Goal: Transaction & Acquisition: Purchase product/service

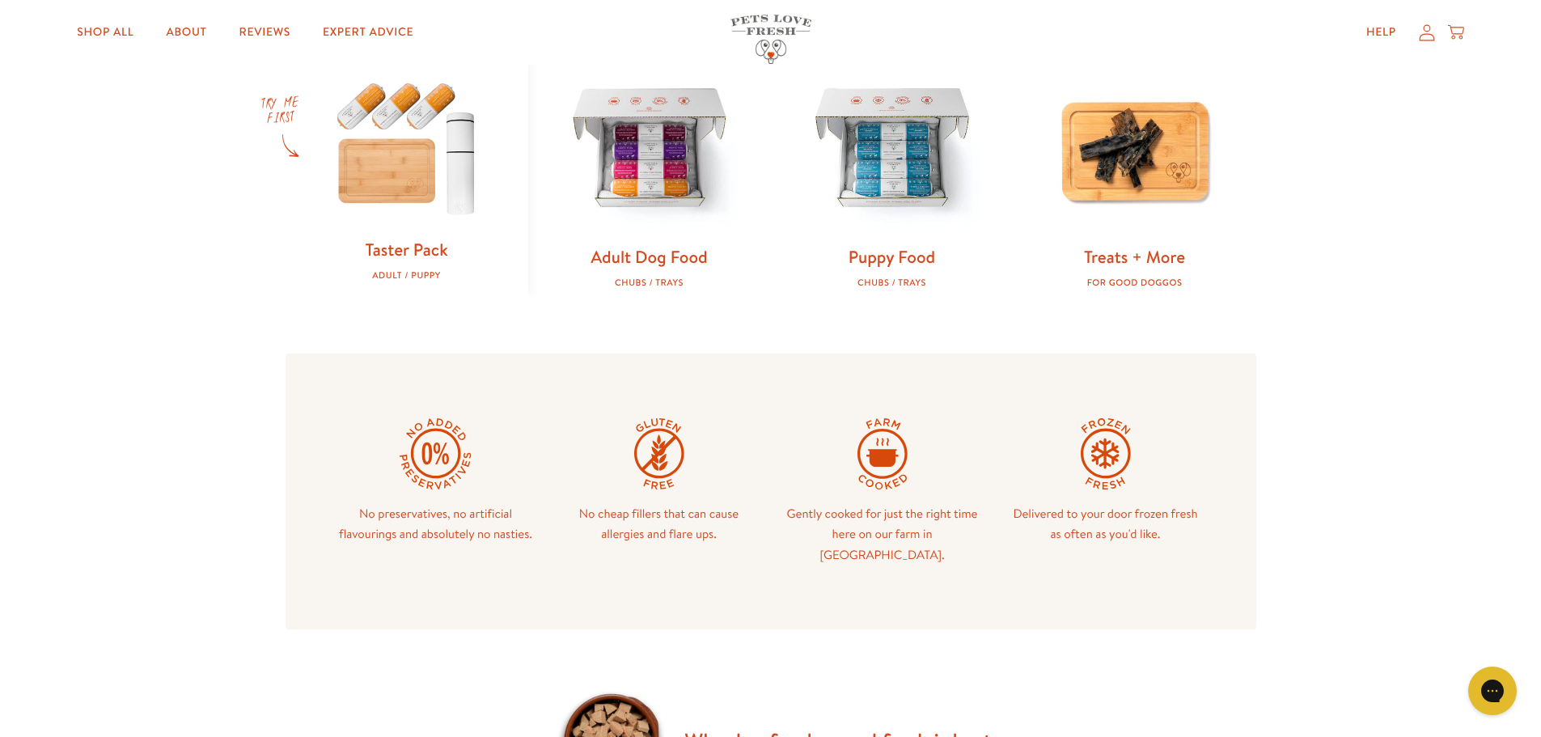
scroll to position [683, 0]
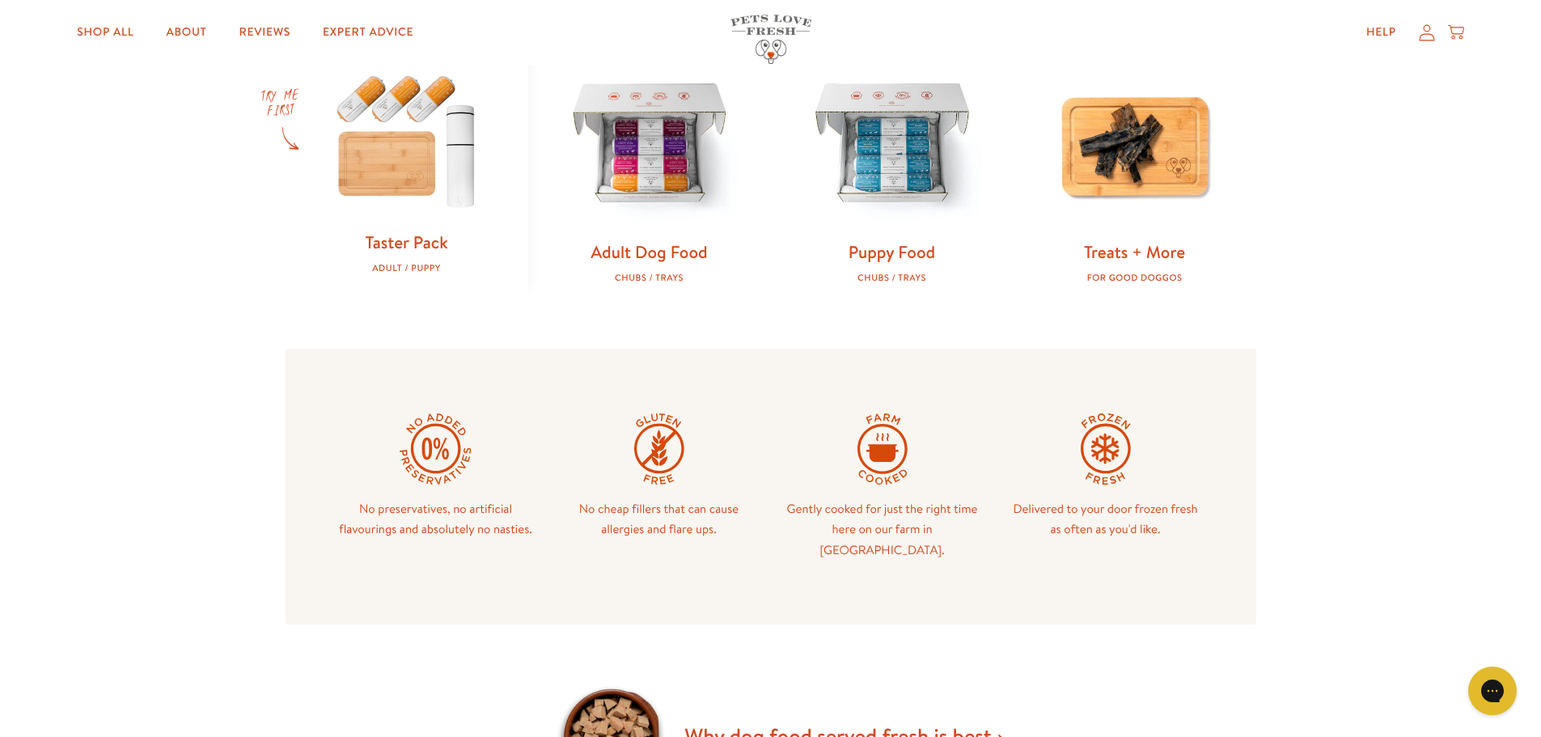
click at [425, 265] on div "Adult / Puppy" at bounding box center [406, 268] width 191 height 11
click at [407, 180] on img at bounding box center [406, 140] width 191 height 184
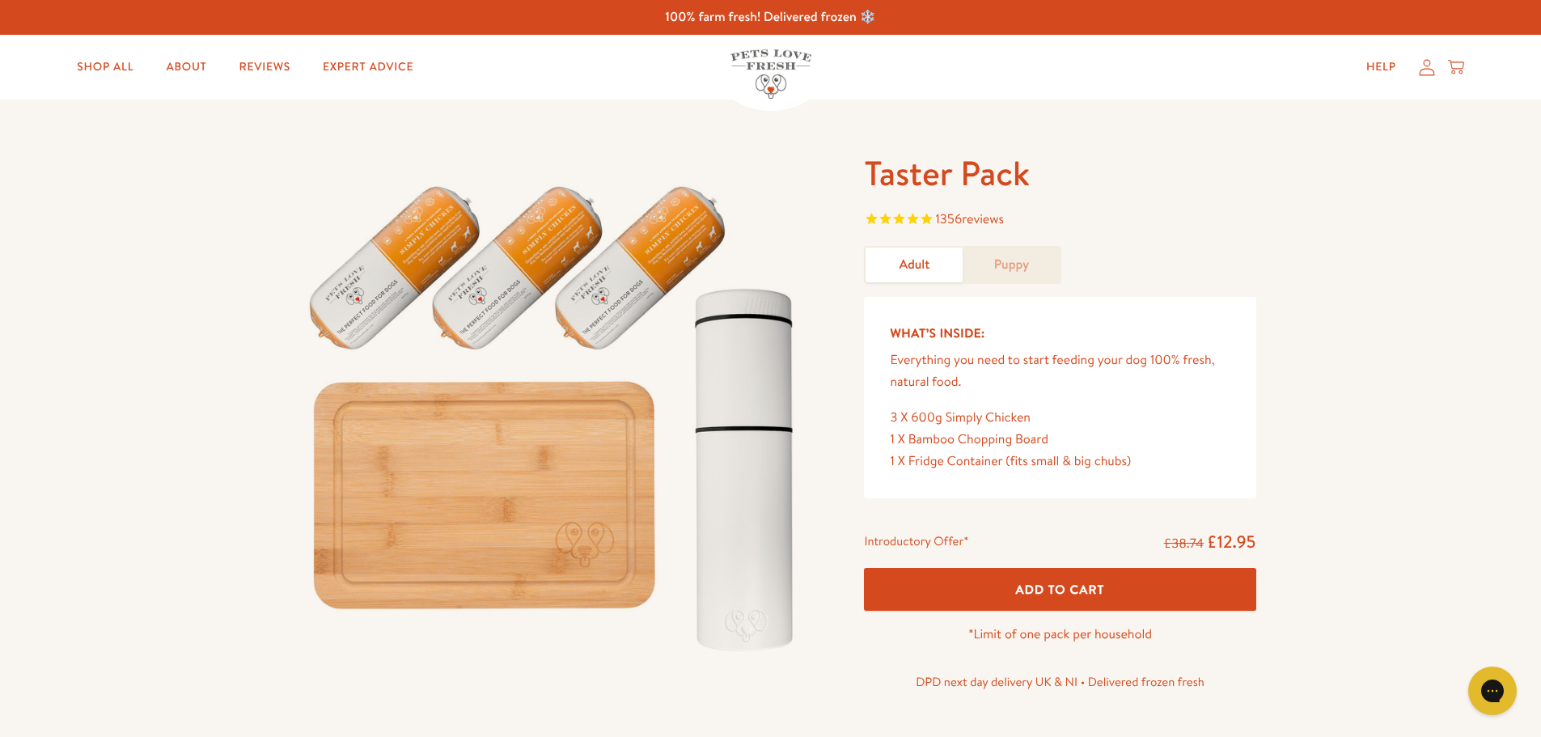
click at [1036, 266] on link "Puppy" at bounding box center [1010, 264] width 97 height 35
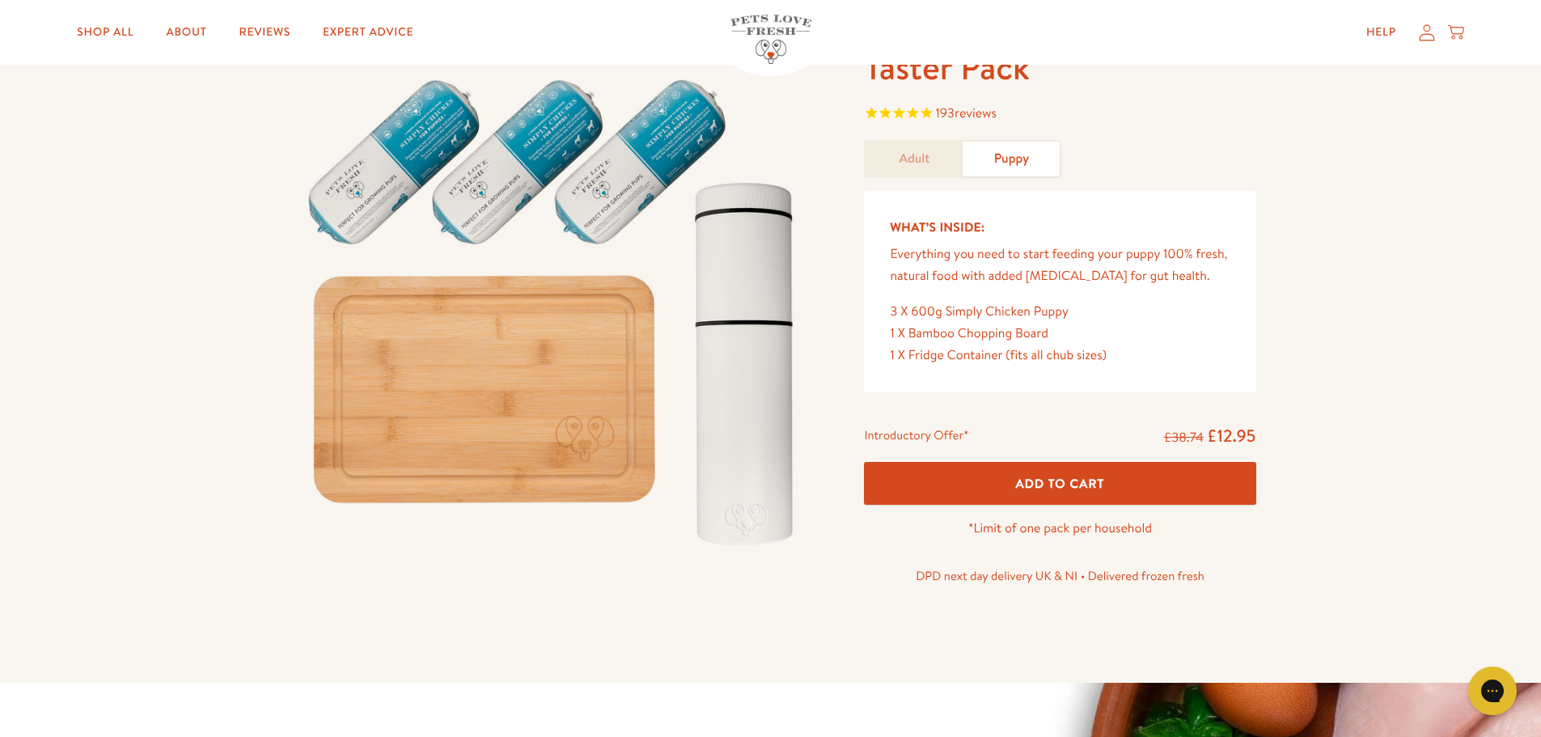
scroll to position [105, 0]
click at [1089, 480] on span "Add To Cart" at bounding box center [1060, 484] width 89 height 17
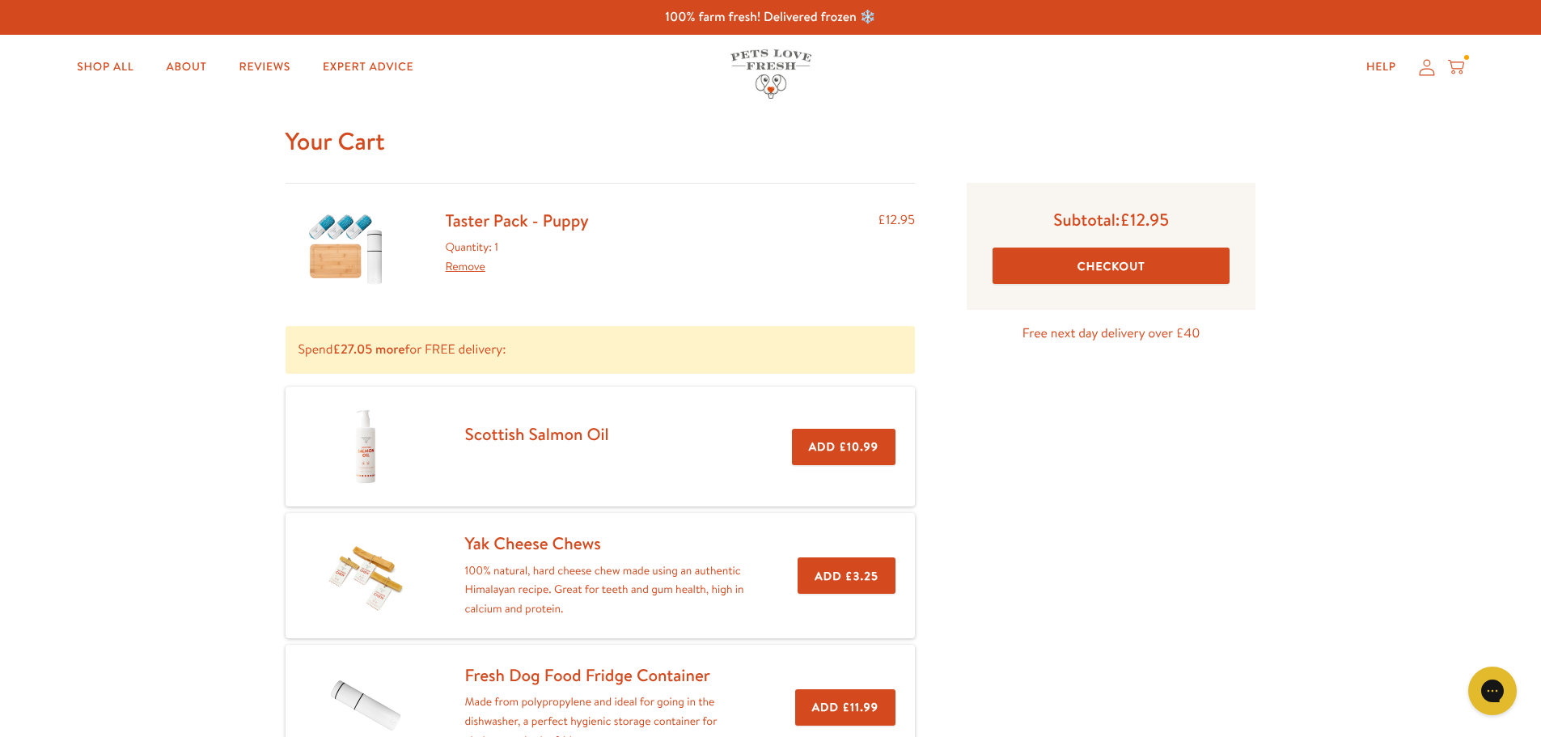
click at [373, 245] on img at bounding box center [346, 248] width 81 height 78
click at [493, 218] on link "Taster Pack - Puppy" at bounding box center [517, 220] width 143 height 23
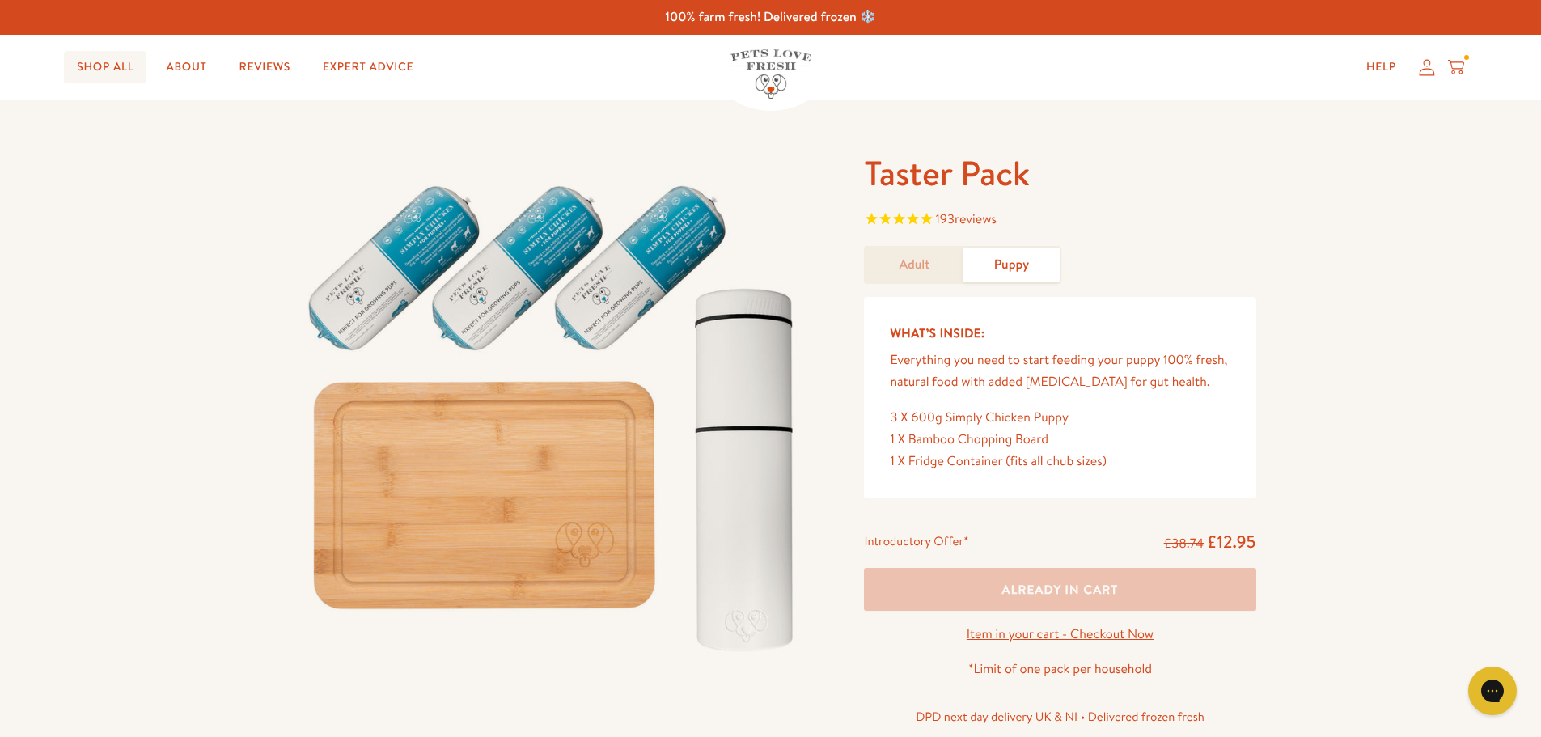
click at [111, 71] on link "Shop All" at bounding box center [105, 67] width 82 height 32
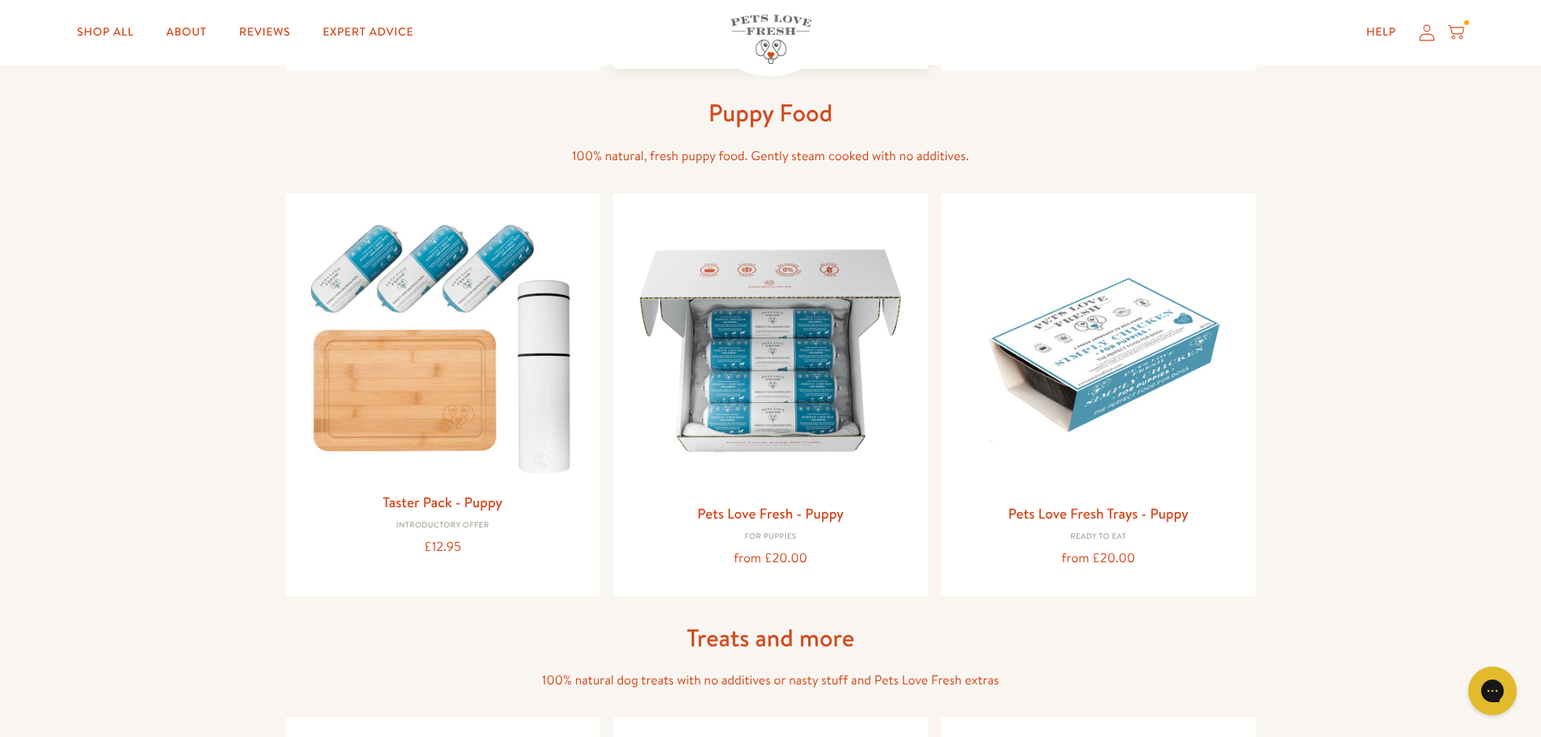
scroll to position [566, 0]
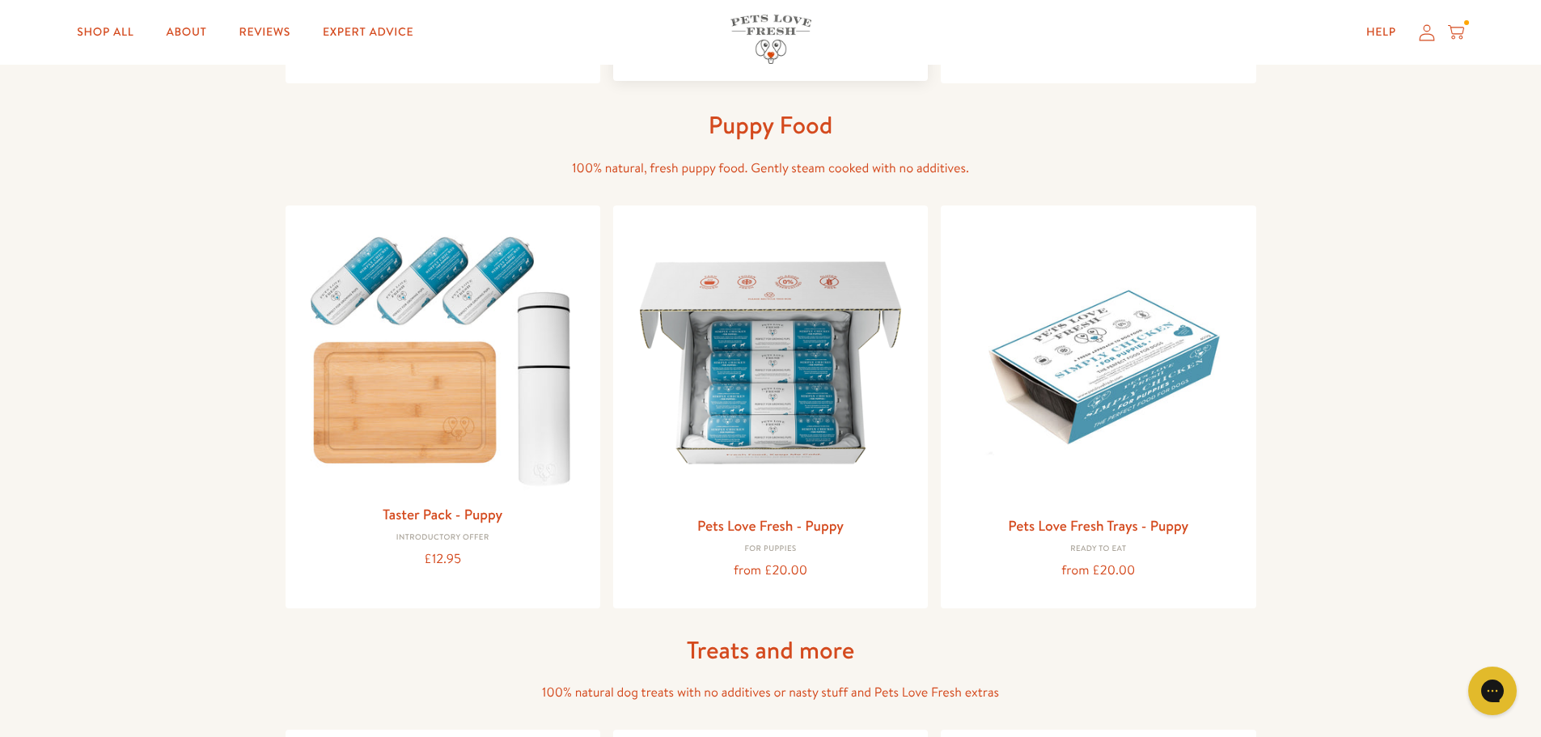
click at [784, 349] on img at bounding box center [770, 362] width 289 height 289
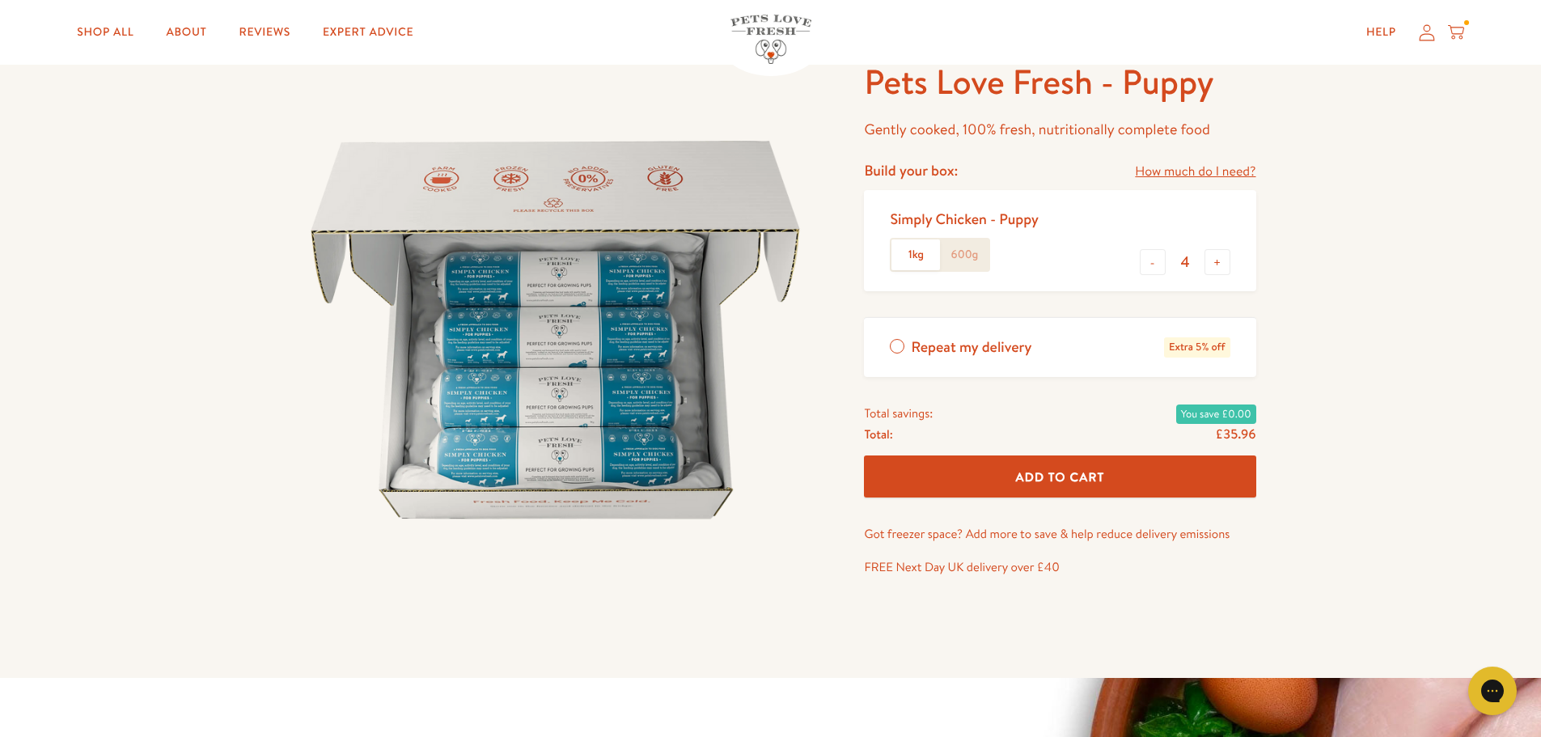
scroll to position [92, 0]
click at [1441, 462] on div "Pets Love Fresh - Puppy Gently cooked, 100% fresh, nutritionally complete food …" at bounding box center [770, 342] width 1541 height 670
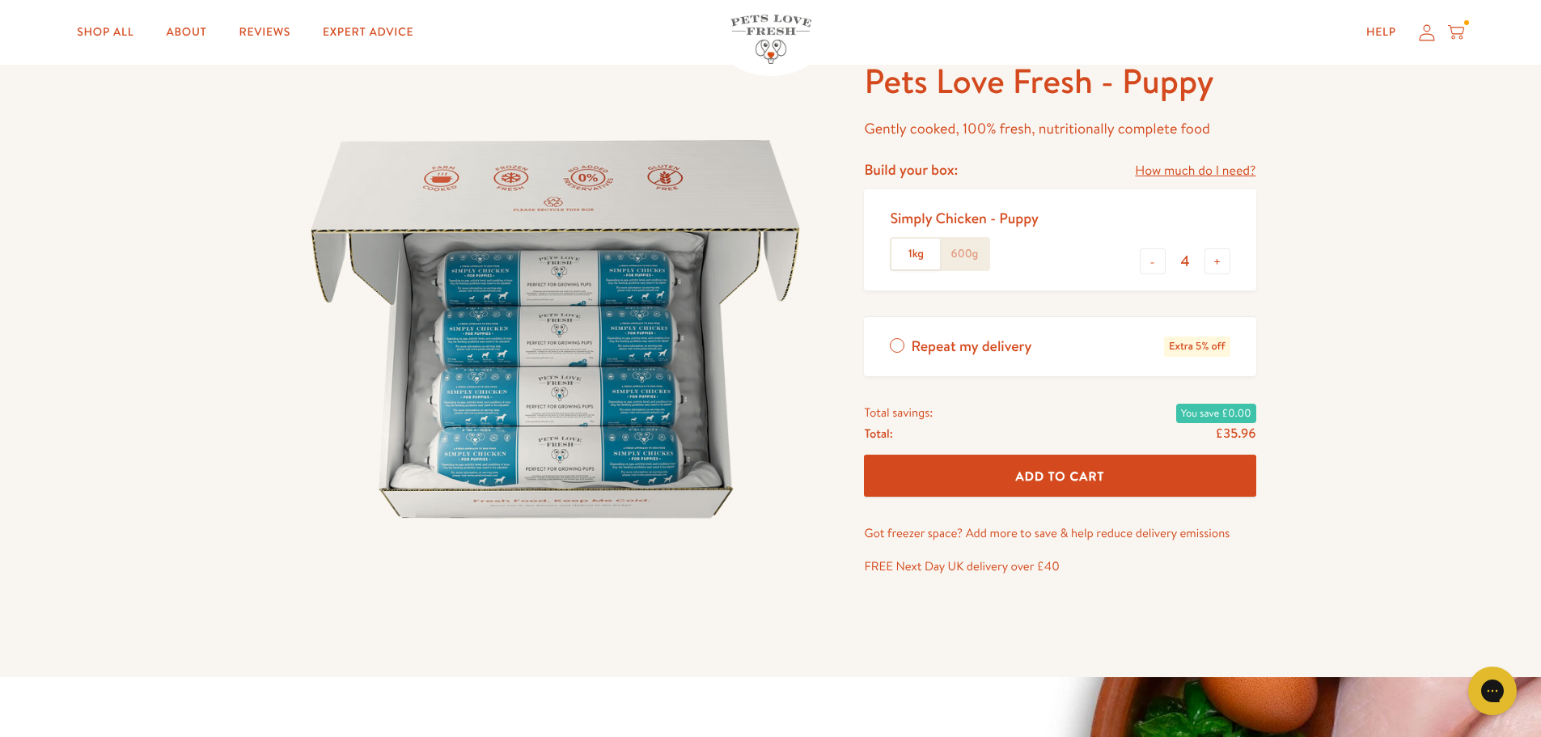
click at [972, 251] on label "600g" at bounding box center [964, 254] width 49 height 31
click at [0, 0] on input "600g" at bounding box center [0, 0] width 0 height 0
click at [909, 257] on label "1kg" at bounding box center [915, 254] width 49 height 31
click at [0, 0] on input "1kg" at bounding box center [0, 0] width 0 height 0
click at [998, 455] on div at bounding box center [1059, 455] width 391 height 0
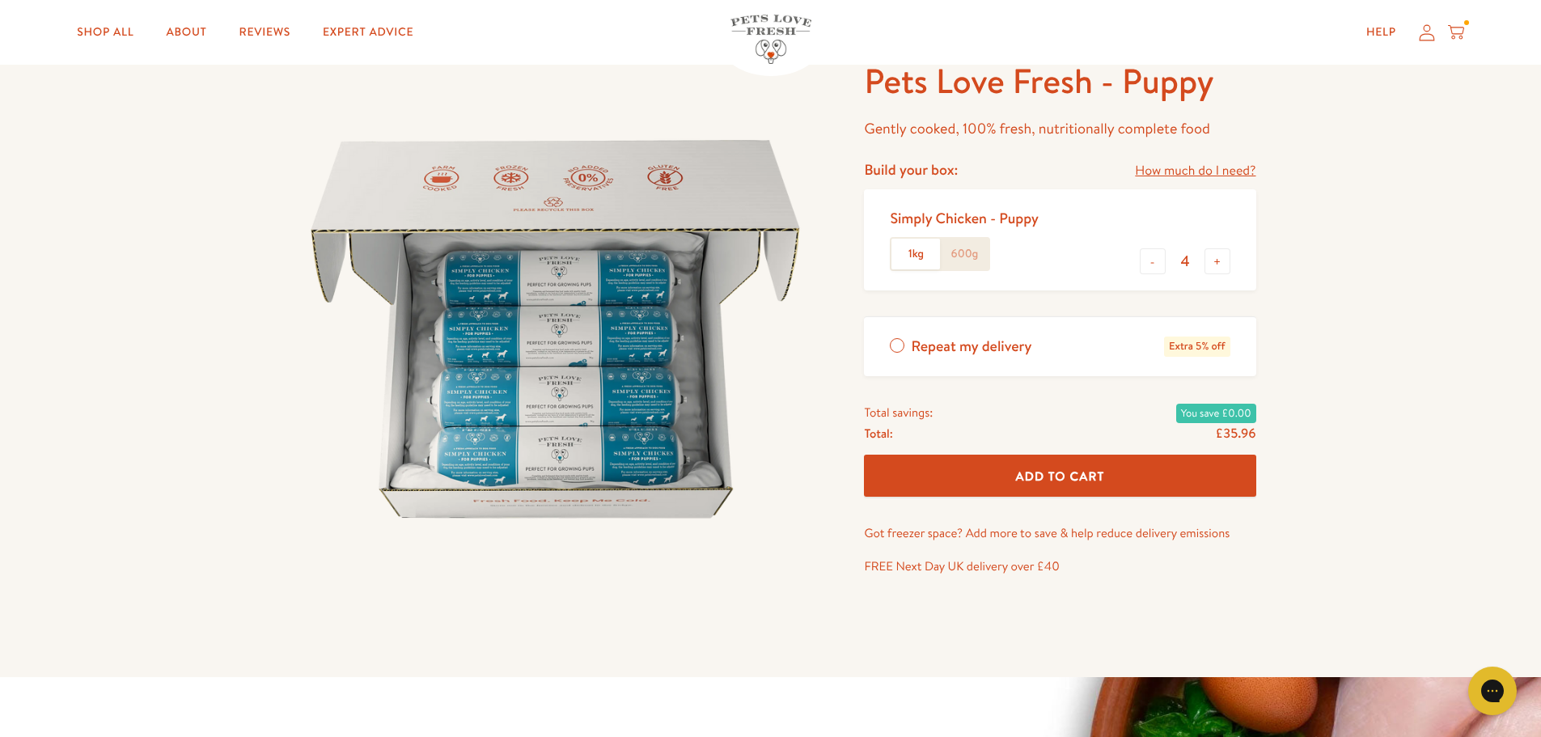
click at [1042, 484] on span "Add To Cart" at bounding box center [1060, 475] width 89 height 17
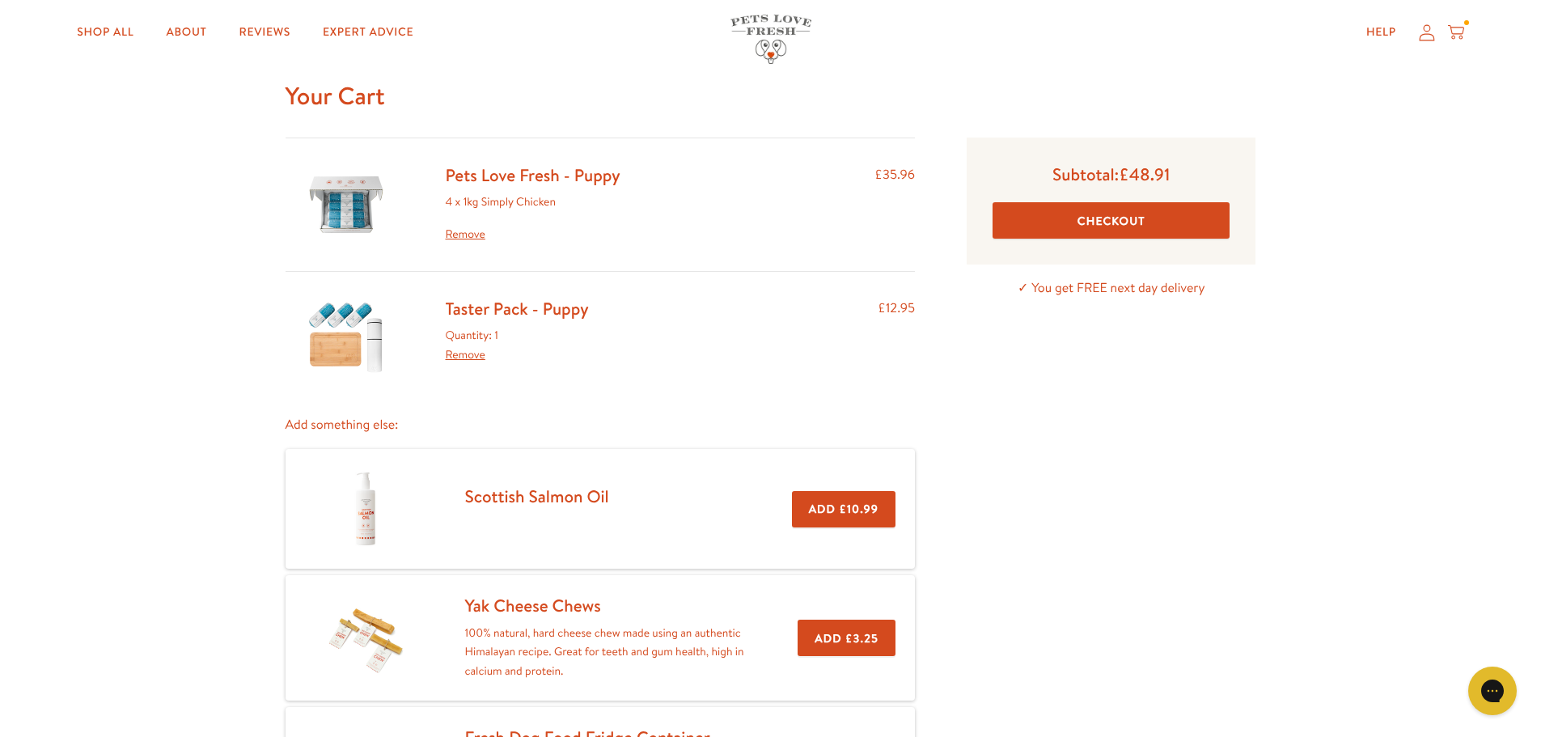
scroll to position [44, 0]
click at [564, 175] on link "Pets Love Fresh - Puppy" at bounding box center [533, 175] width 175 height 23
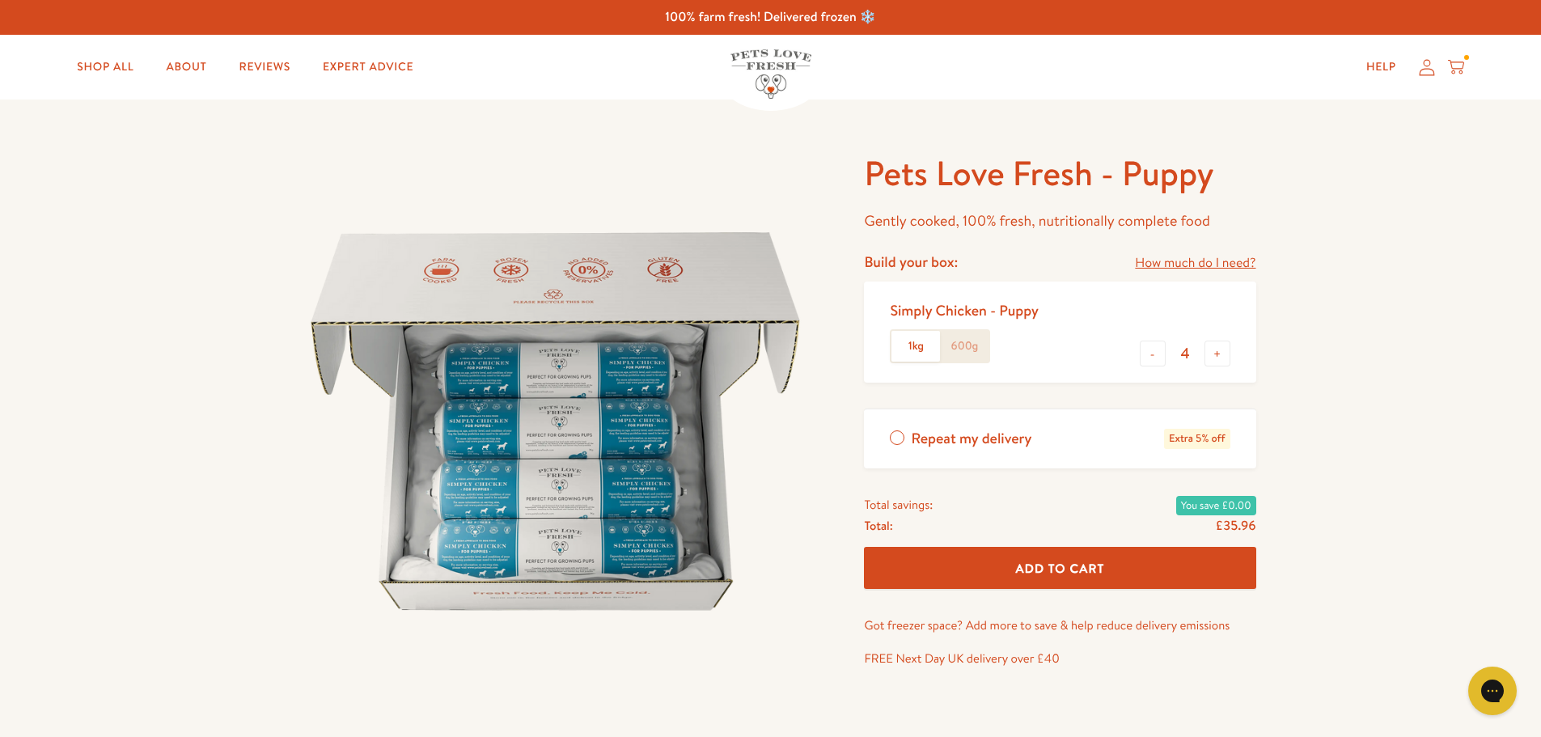
click at [975, 349] on label "600g" at bounding box center [964, 346] width 49 height 31
click at [0, 0] on input "600g" at bounding box center [0, 0] width 0 height 0
click at [1159, 356] on button "-" at bounding box center [1153, 353] width 26 height 26
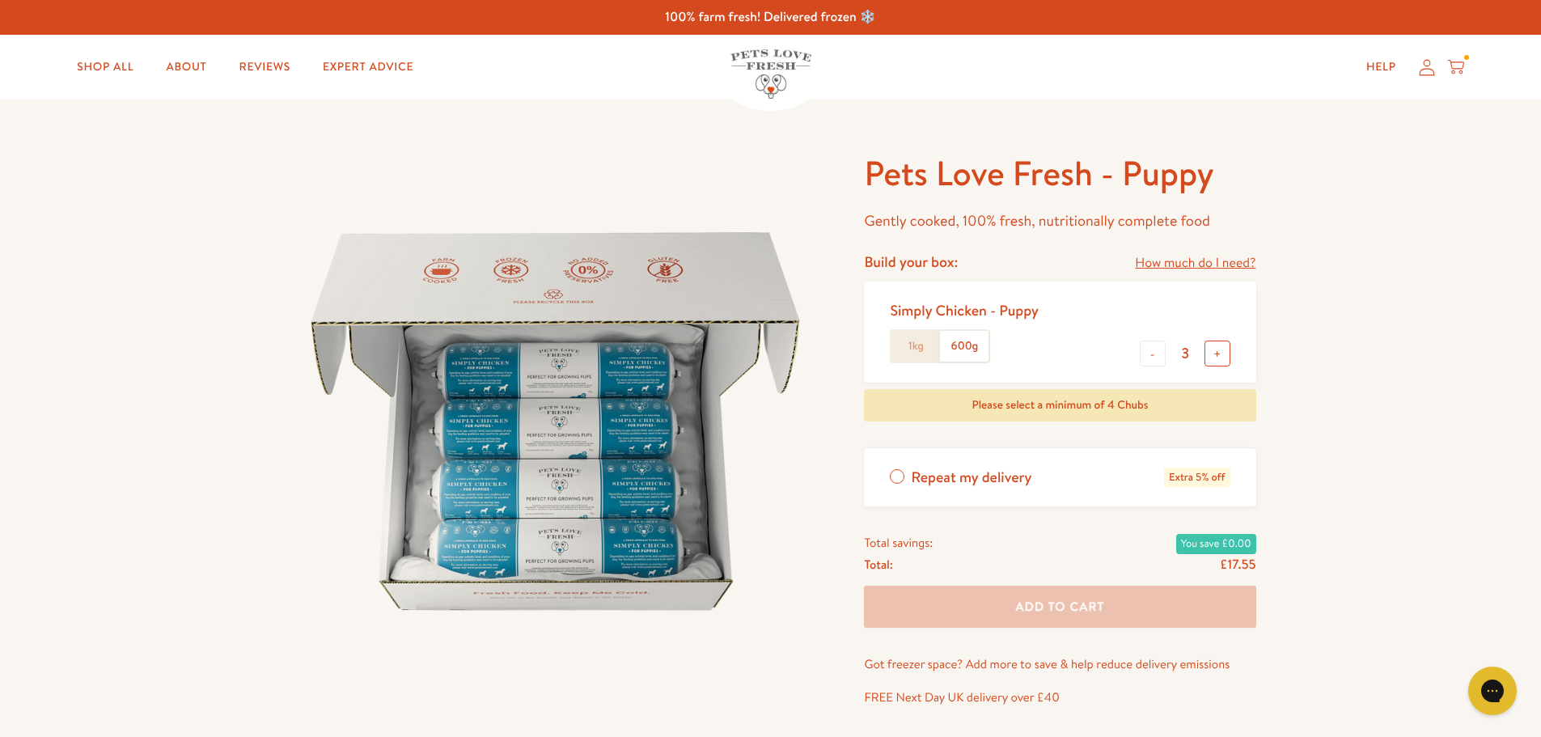
click at [1215, 357] on button "+" at bounding box center [1217, 353] width 26 height 26
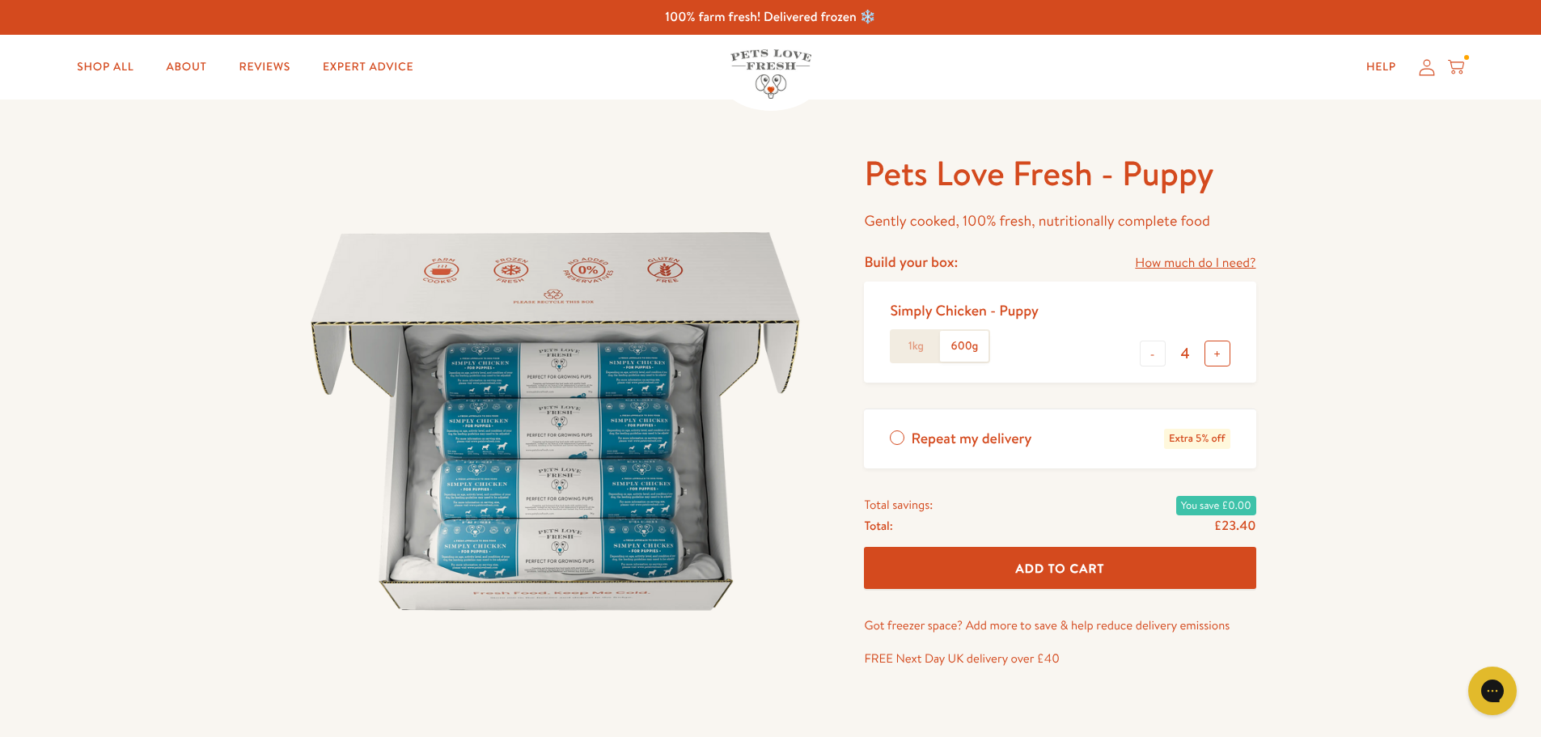
click at [1215, 357] on button "+" at bounding box center [1217, 353] width 26 height 26
click at [1162, 357] on button "-" at bounding box center [1153, 353] width 26 height 26
click at [899, 352] on label "1kg" at bounding box center [915, 346] width 49 height 31
click at [0, 0] on input "1kg" at bounding box center [0, 0] width 0 height 0
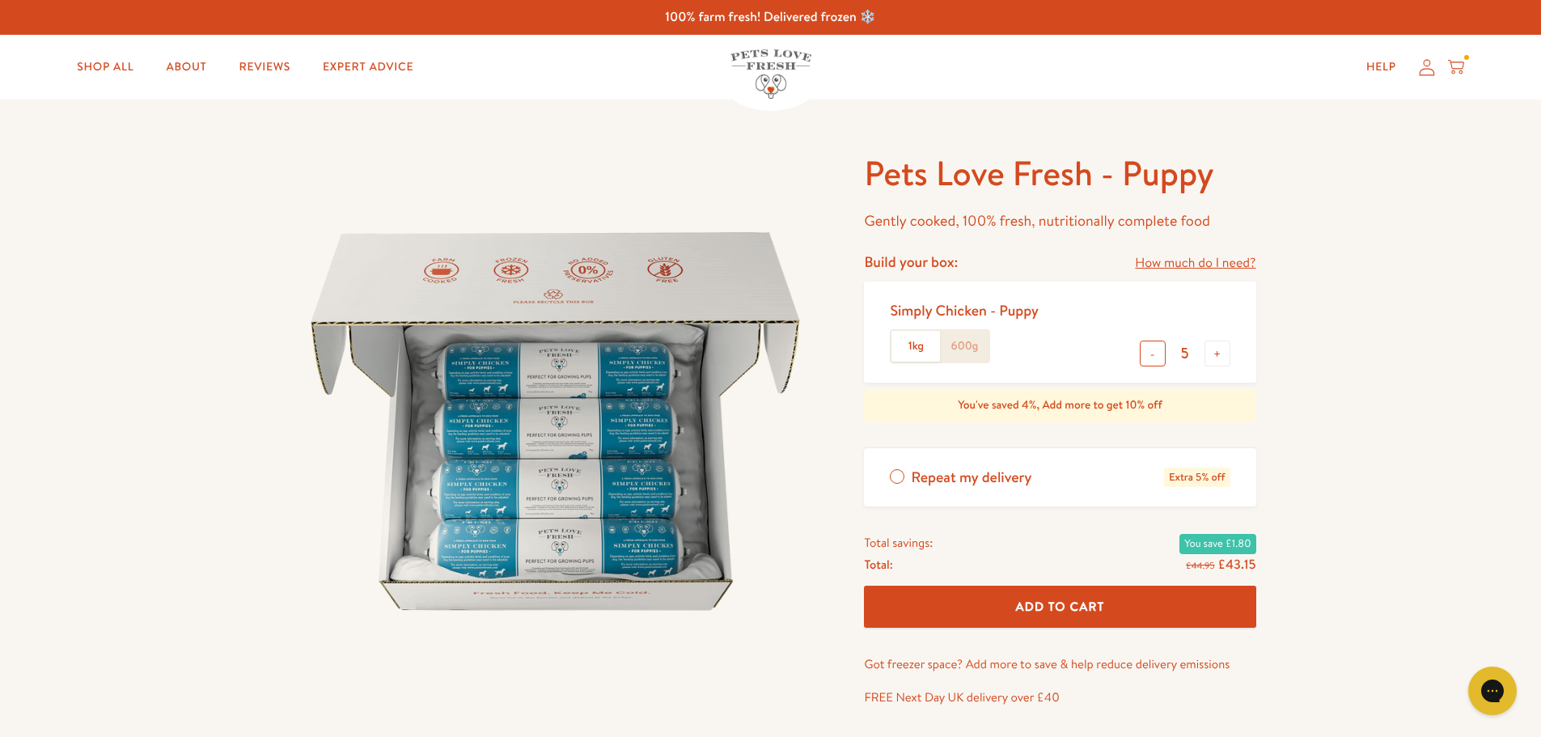
click at [1154, 351] on button "-" at bounding box center [1153, 353] width 26 height 26
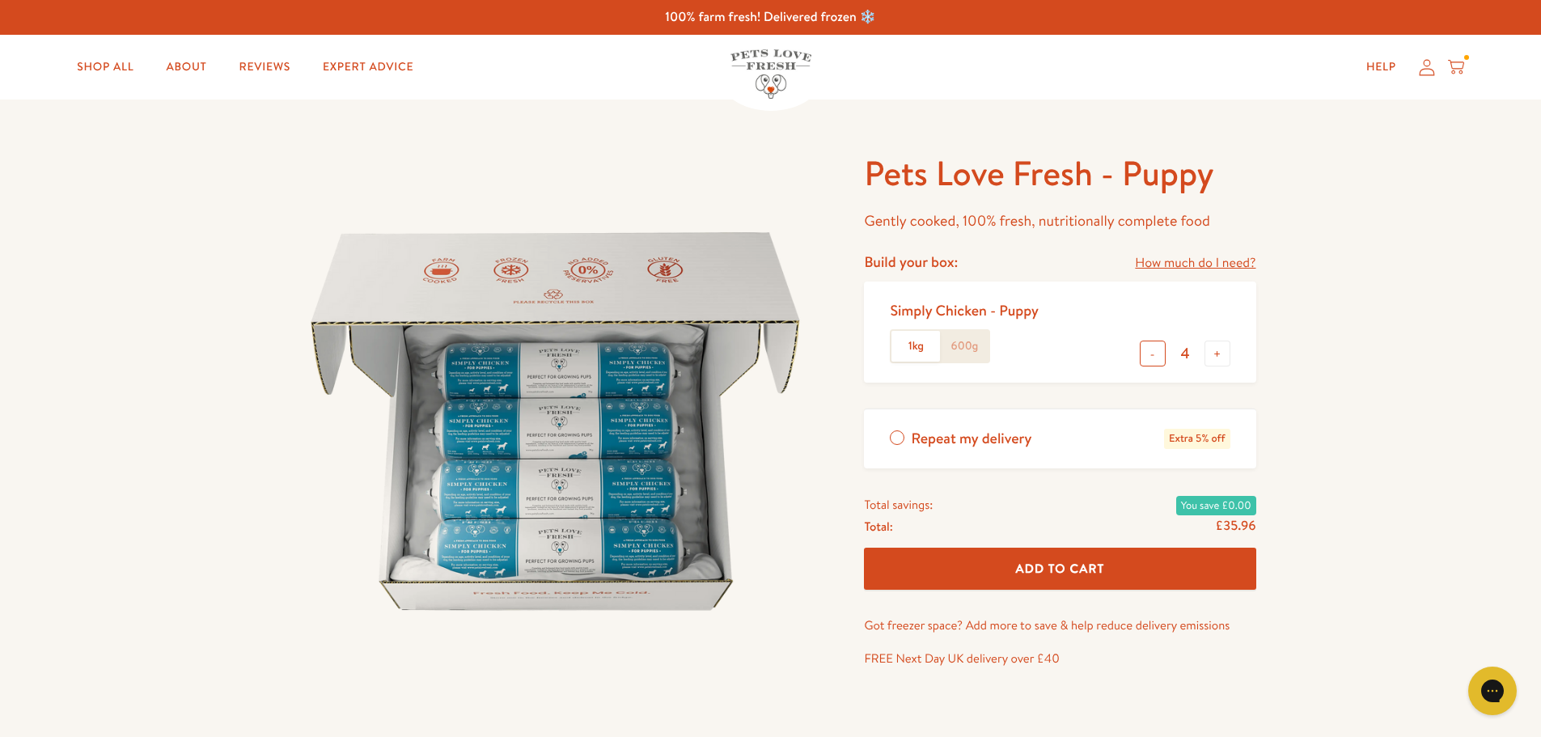
click at [1154, 351] on button "-" at bounding box center [1153, 353] width 26 height 26
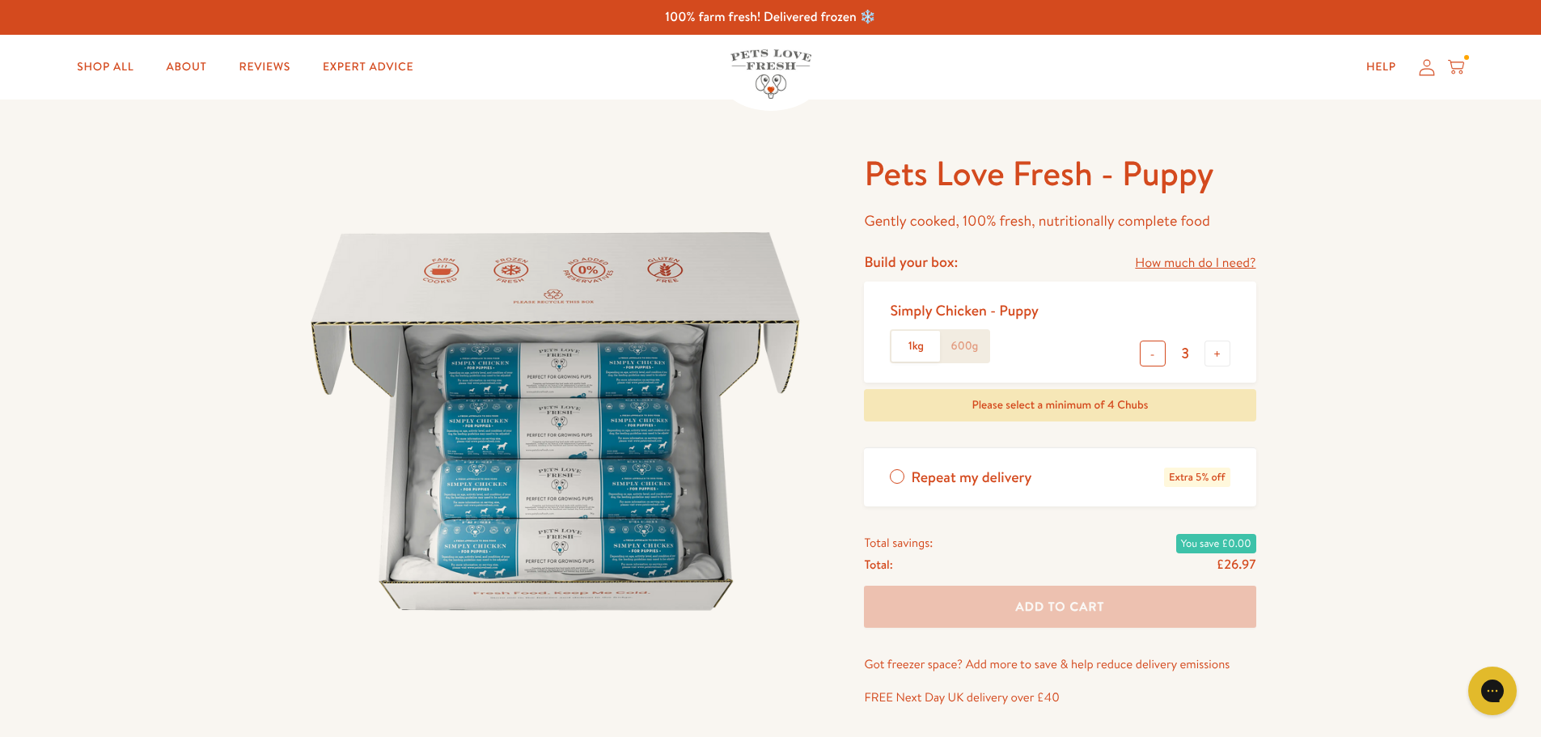
click at [1154, 351] on button "-" at bounding box center [1153, 353] width 26 height 26
click at [1209, 353] on button "+" at bounding box center [1217, 353] width 26 height 26
type input "4"
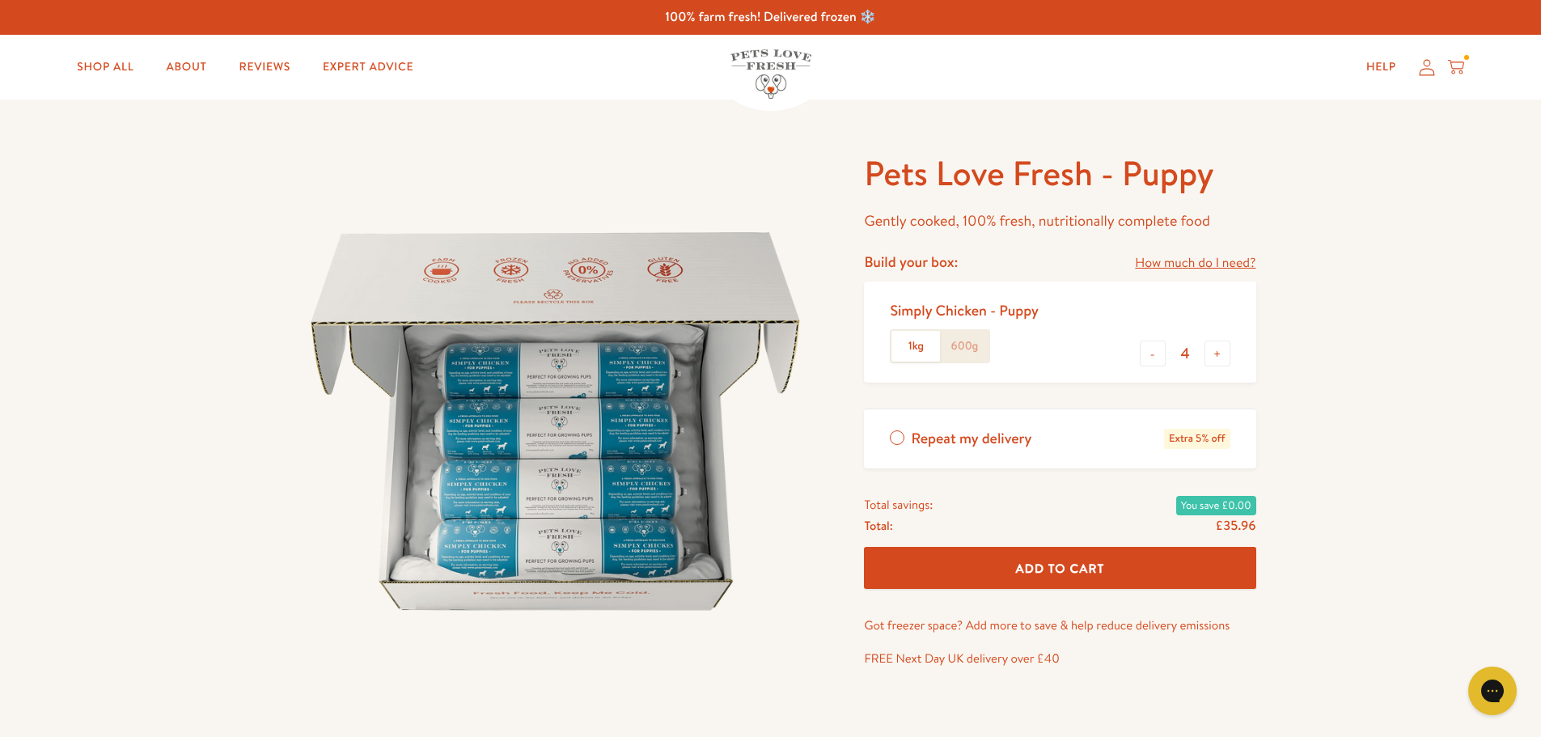
click at [1427, 69] on icon at bounding box center [1426, 67] width 15 height 16
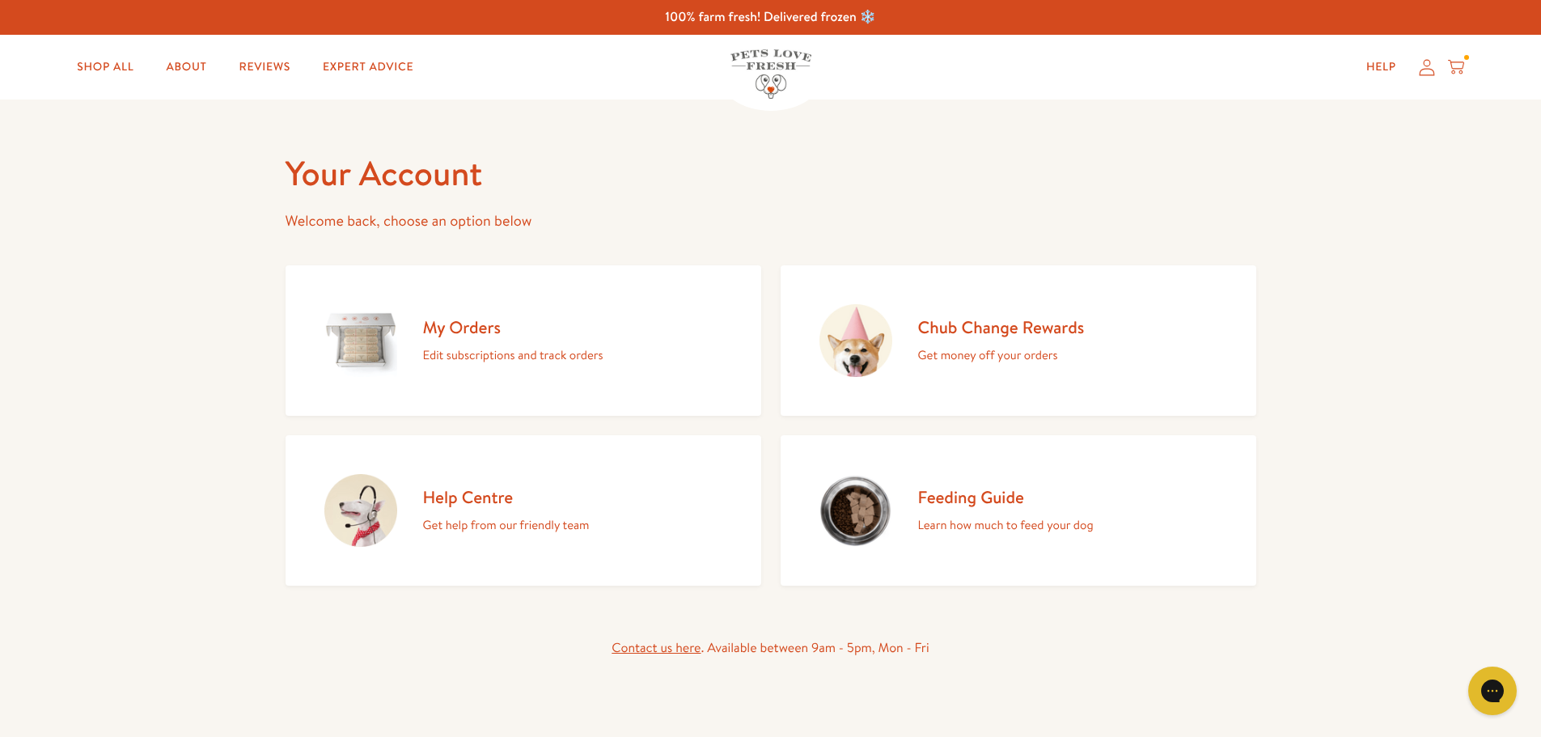
click at [950, 330] on h2 "Chub Change Rewards" at bounding box center [1001, 327] width 167 height 22
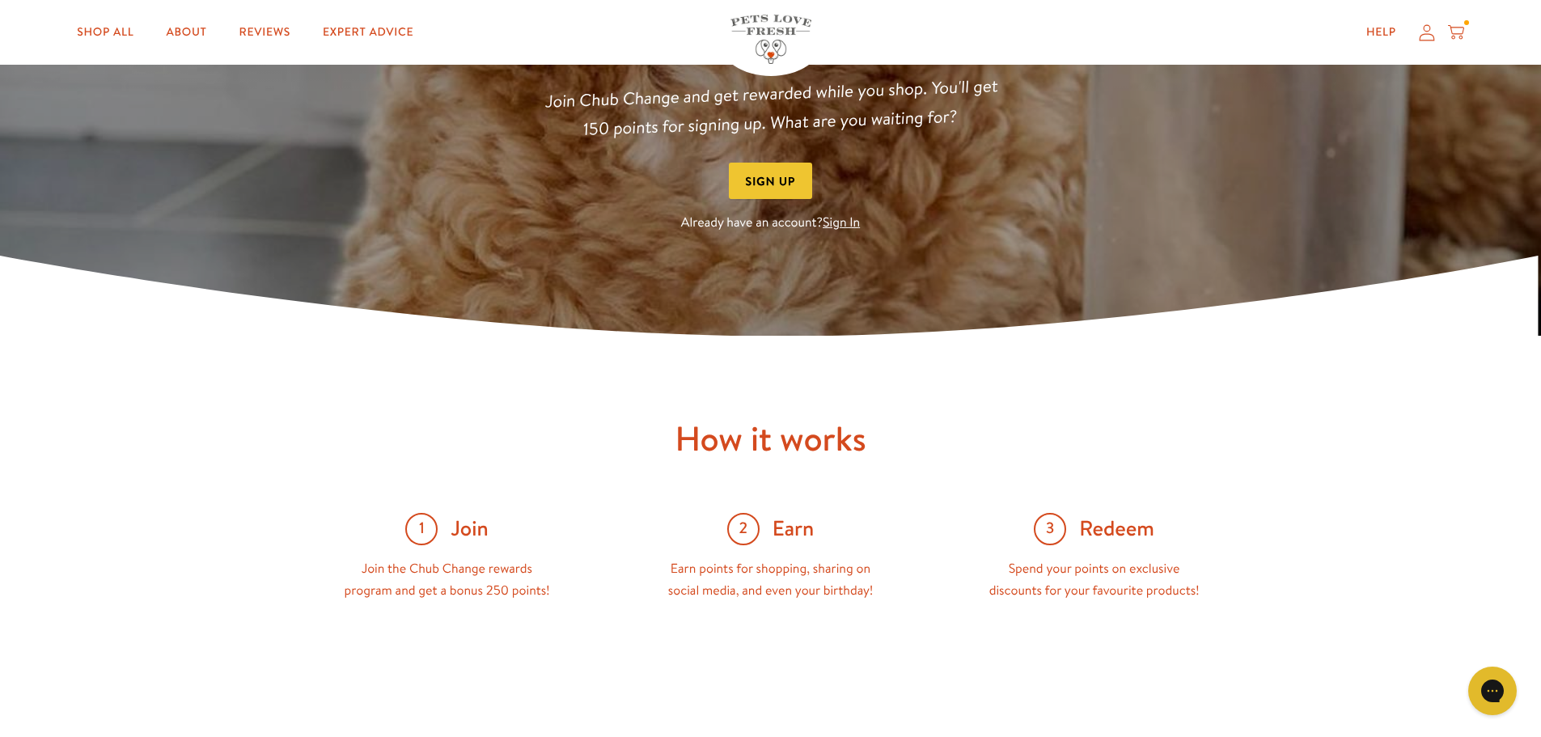
scroll to position [253, 0]
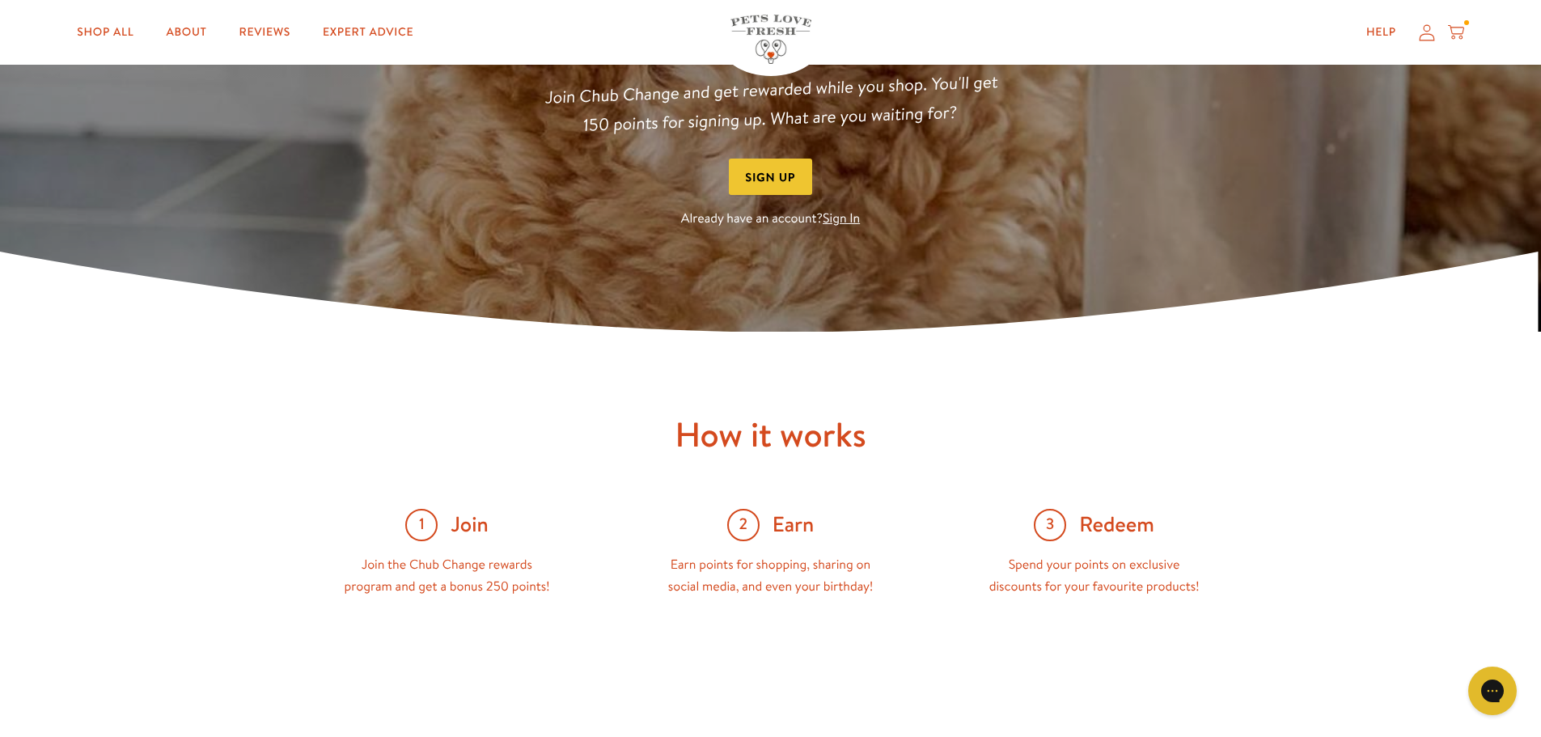
click at [788, 191] on button "Sign Up" at bounding box center [771, 177] width 84 height 36
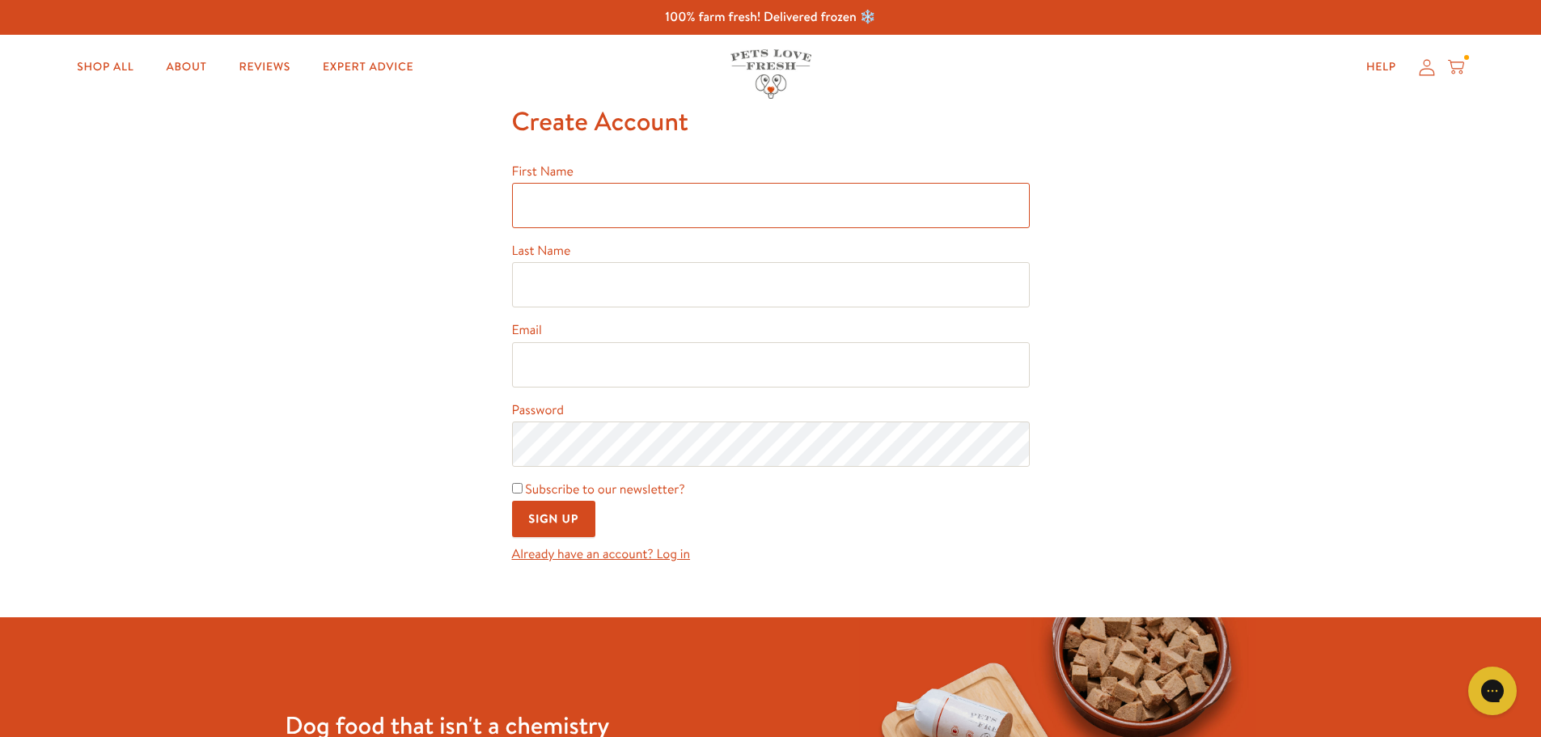
click at [666, 200] on input "First Name" at bounding box center [771, 205] width 518 height 45
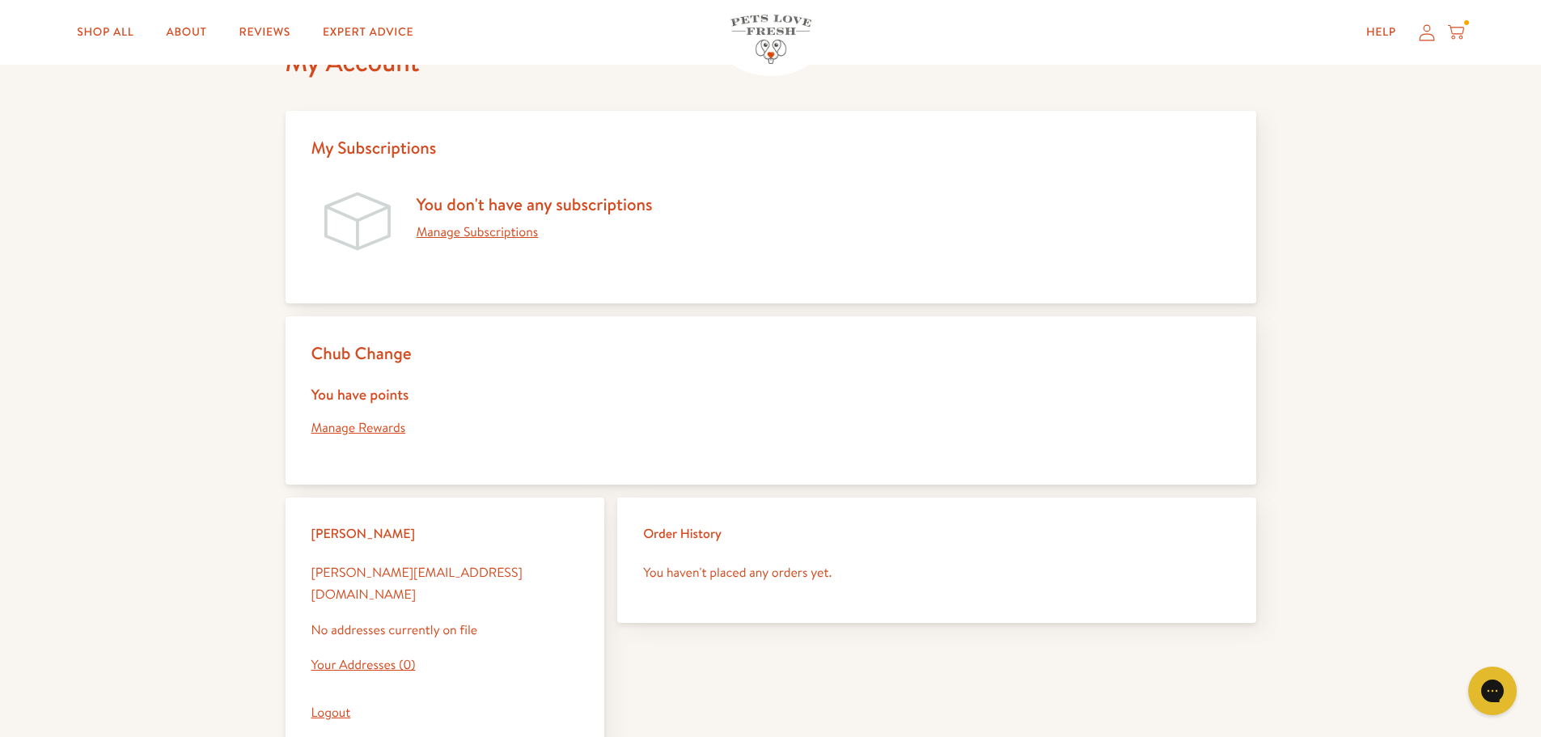
scroll to position [84, 0]
click at [374, 657] on link "Your Addresses (0)" at bounding box center [363, 666] width 104 height 18
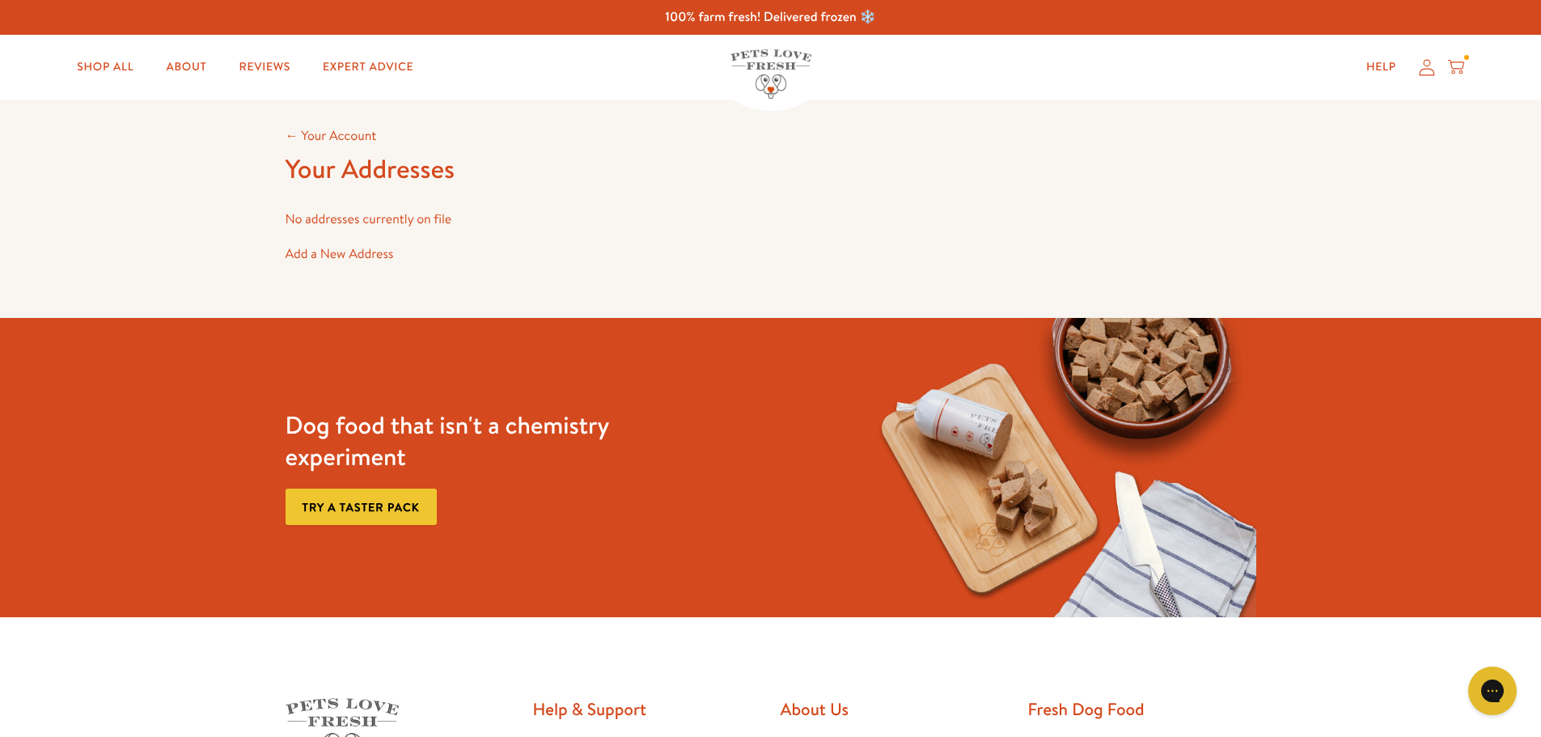
click at [346, 252] on link "Add a New Address" at bounding box center [339, 254] width 108 height 18
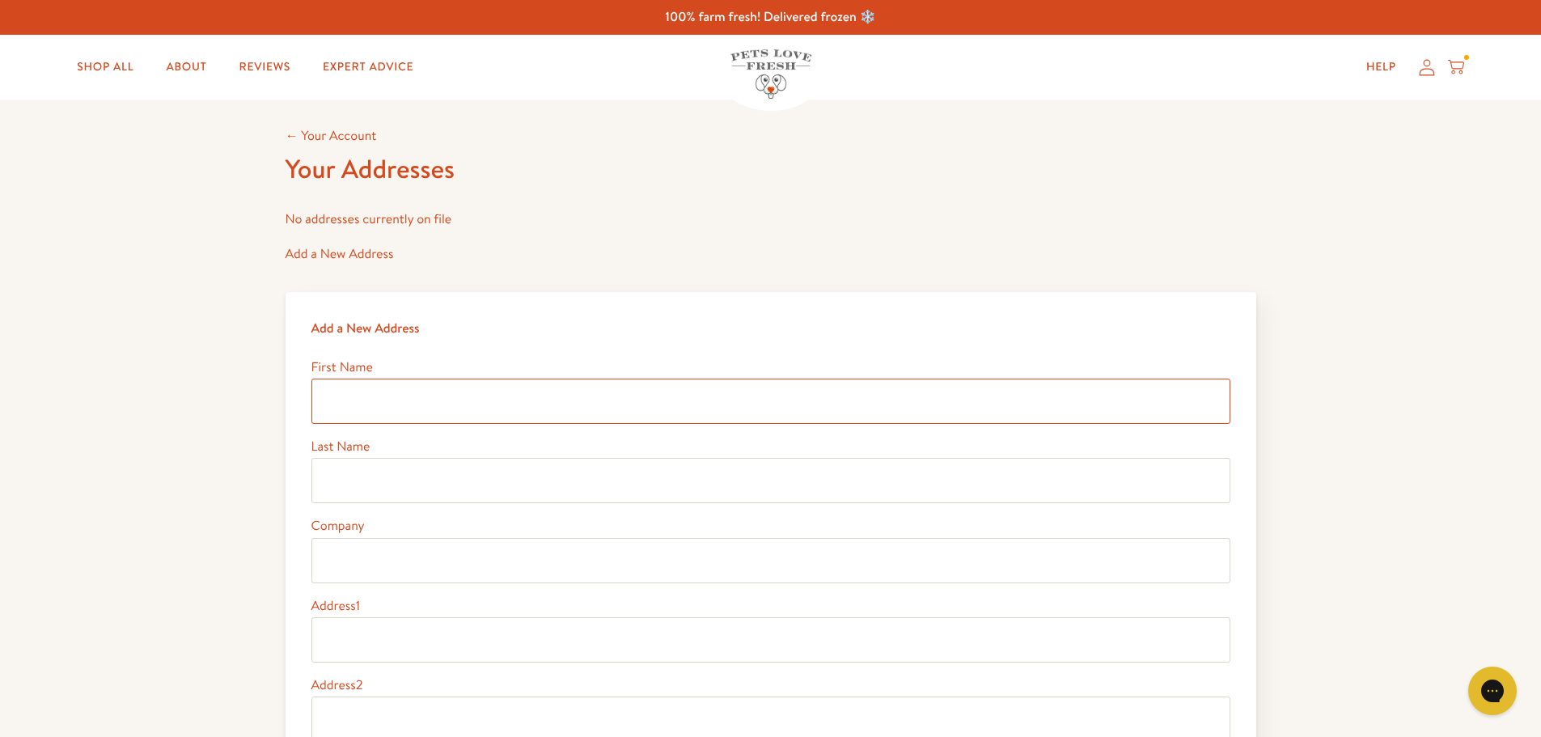
click at [415, 407] on input "First Name" at bounding box center [770, 400] width 919 height 45
click at [417, 405] on input "First Name" at bounding box center [770, 400] width 919 height 45
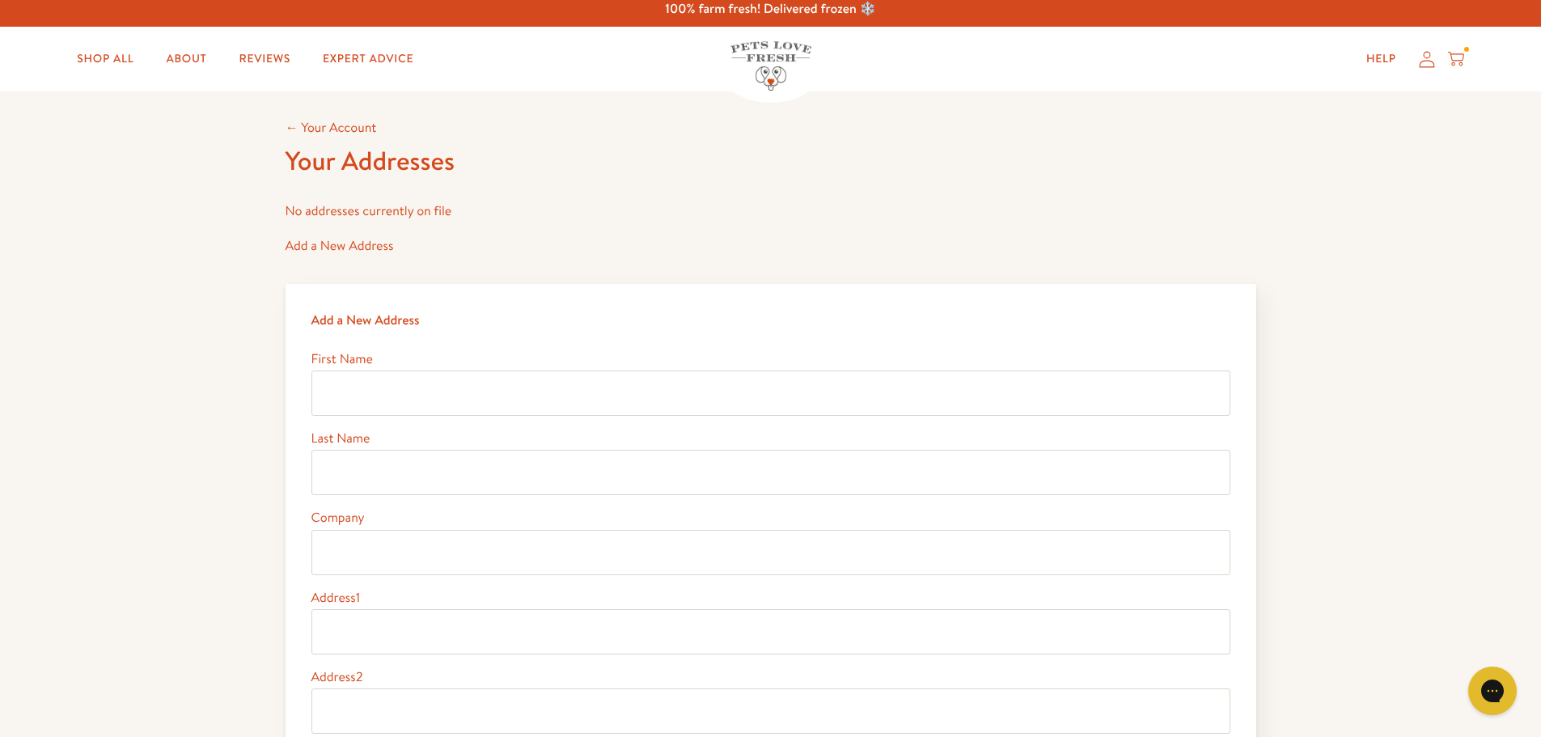
click at [357, 124] on link "← Your Account" at bounding box center [330, 128] width 91 height 18
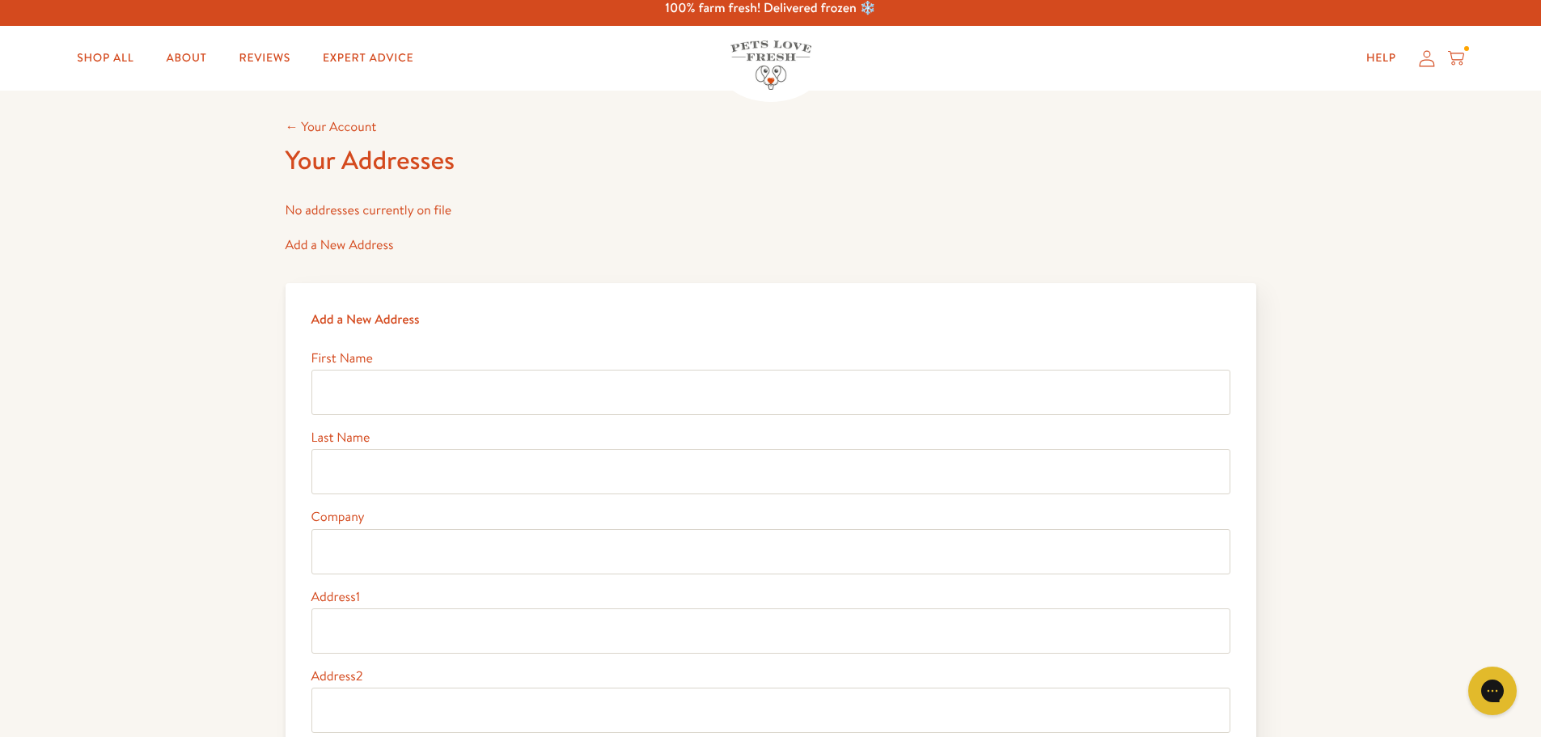
scroll to position [17, 0]
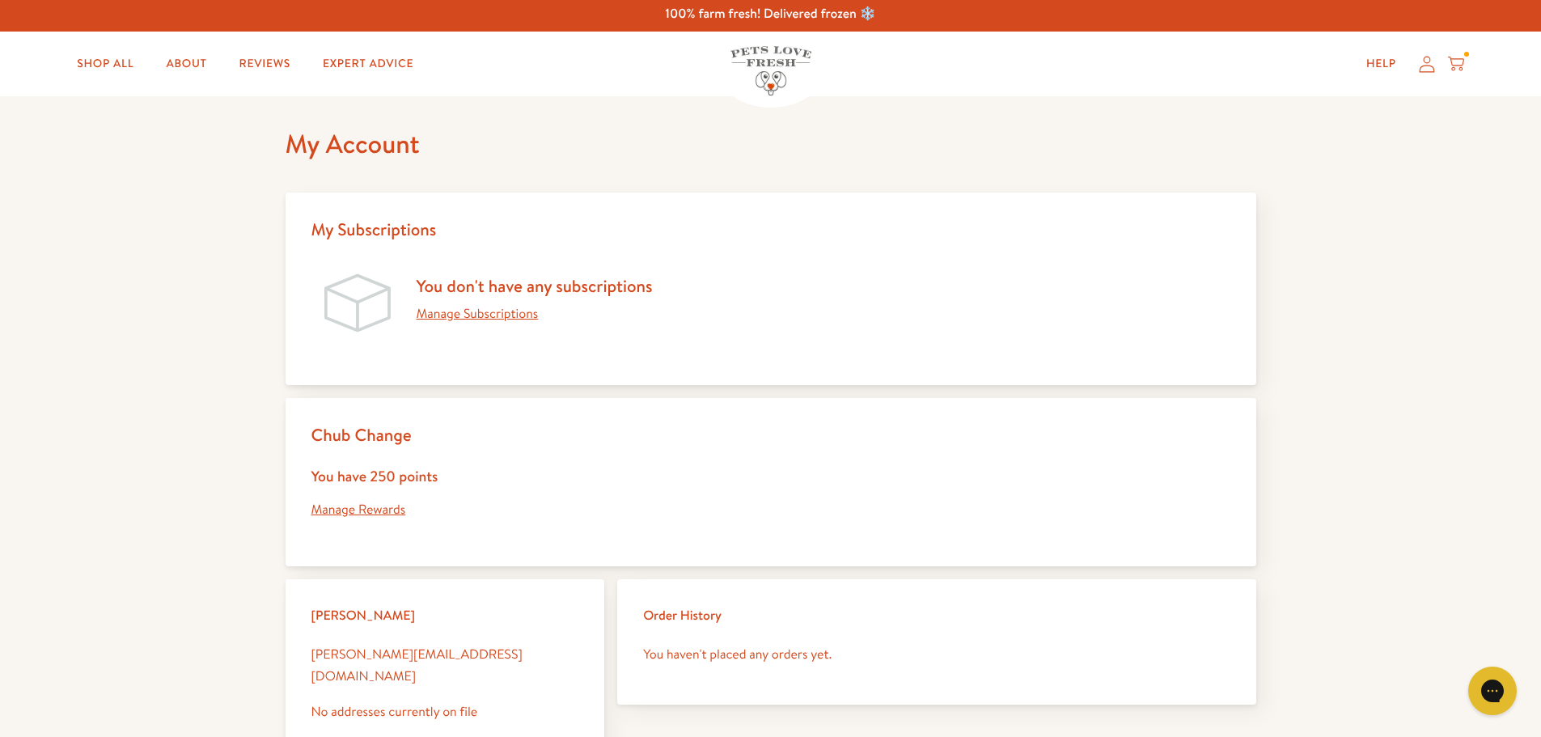
scroll to position [4, 0]
click at [1457, 65] on icon at bounding box center [1456, 61] width 16 height 10
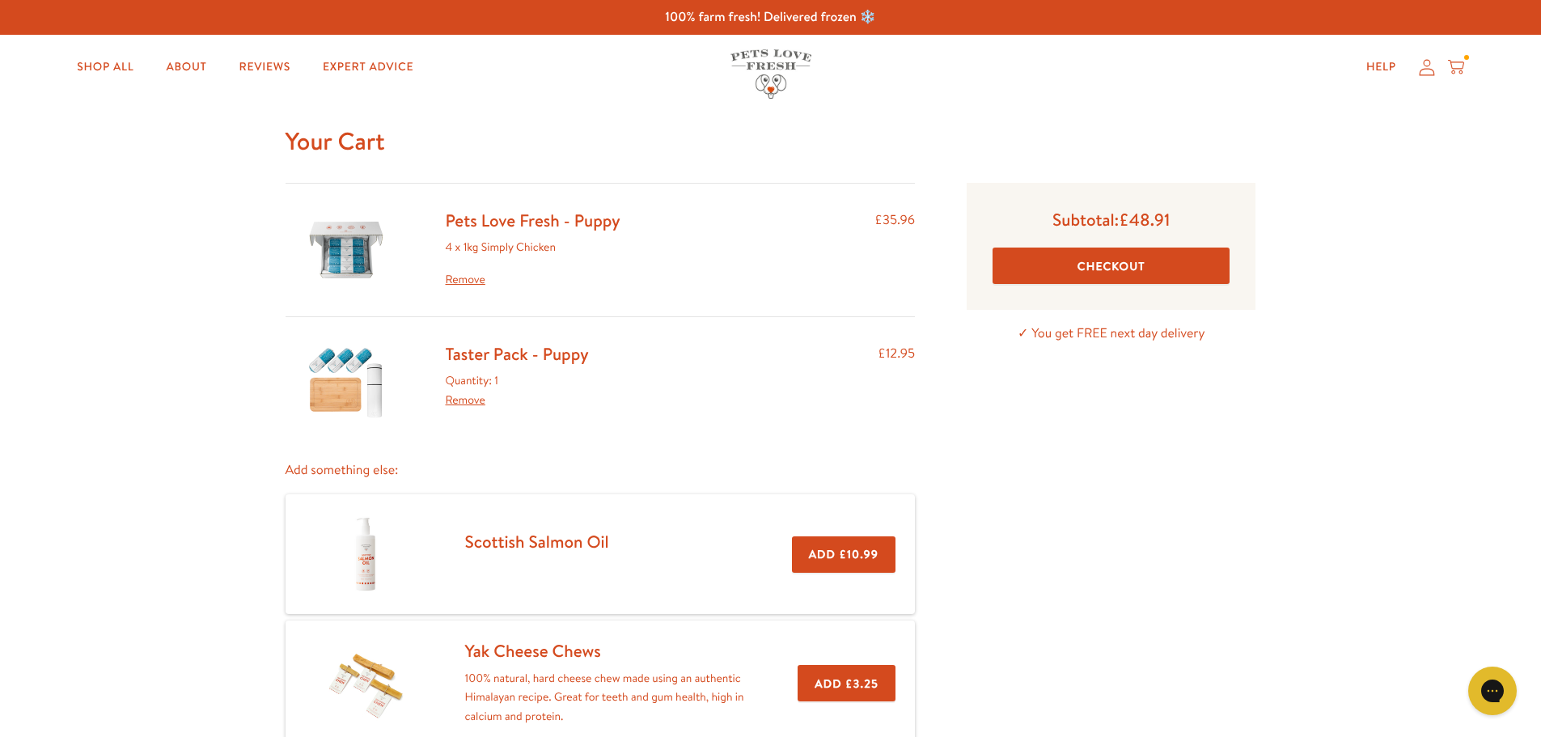
click at [1095, 276] on button "Checkout" at bounding box center [1110, 265] width 237 height 36
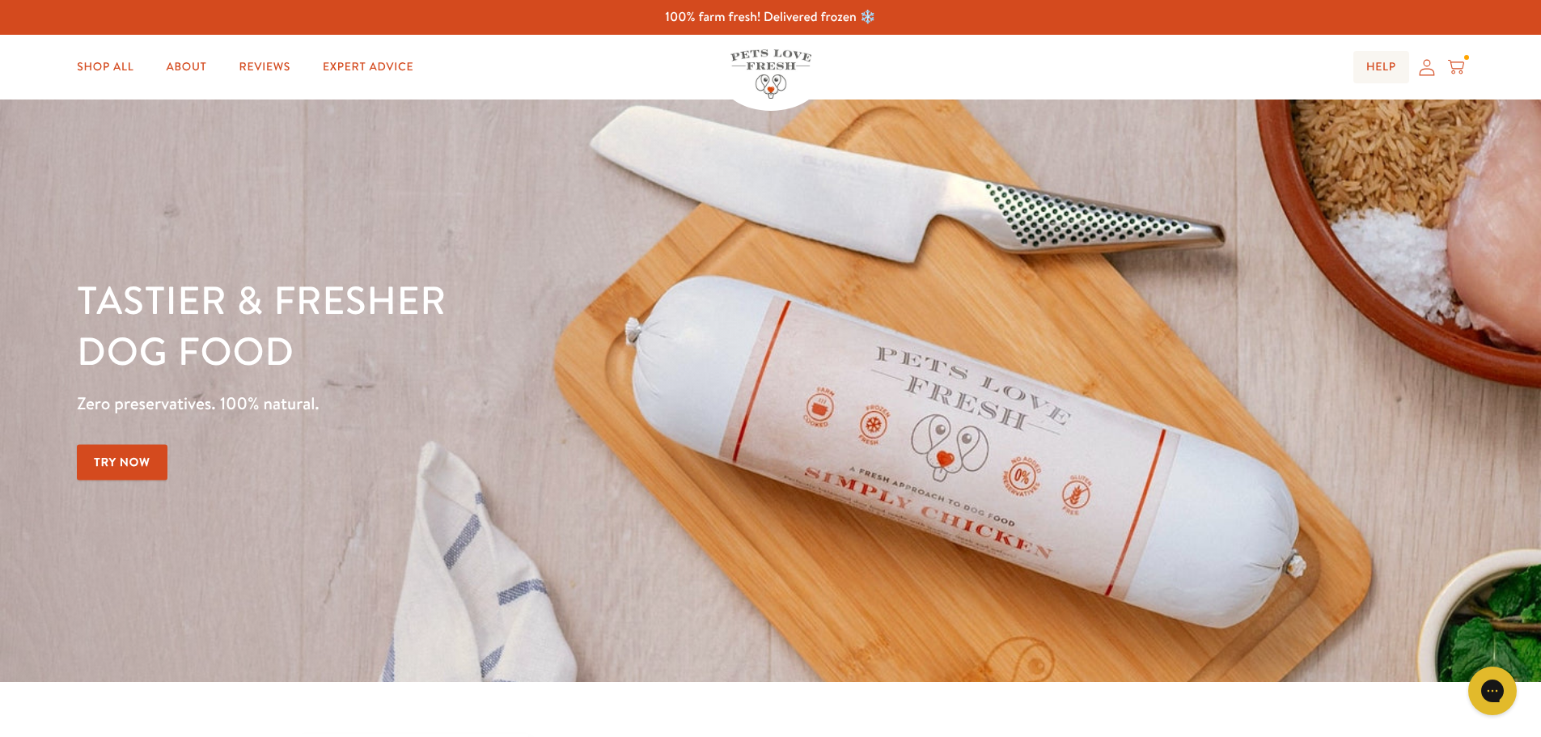
click at [1383, 73] on link "Help" at bounding box center [1381, 67] width 56 height 32
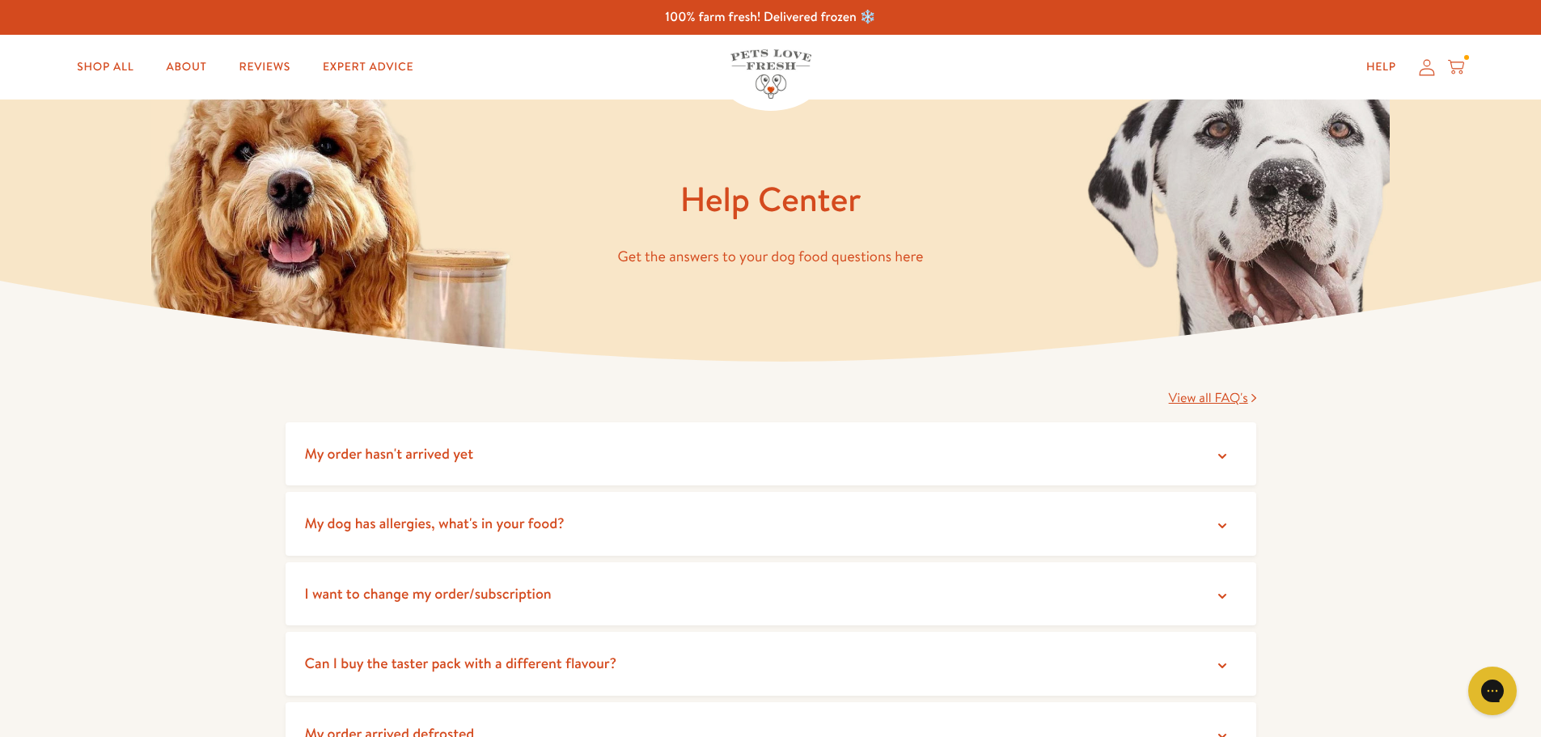
scroll to position [6, 0]
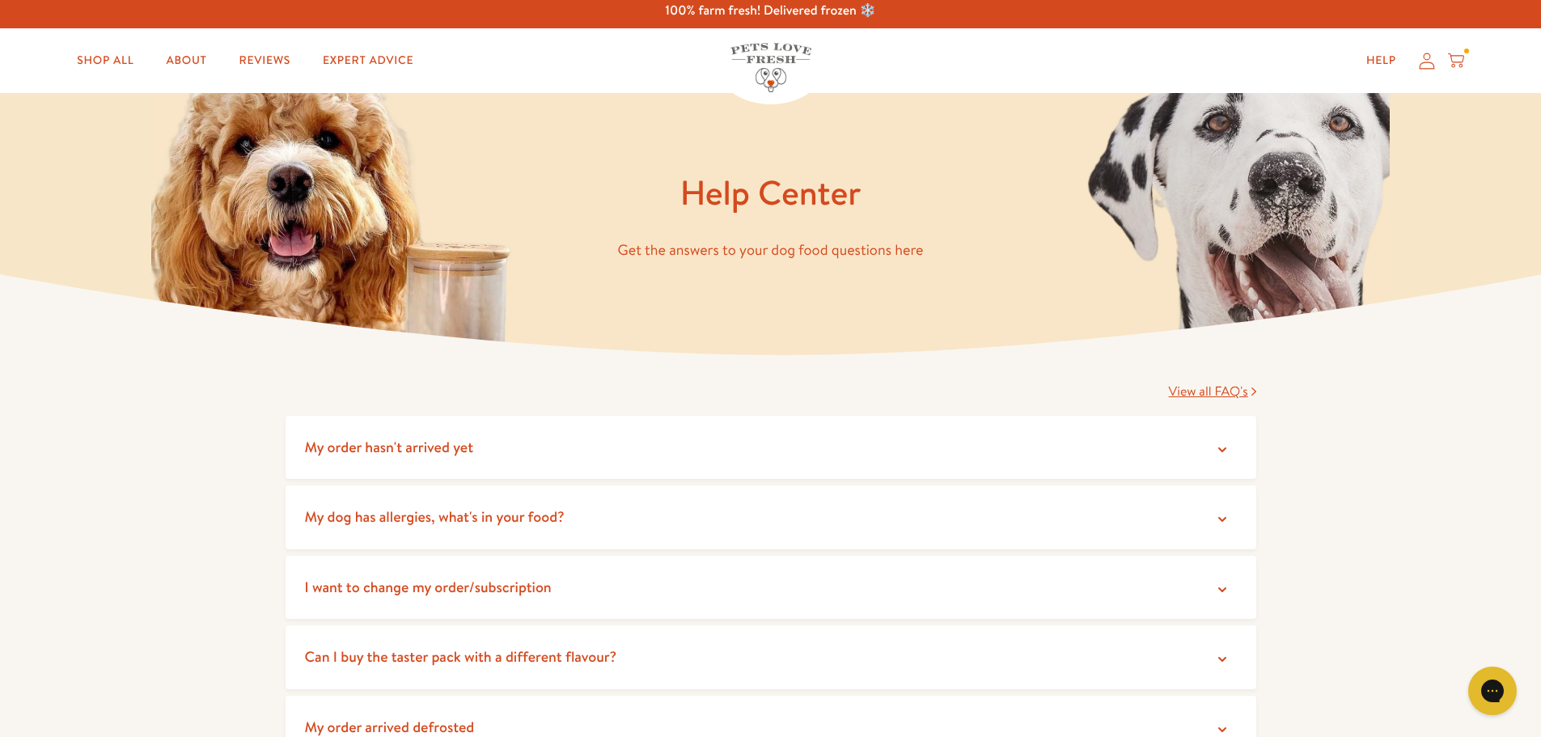
click at [517, 444] on summary "My order hasn't arrived yet" at bounding box center [770, 448] width 971 height 64
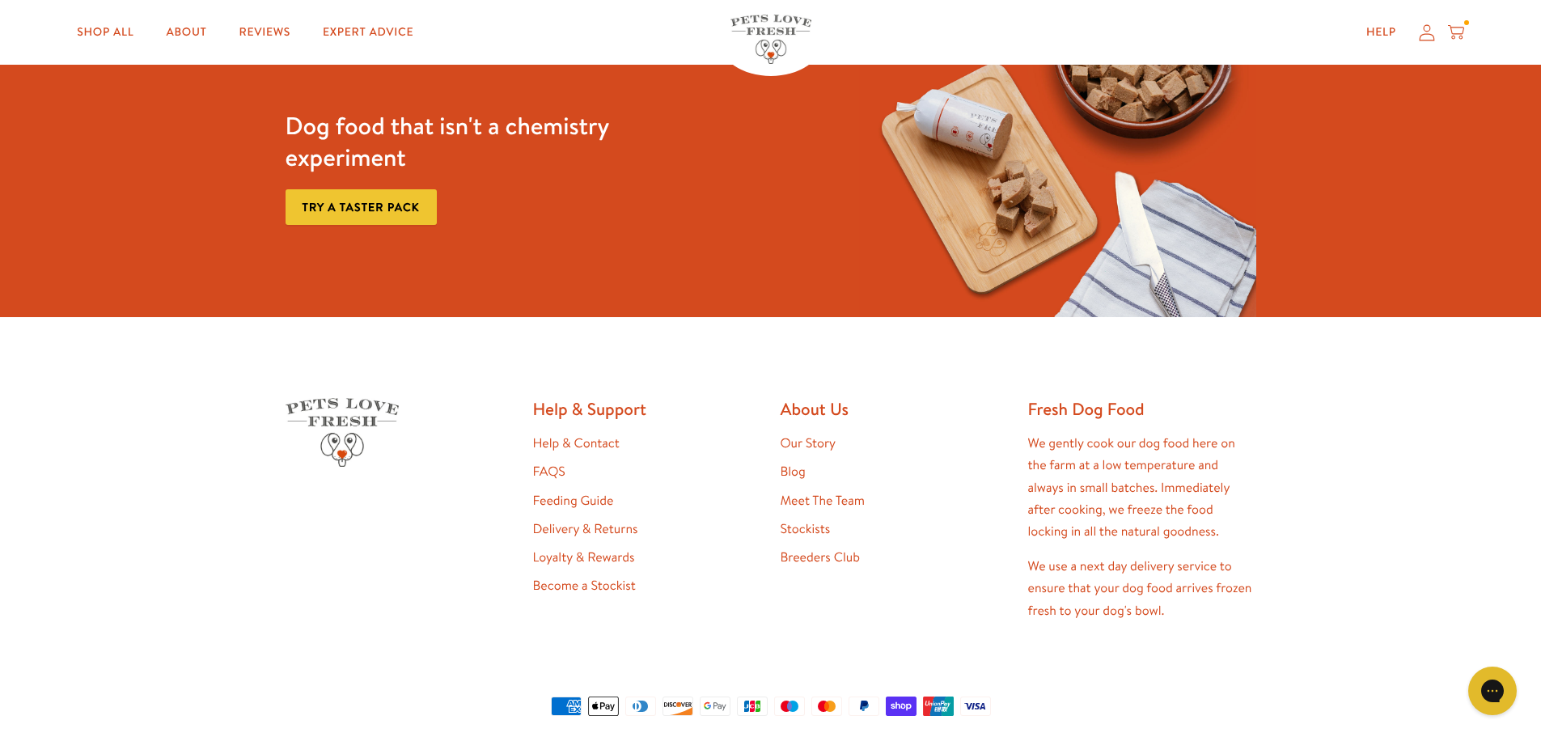
scroll to position [1420, 0]
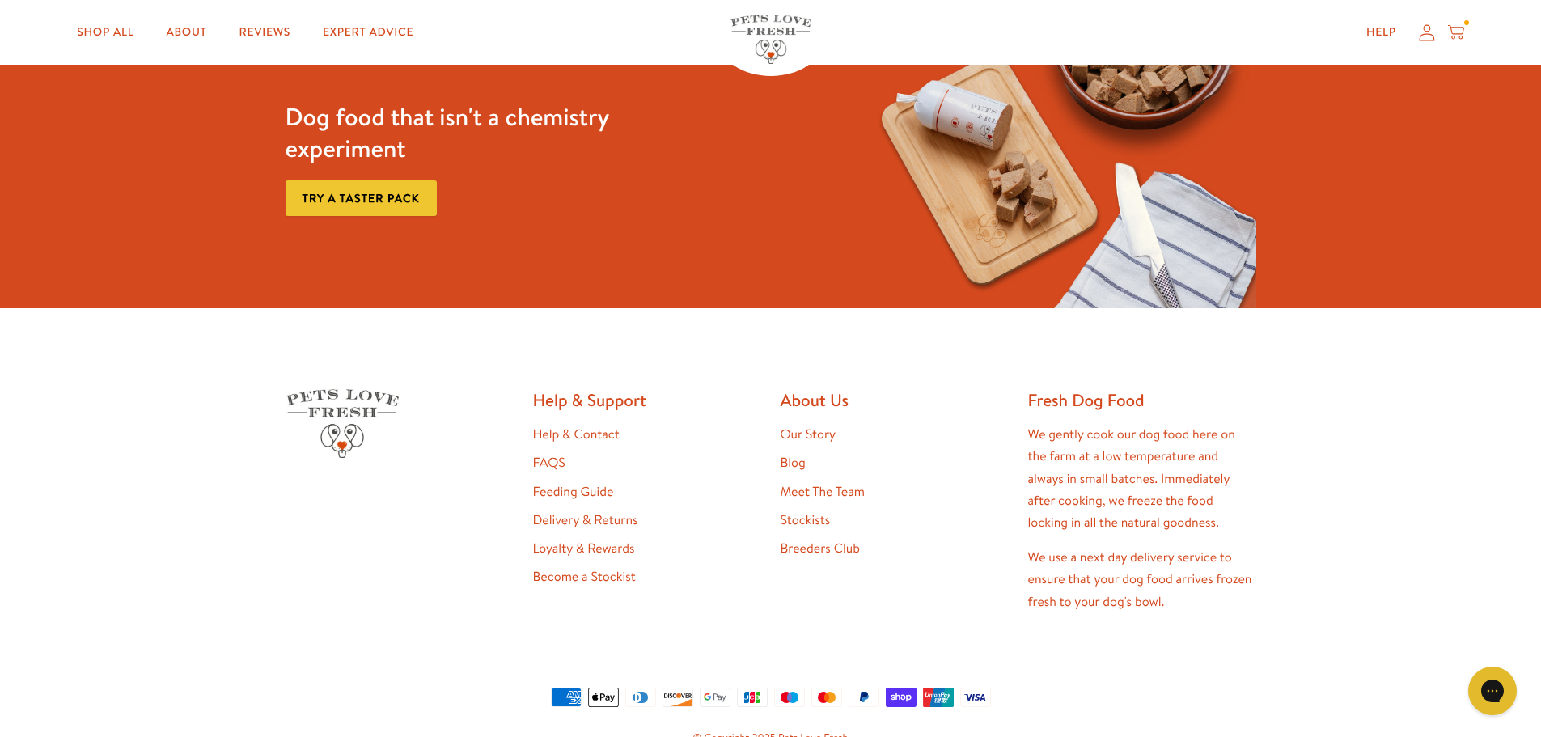
click at [591, 518] on link "Delivery & Returns" at bounding box center [585, 520] width 105 height 18
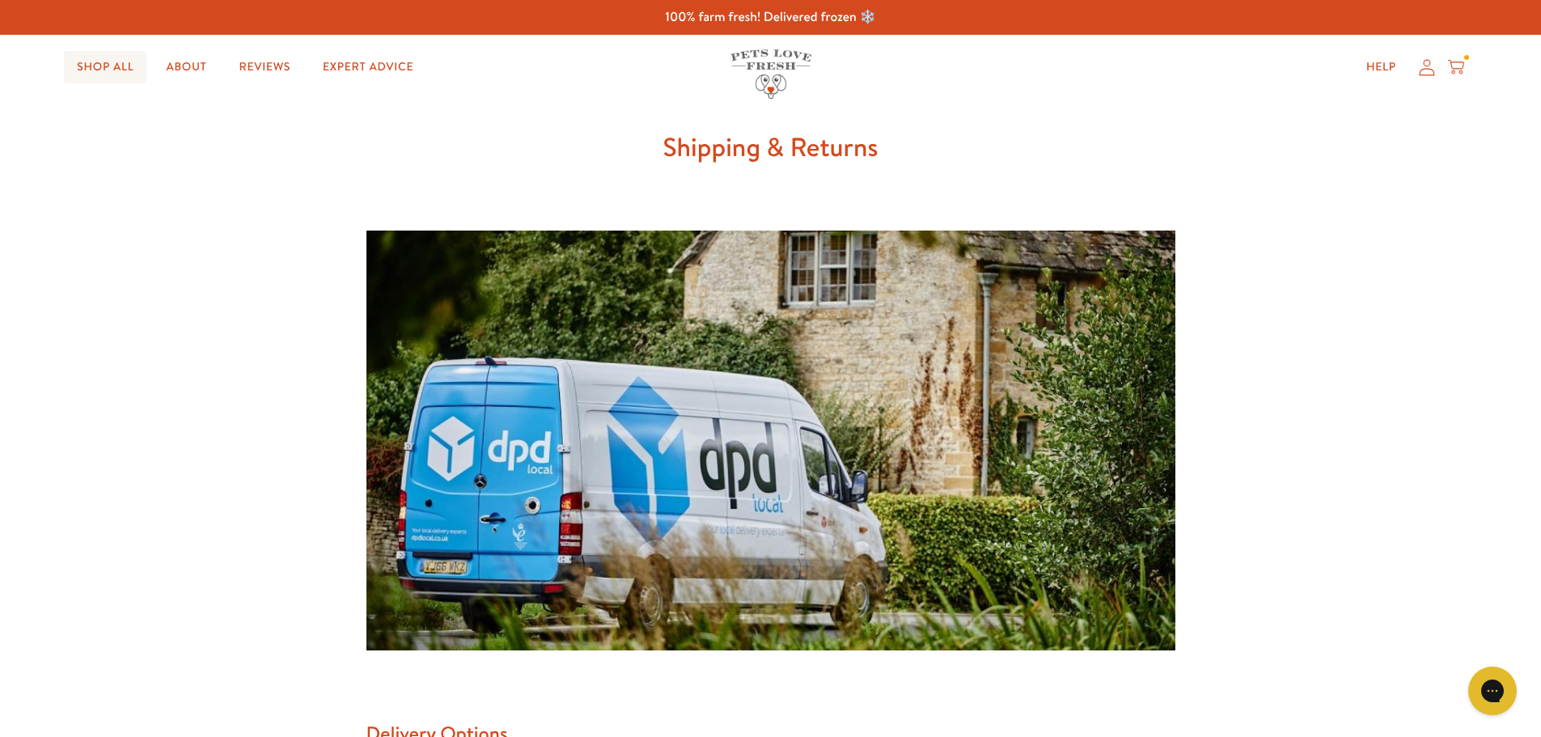
click at [125, 67] on link "Shop All" at bounding box center [105, 67] width 82 height 32
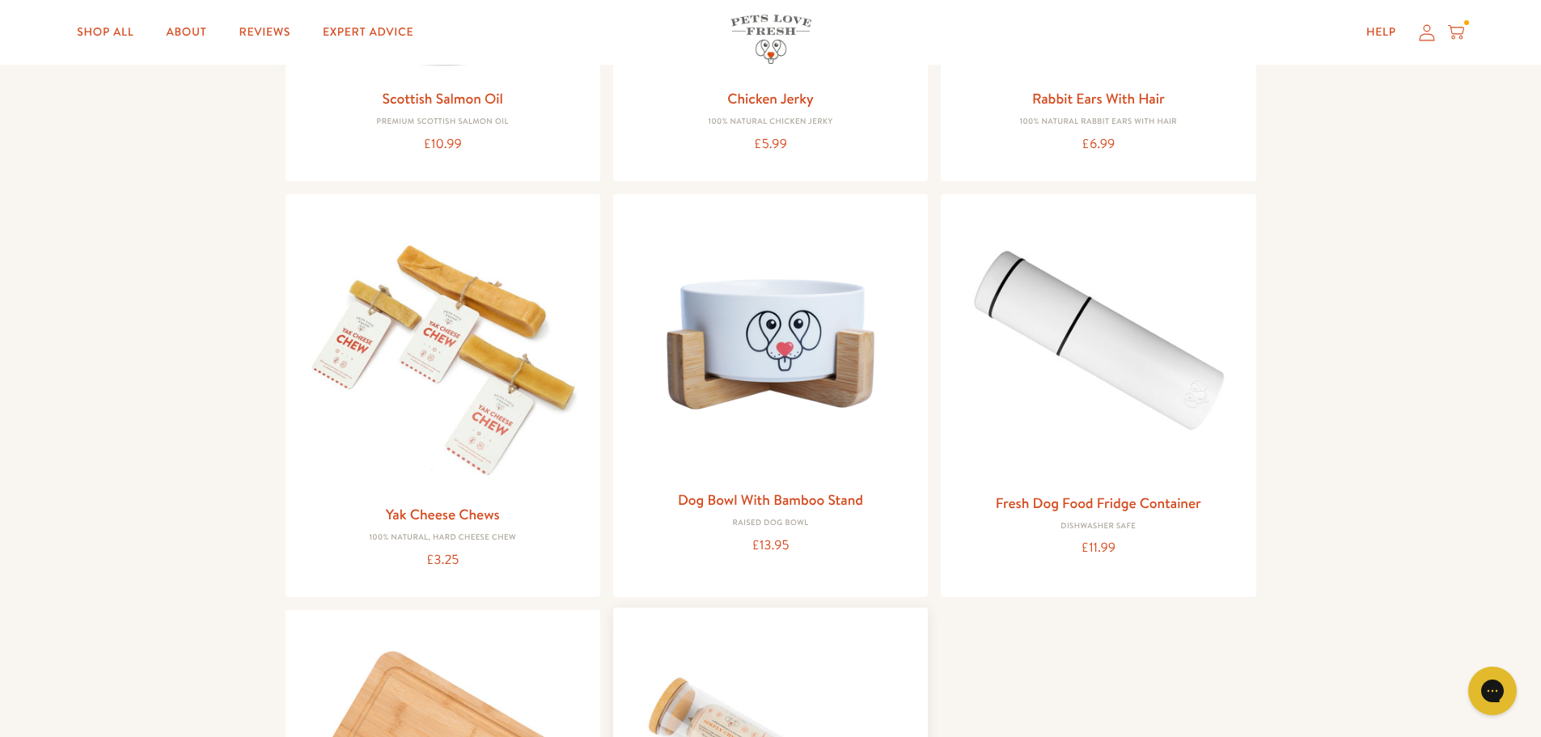
scroll to position [1516, 0]
click at [747, 319] on img at bounding box center [770, 342] width 289 height 274
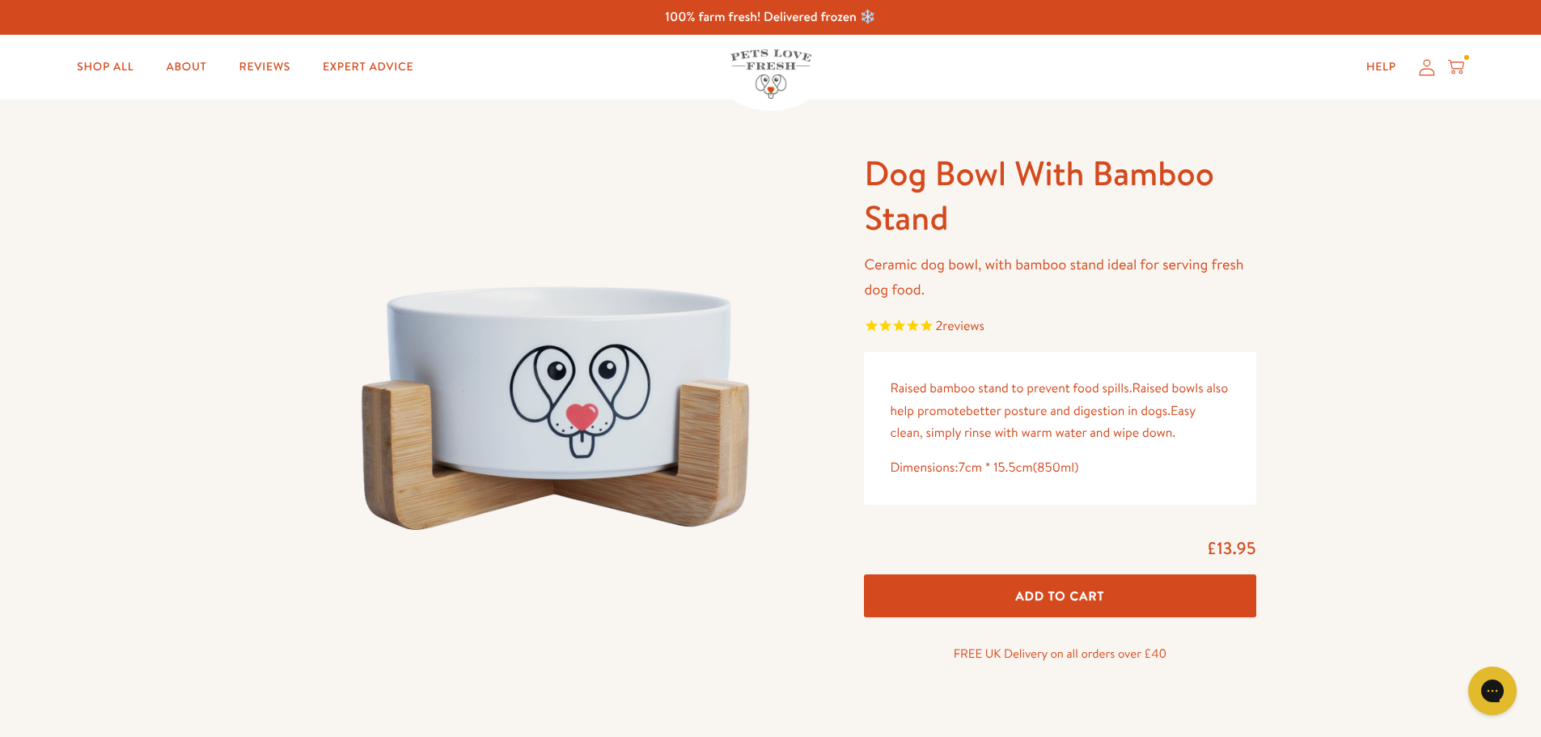
click at [684, 443] on img at bounding box center [555, 408] width 540 height 514
click at [128, 61] on link "Shop All" at bounding box center [105, 67] width 82 height 32
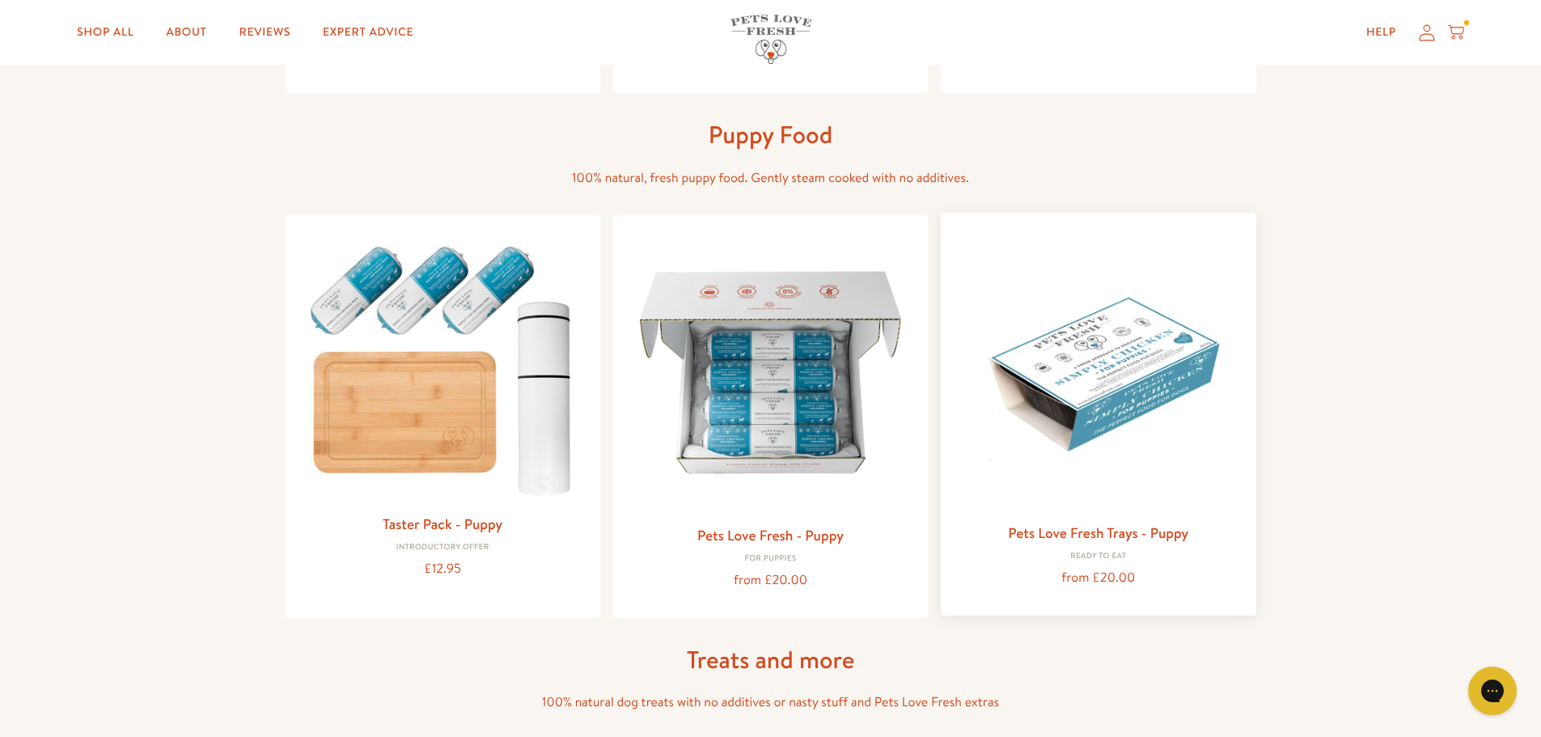
scroll to position [563, 0]
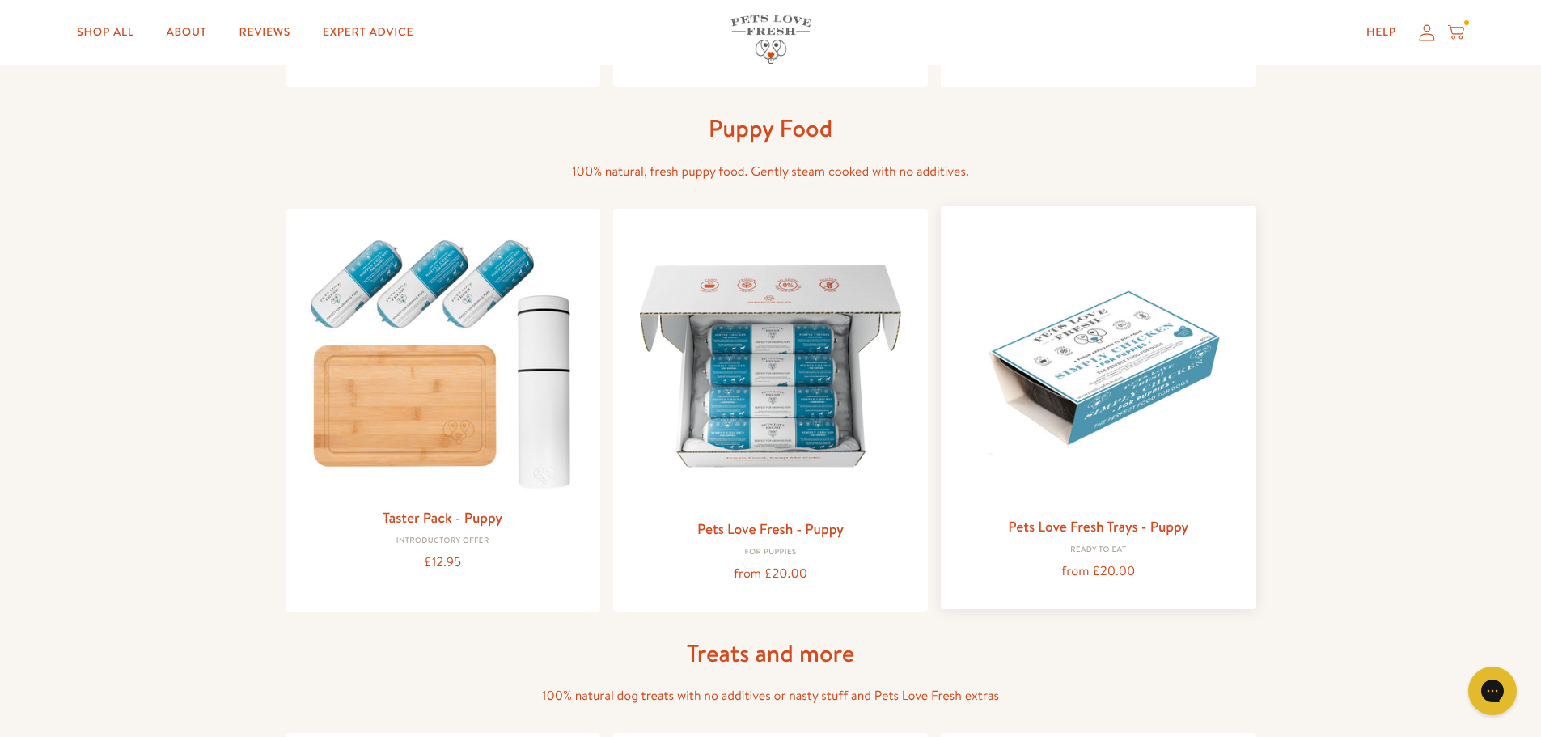
click at [1112, 419] on img at bounding box center [1098, 363] width 289 height 289
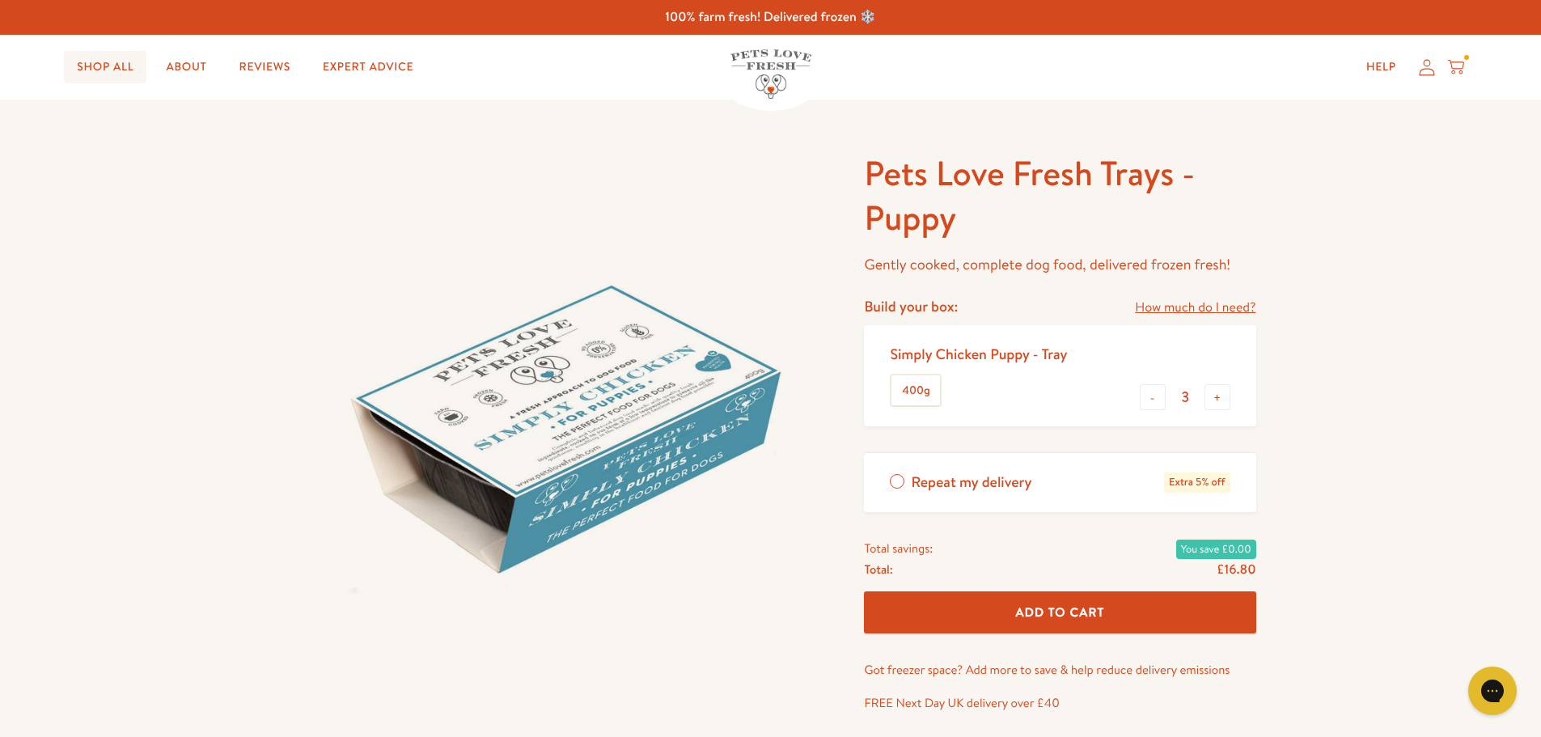
click at [125, 64] on link "Shop All" at bounding box center [105, 67] width 82 height 32
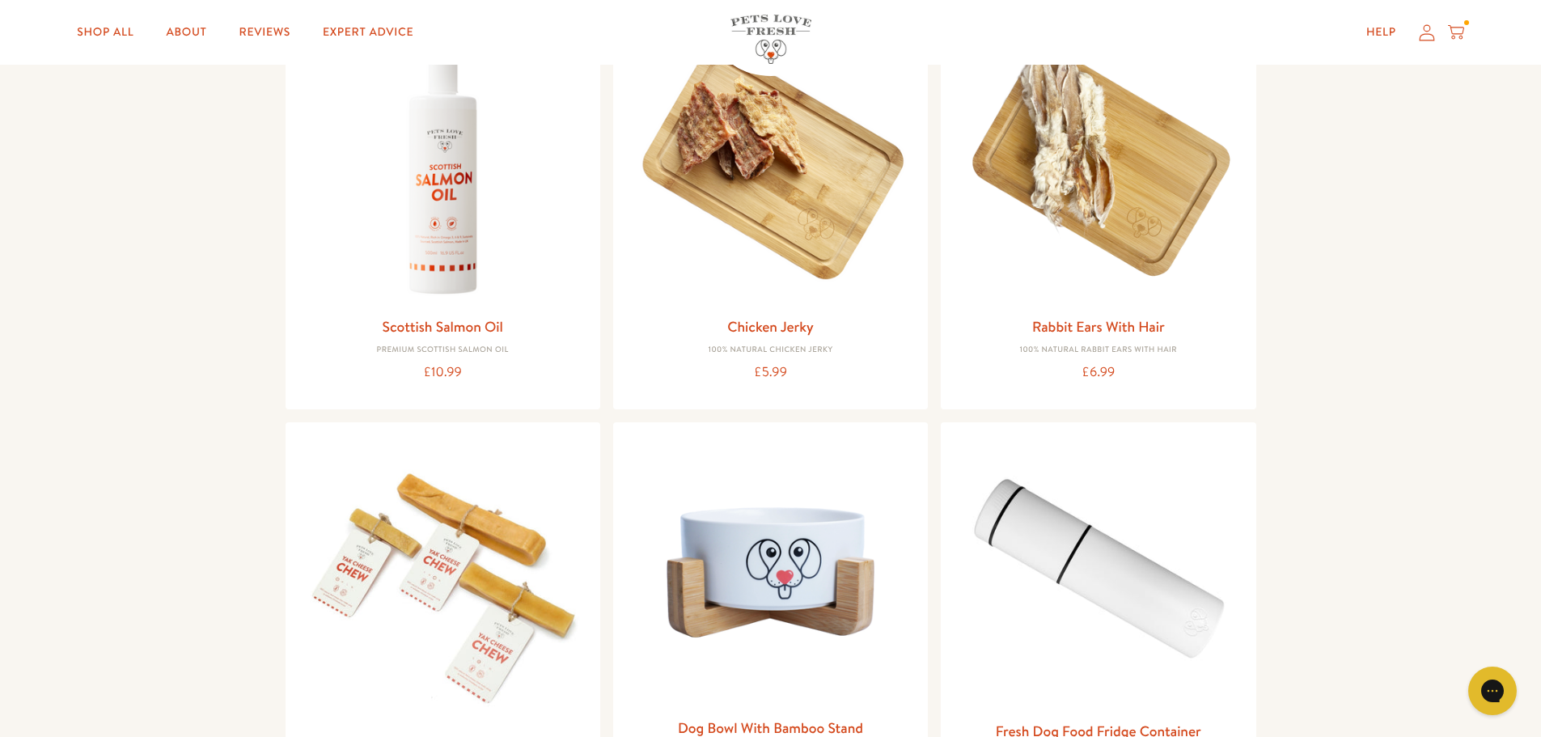
scroll to position [1292, 0]
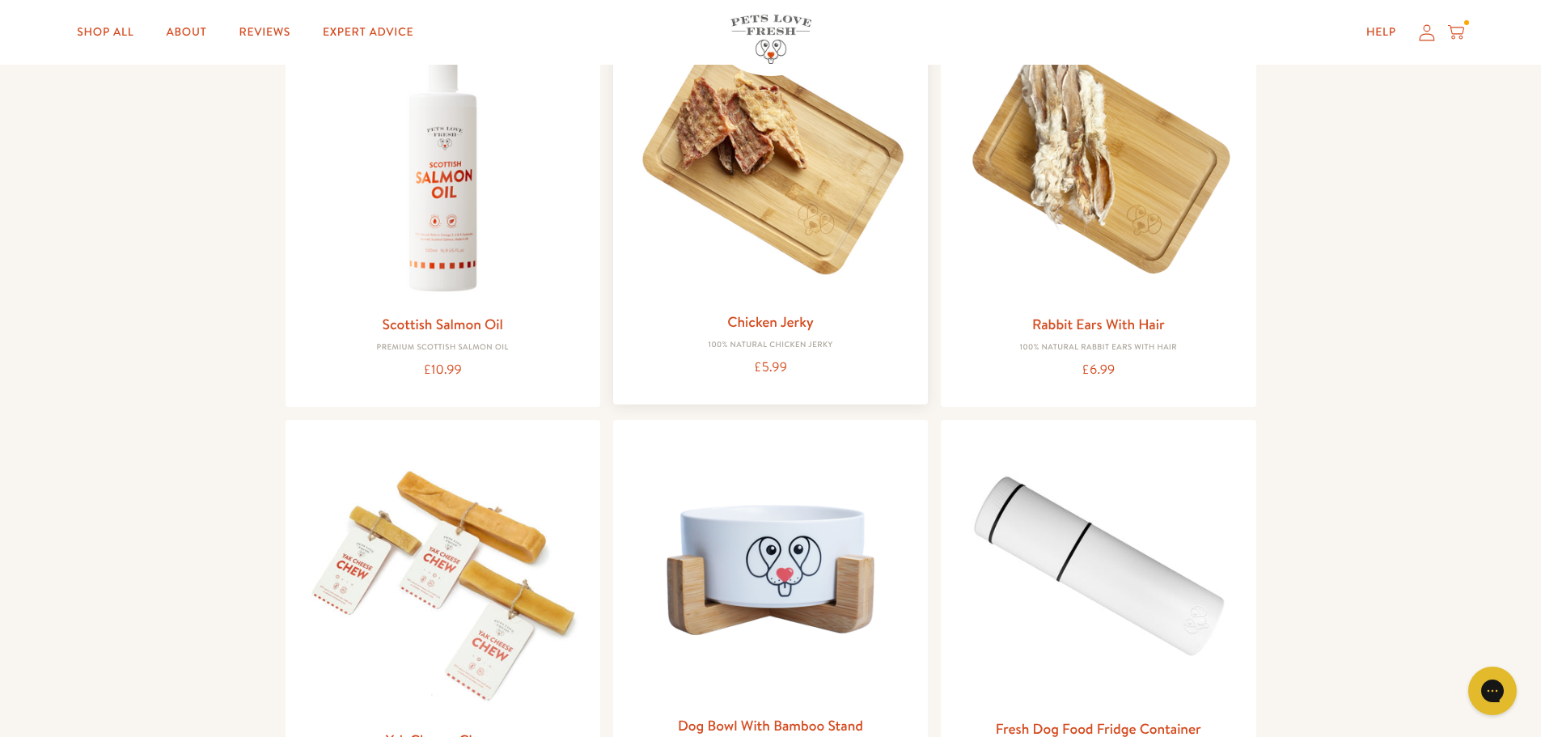
click at [717, 218] on img at bounding box center [770, 159] width 289 height 289
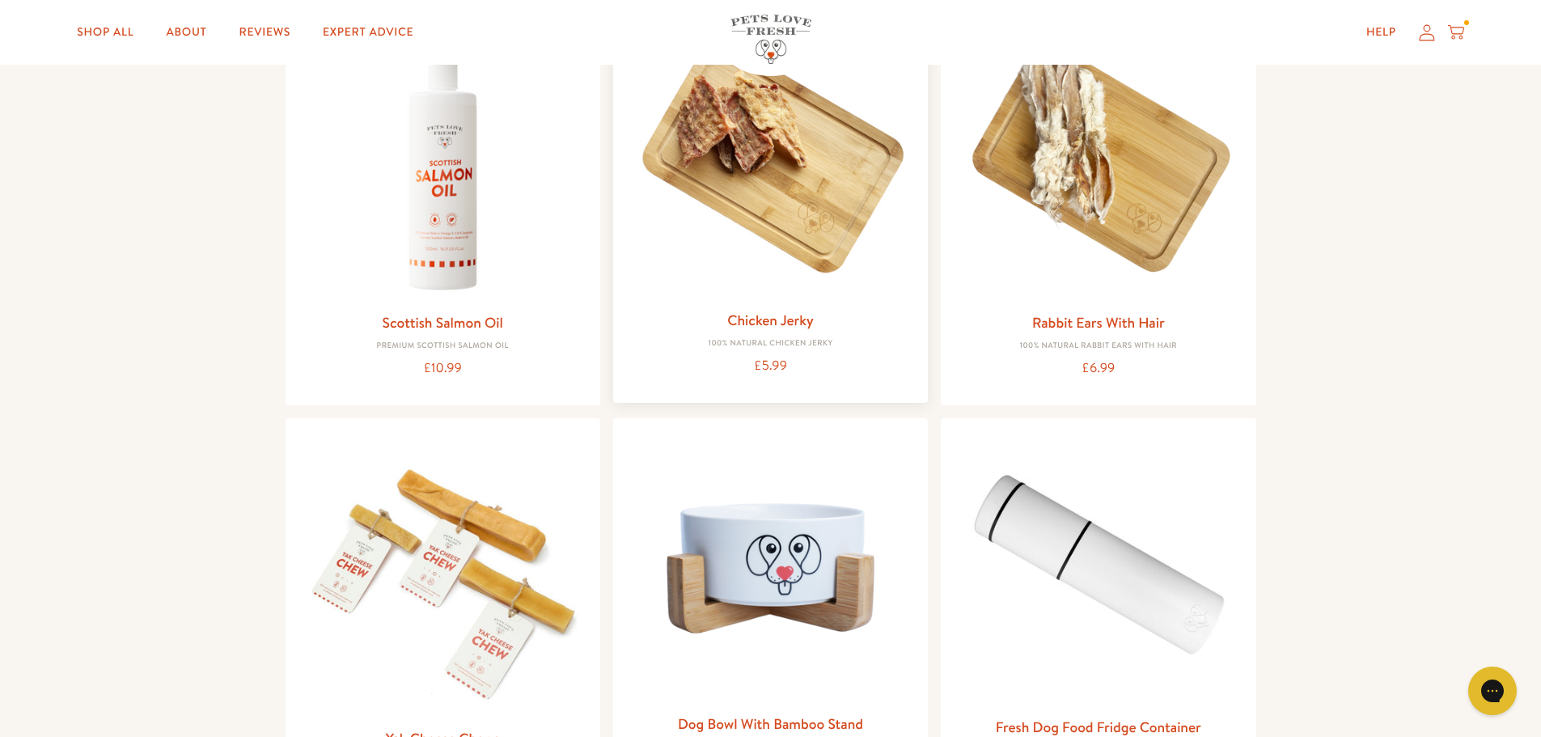
scroll to position [1296, 0]
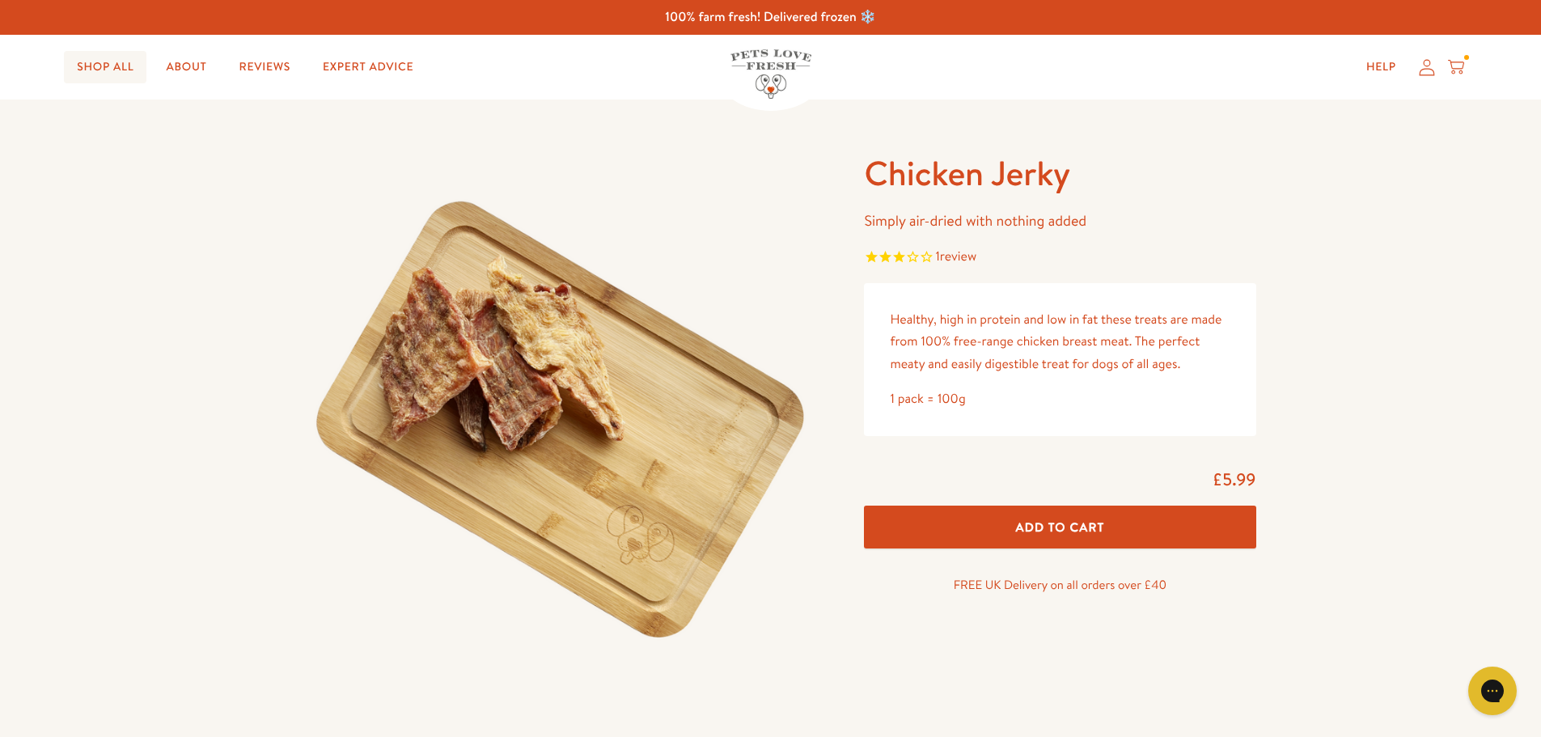
click at [116, 63] on link "Shop All" at bounding box center [105, 67] width 82 height 32
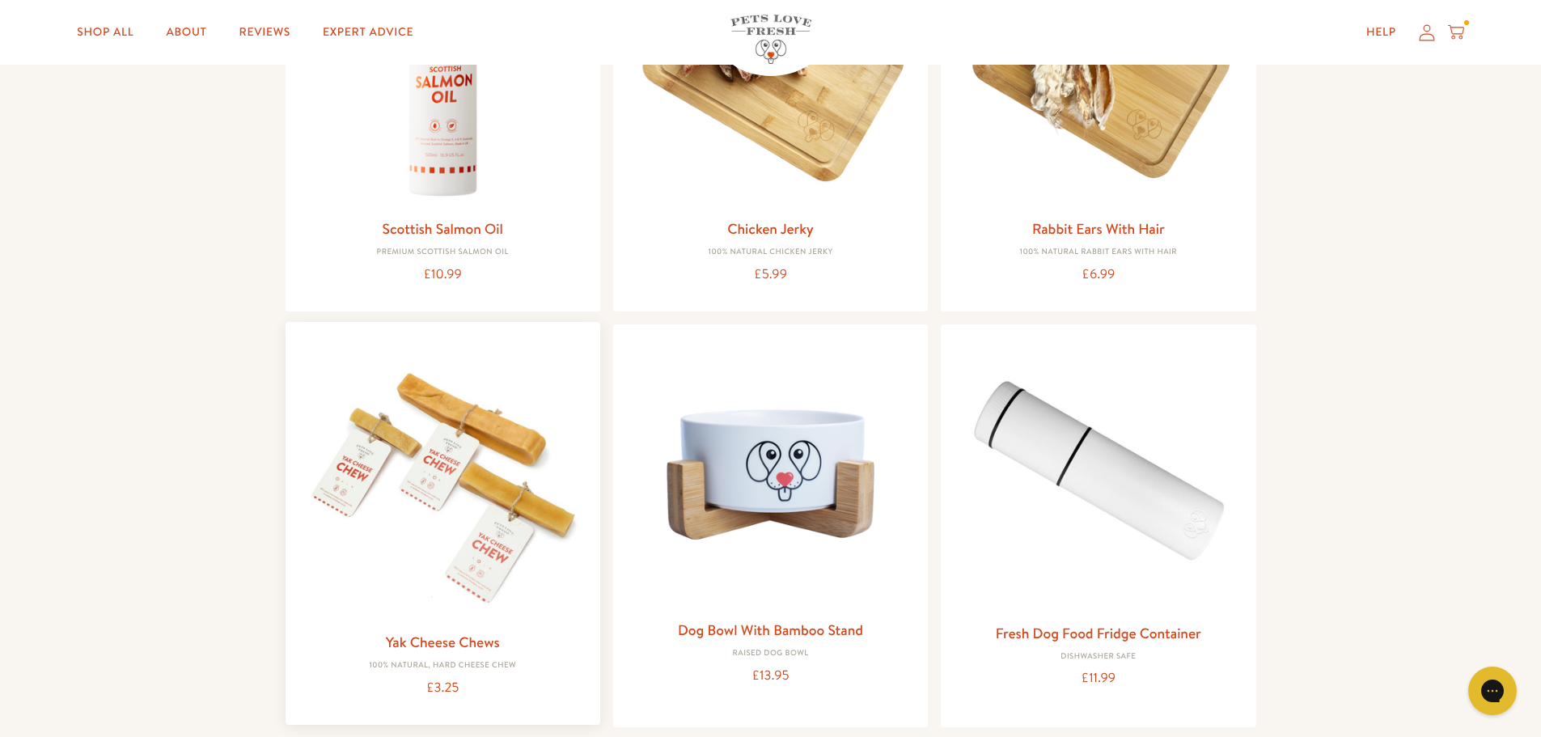
scroll to position [1386, 0]
click at [438, 259] on div "Scottish Salmon Oil Premium Scottish Salmon Oil £10.99" at bounding box center [442, 249] width 289 height 69
click at [448, 218] on link "Scottish Salmon Oil" at bounding box center [443, 227] width 121 height 20
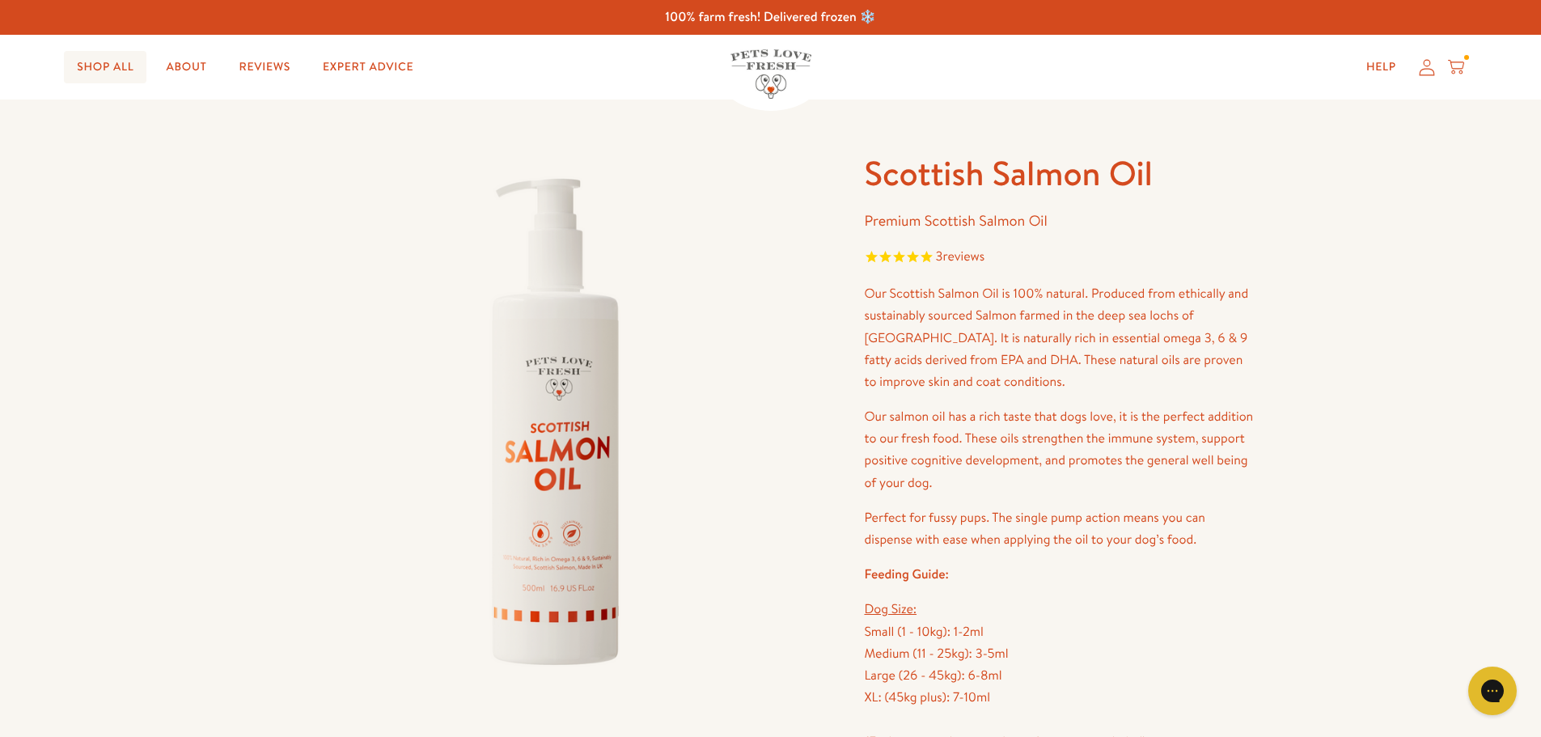
click at [112, 66] on link "Shop All" at bounding box center [105, 67] width 82 height 32
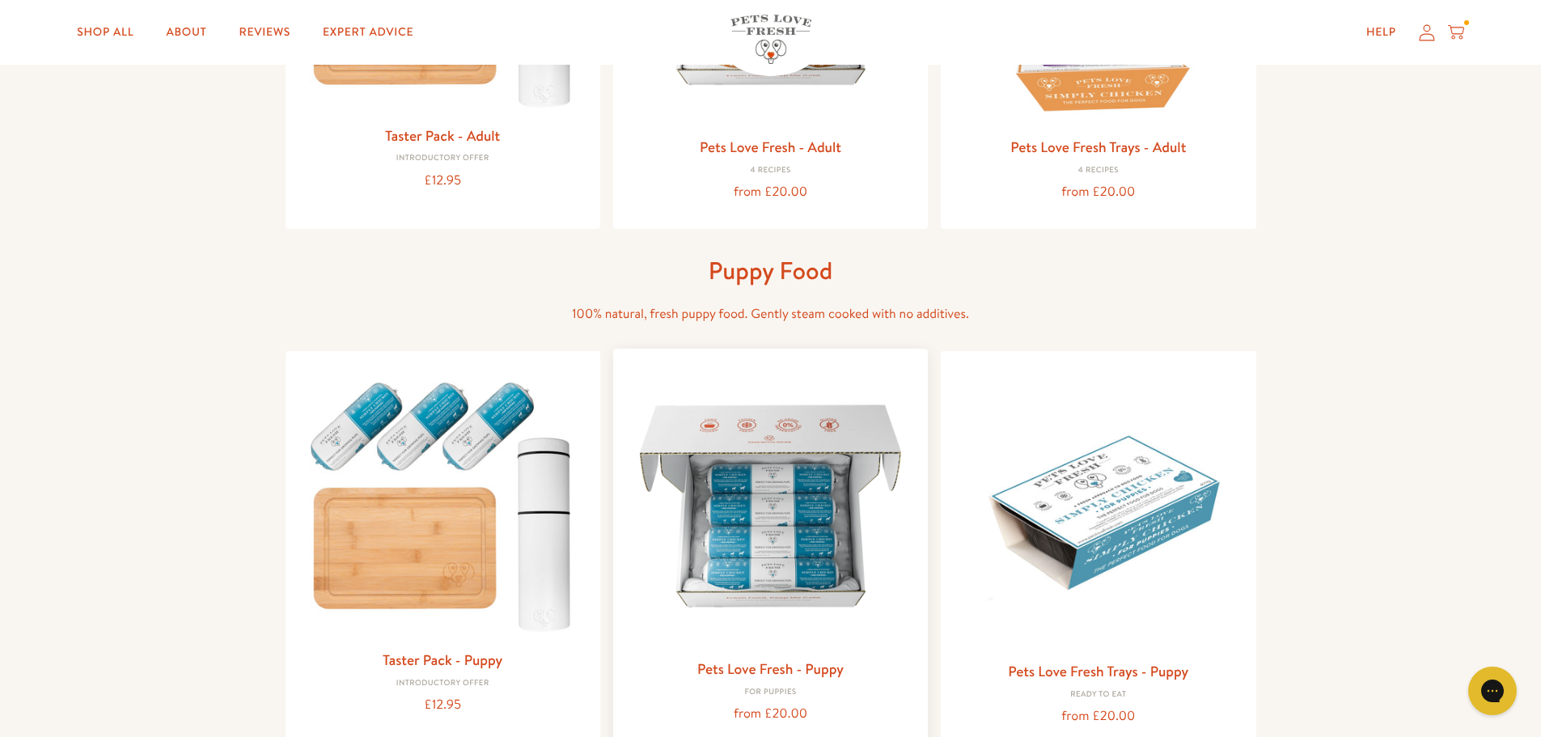
scroll to position [421, 0]
click at [796, 624] on img at bounding box center [770, 505] width 289 height 289
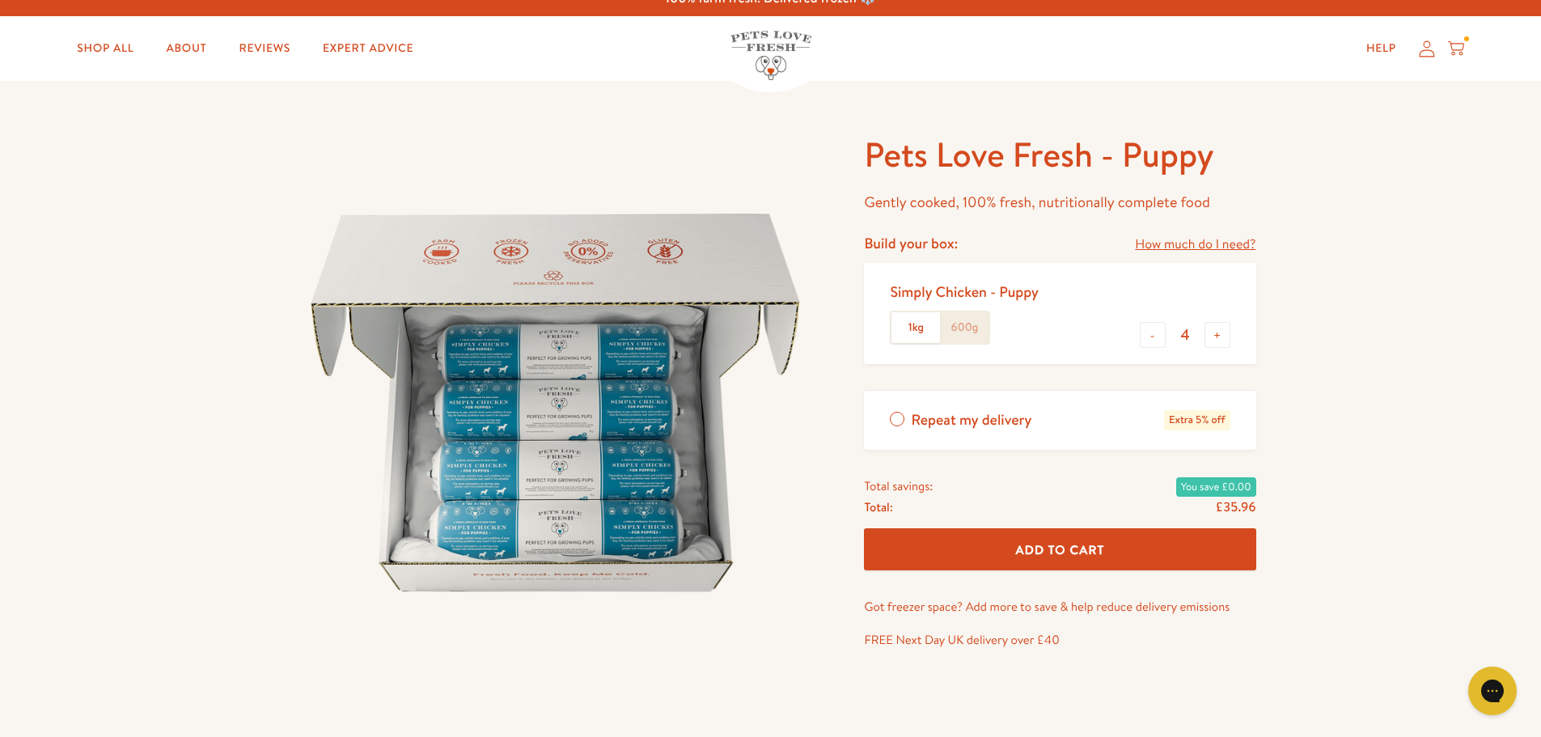
scroll to position [23, 0]
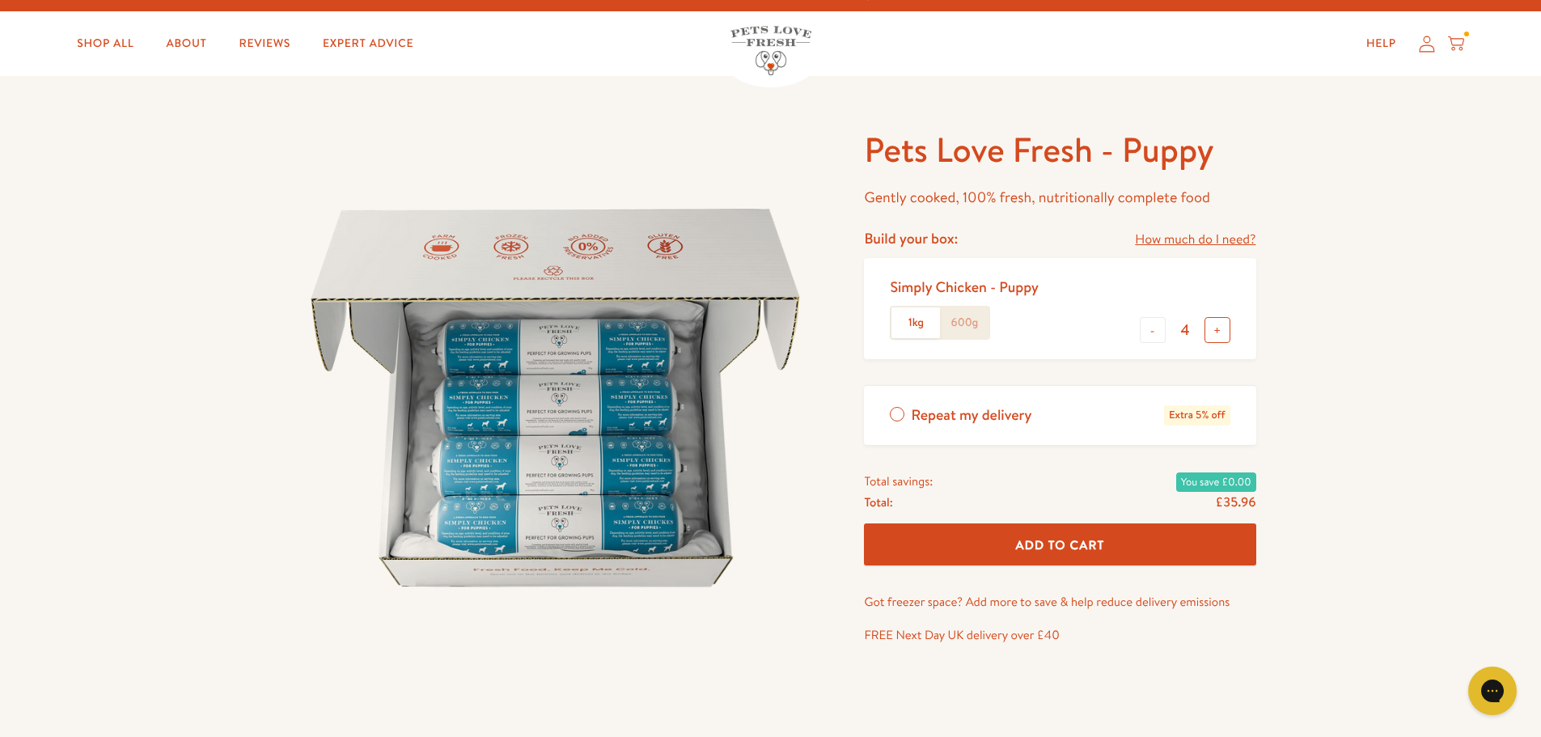
click at [1221, 332] on button "+" at bounding box center [1217, 330] width 26 height 26
type input "5"
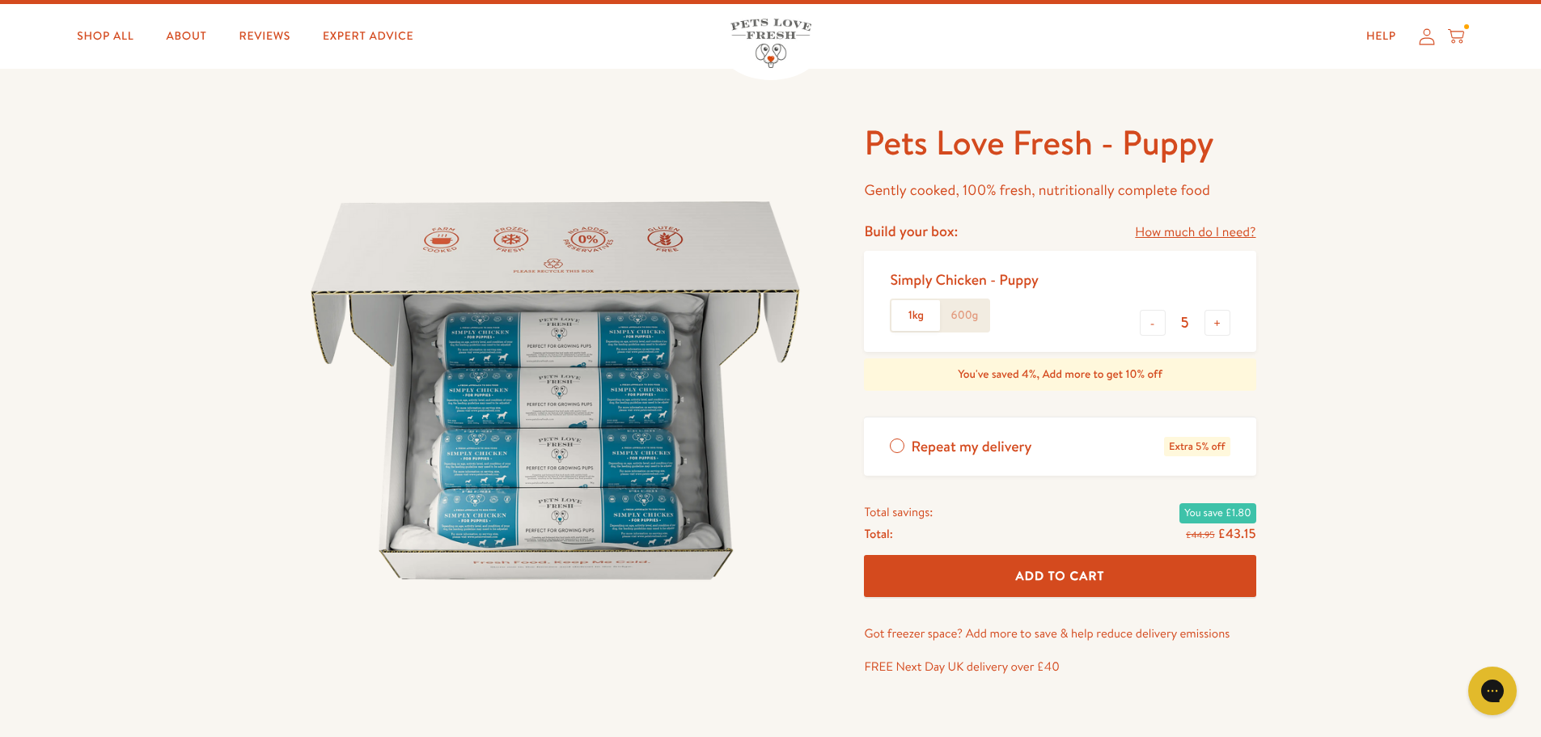
click at [1105, 598] on button "Add To Cart" at bounding box center [1059, 576] width 391 height 43
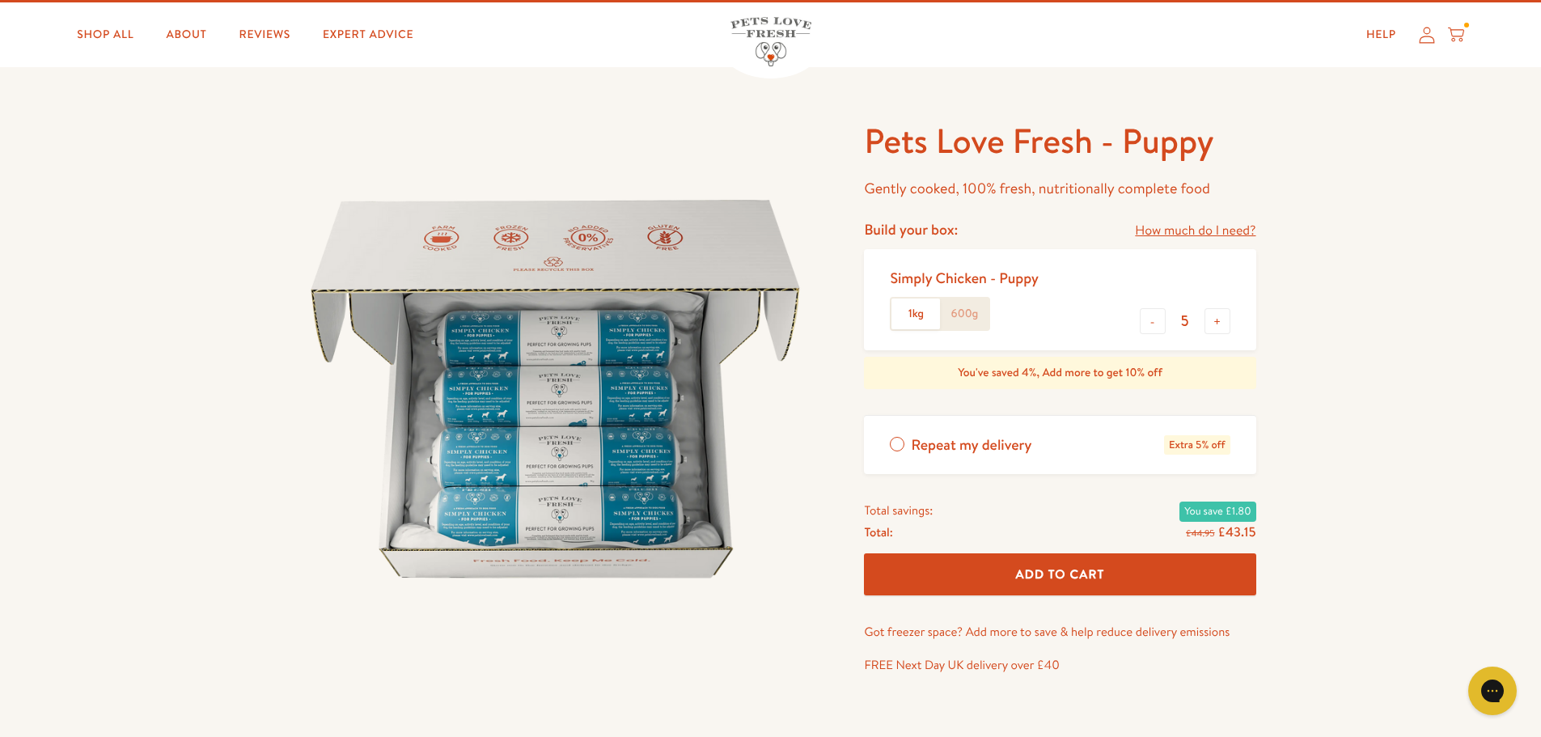
scroll to position [33, 0]
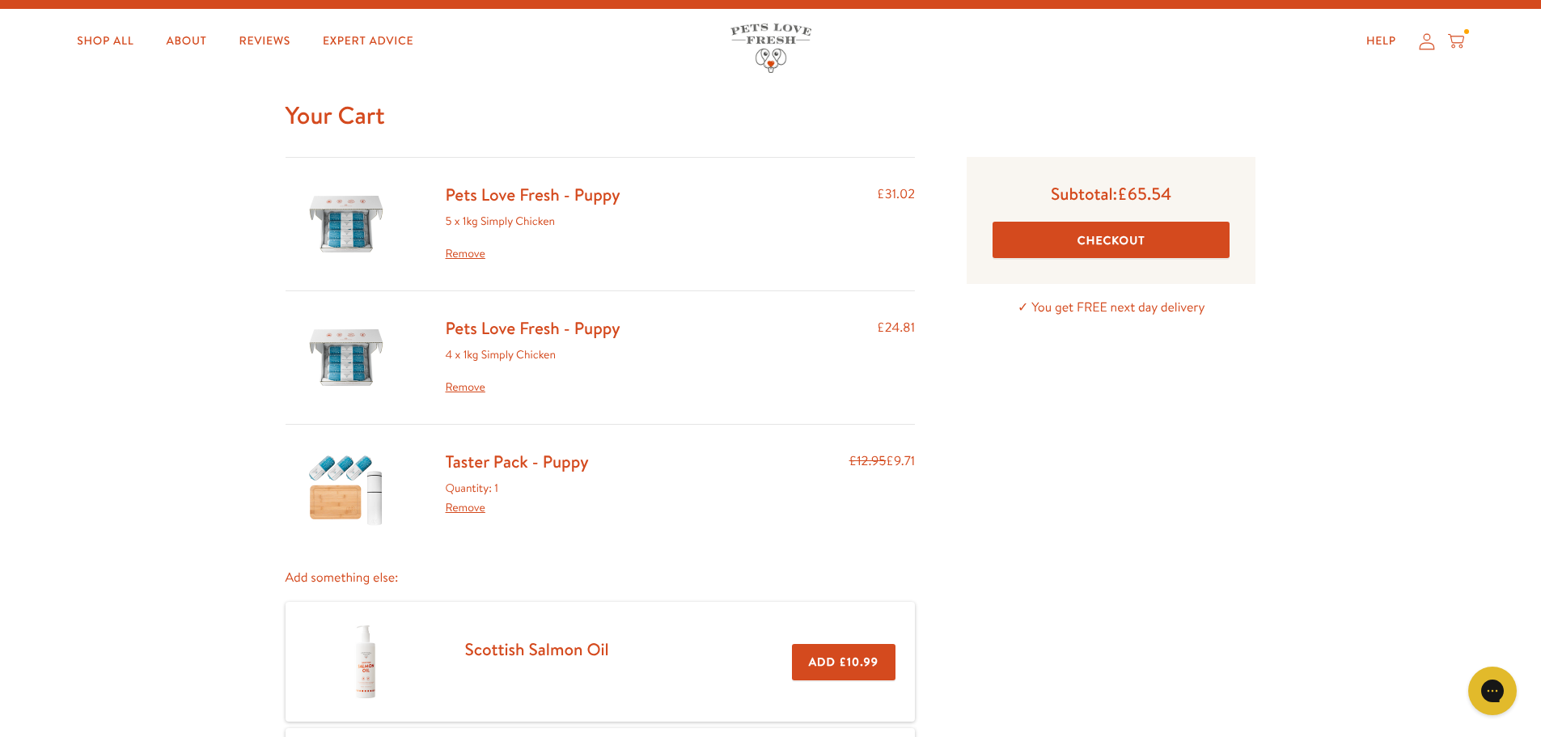
scroll to position [31, 0]
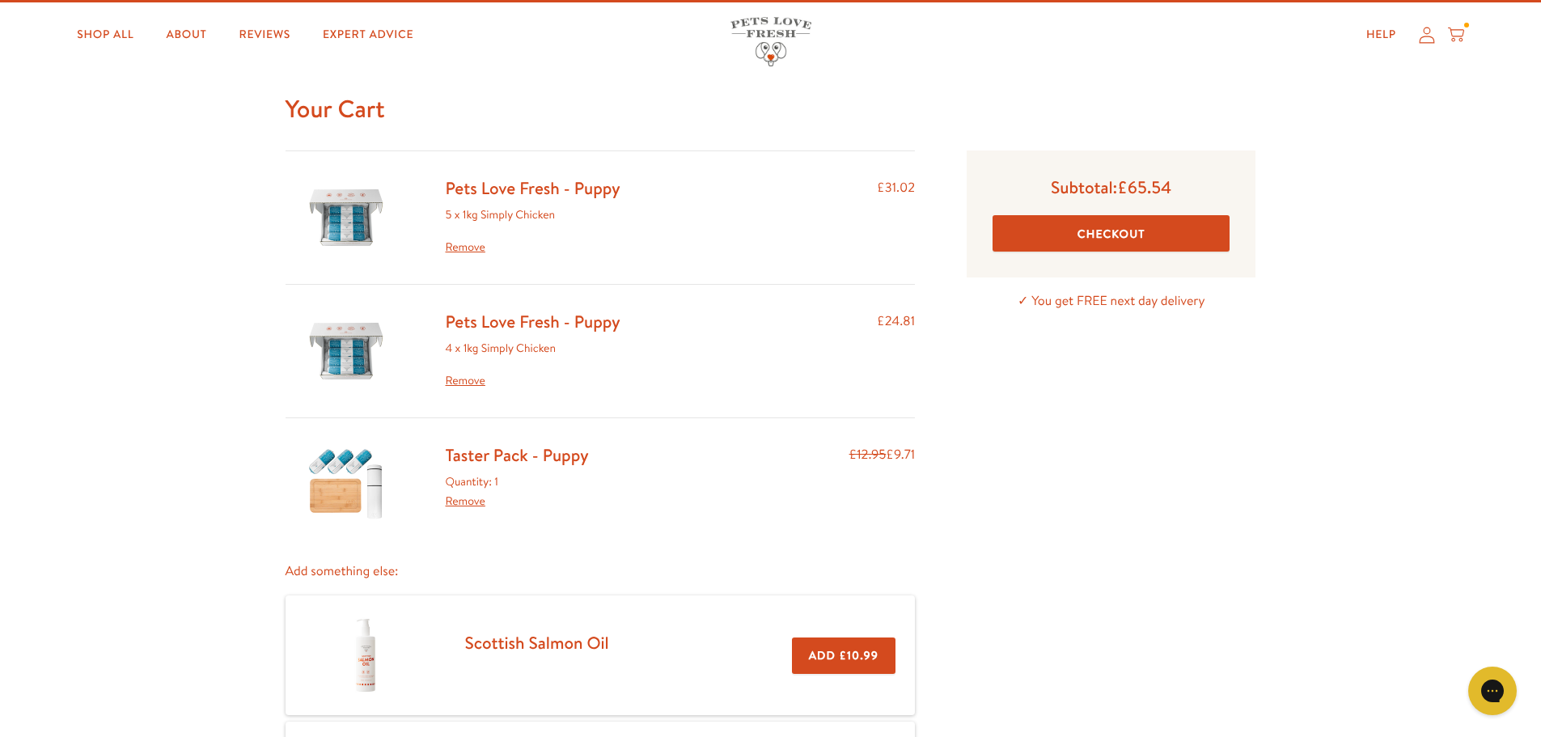
click at [482, 379] on link "Remove" at bounding box center [533, 380] width 175 height 19
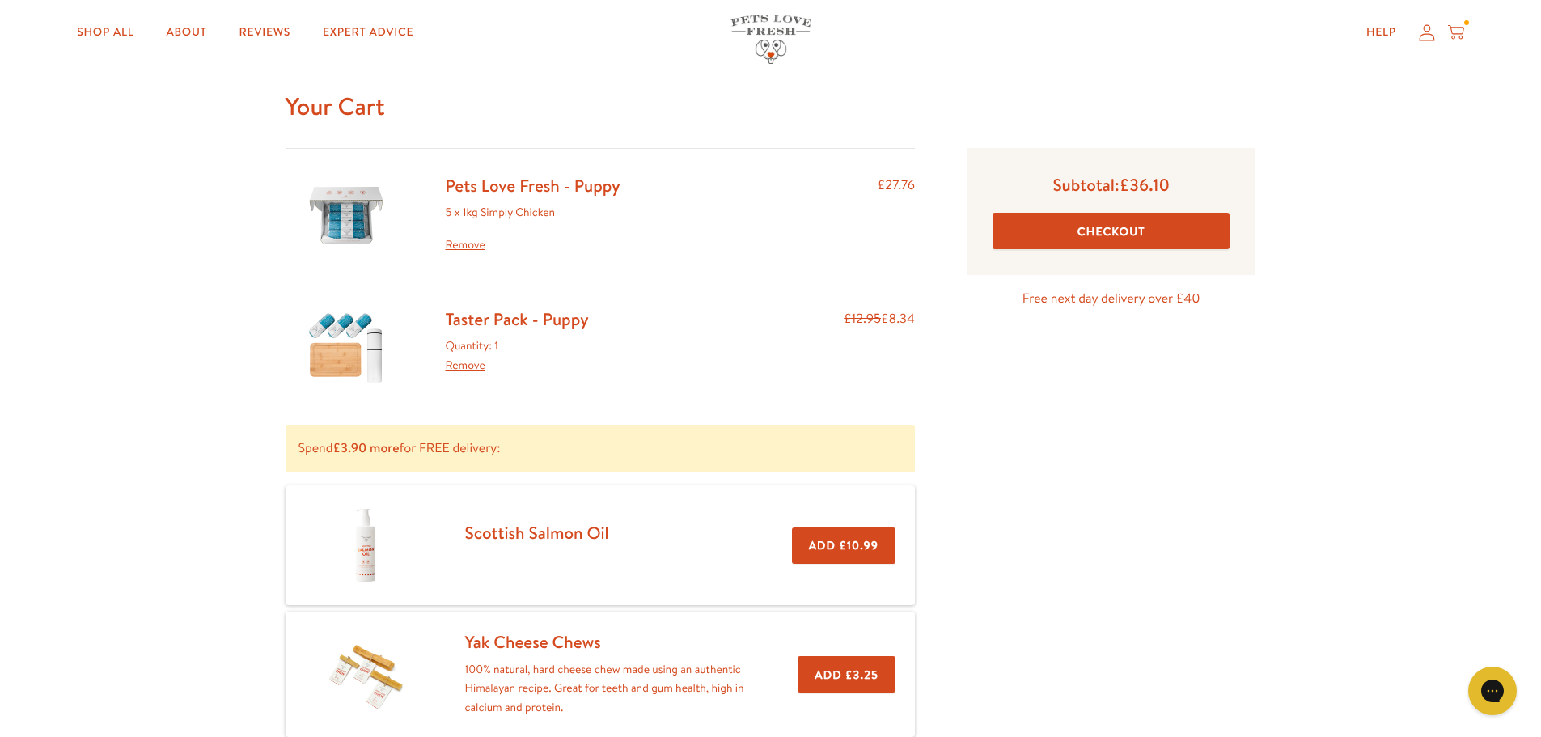
scroll to position [53, 0]
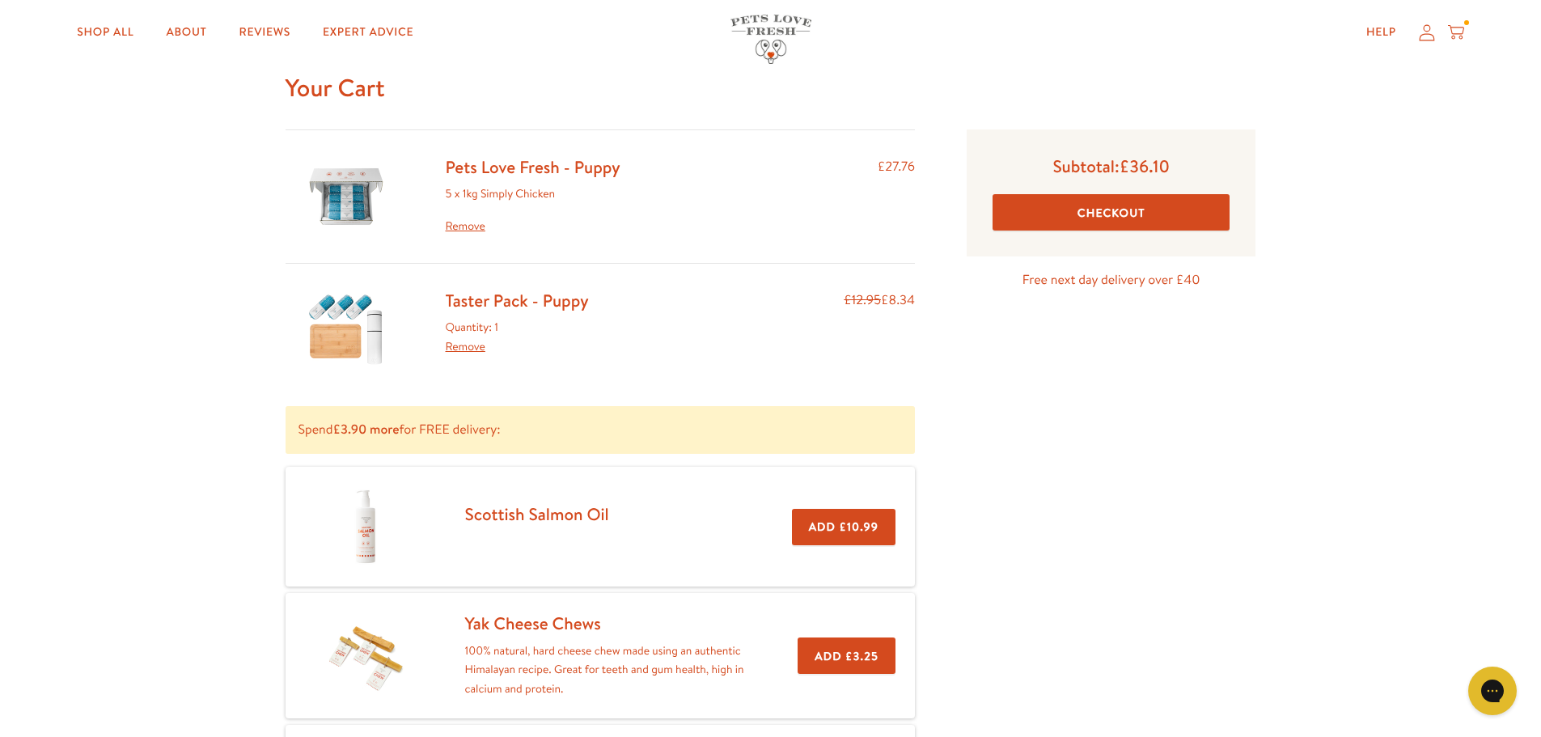
click at [357, 192] on img at bounding box center [346, 196] width 81 height 81
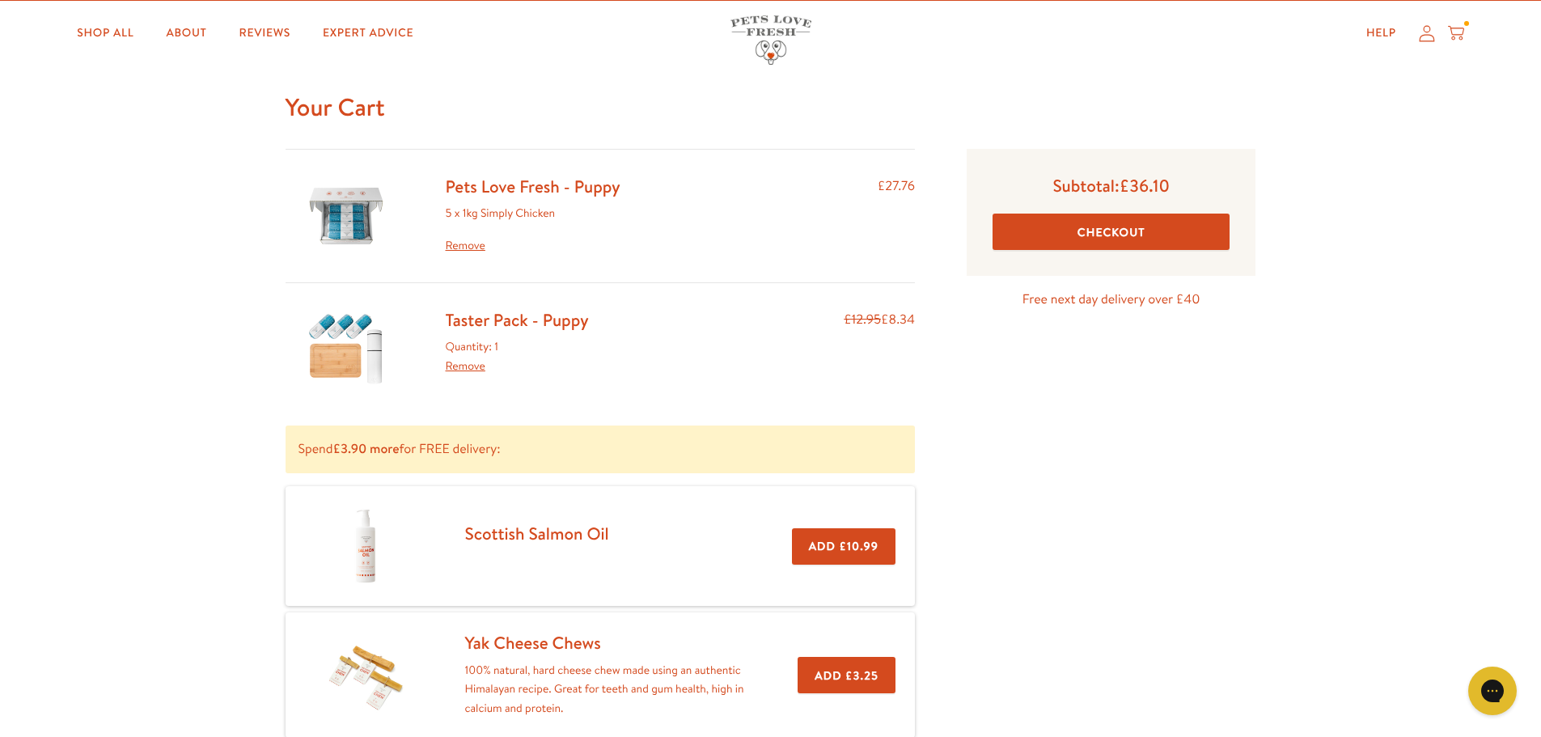
click at [472, 322] on link "Taster Pack - Puppy" at bounding box center [517, 319] width 143 height 23
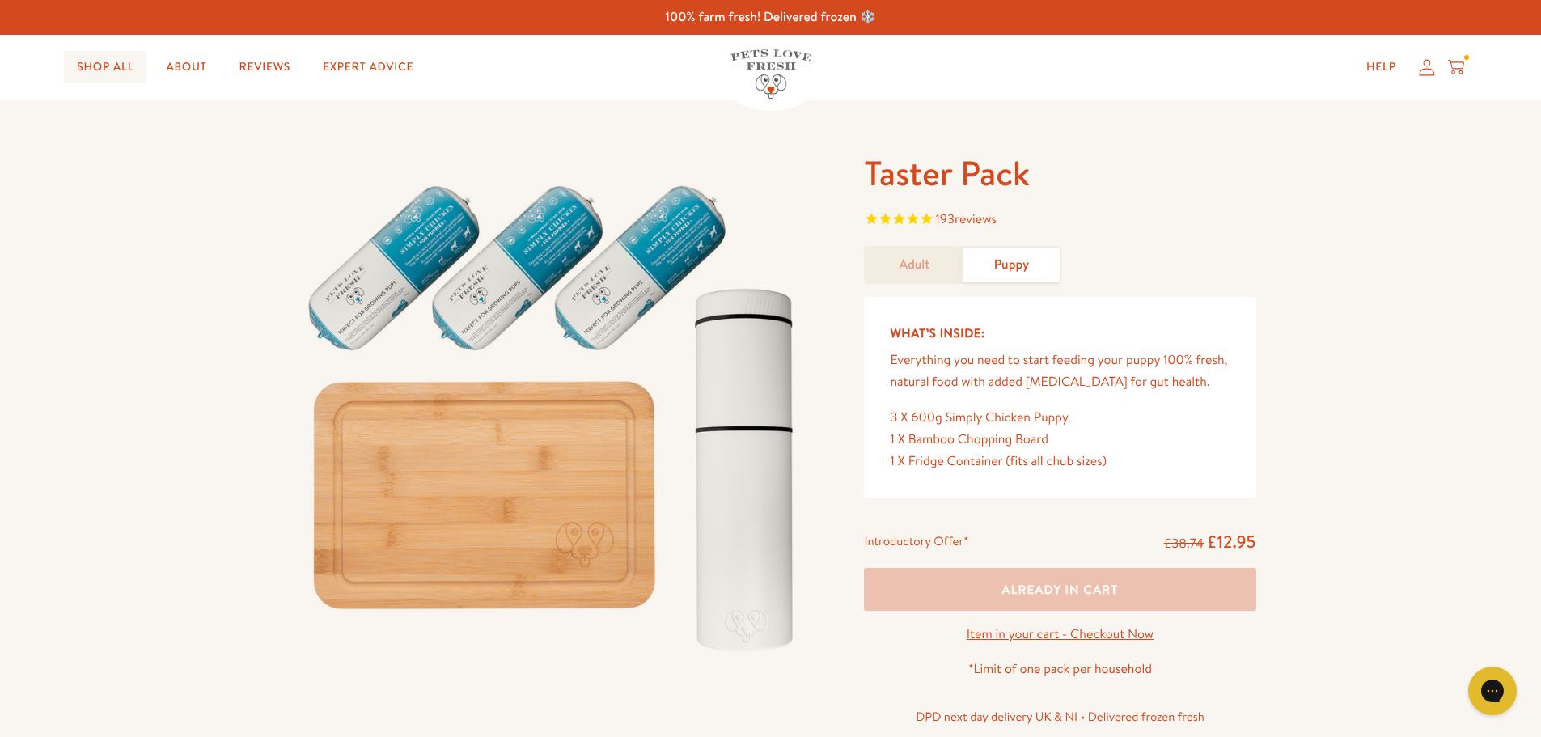
click at [90, 67] on link "Shop All" at bounding box center [105, 67] width 82 height 32
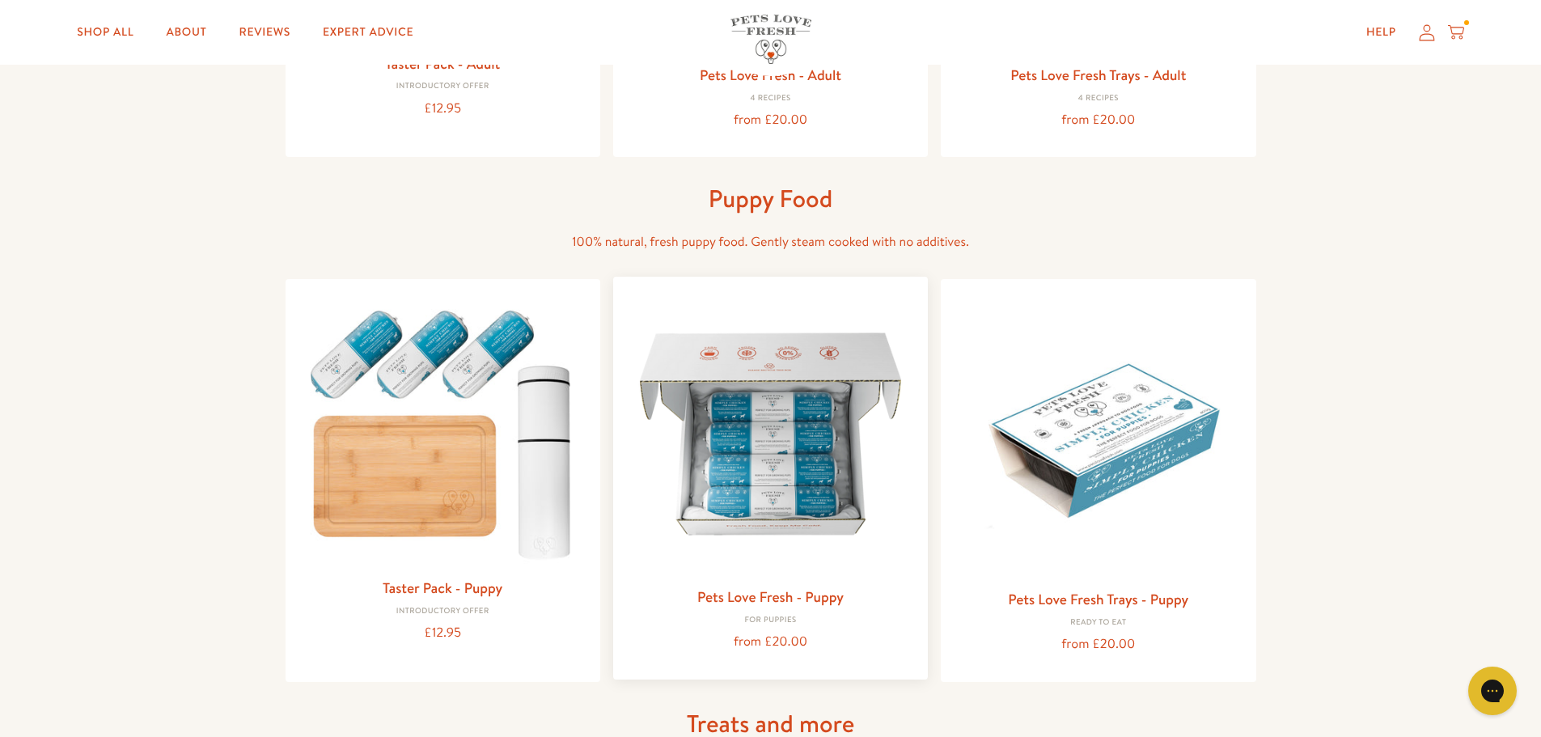
scroll to position [493, 0]
drag, startPoint x: 762, startPoint y: 428, endPoint x: 763, endPoint y: 480, distance: 52.6
click at [762, 427] on img at bounding box center [770, 433] width 289 height 289
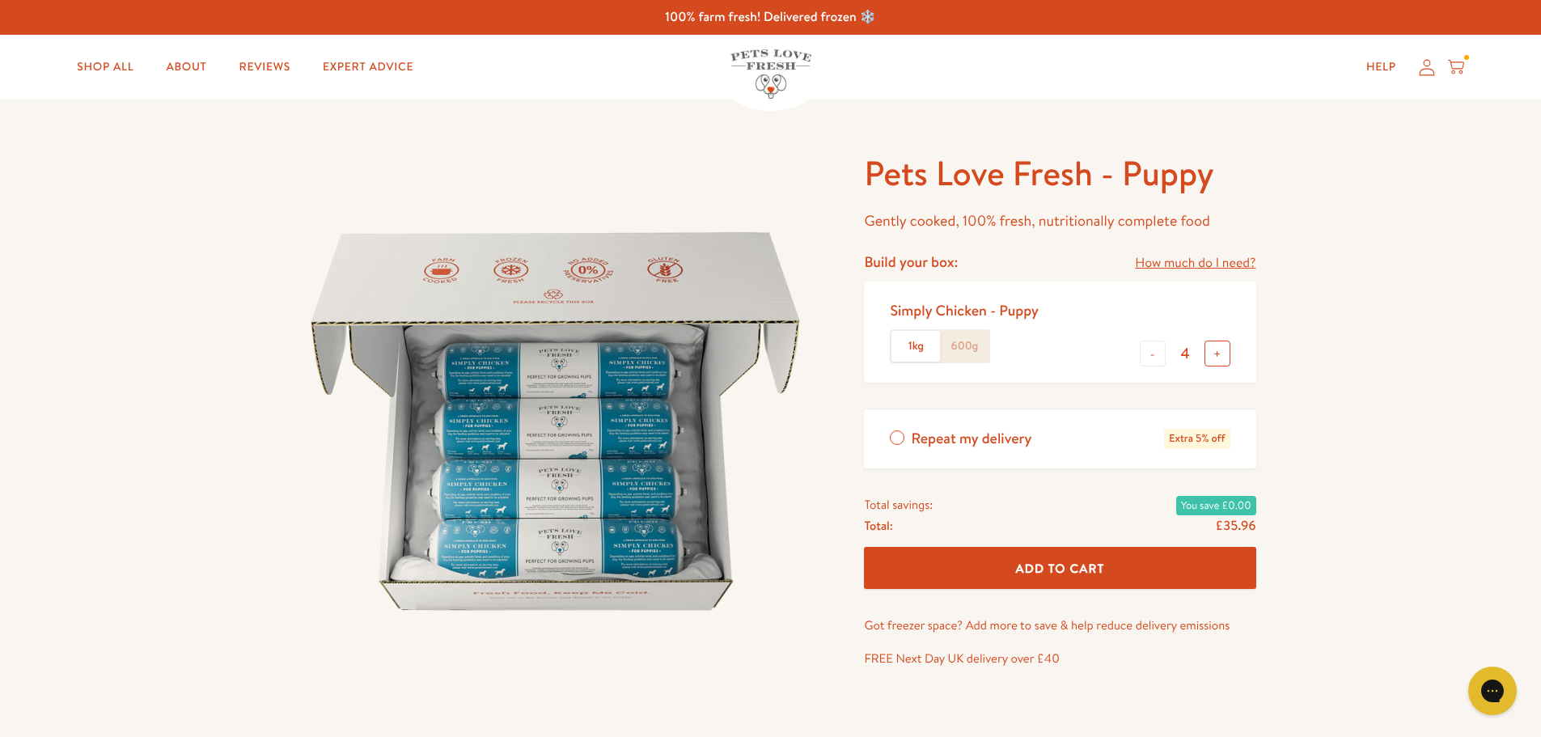
click at [1212, 360] on button "+" at bounding box center [1217, 353] width 26 height 26
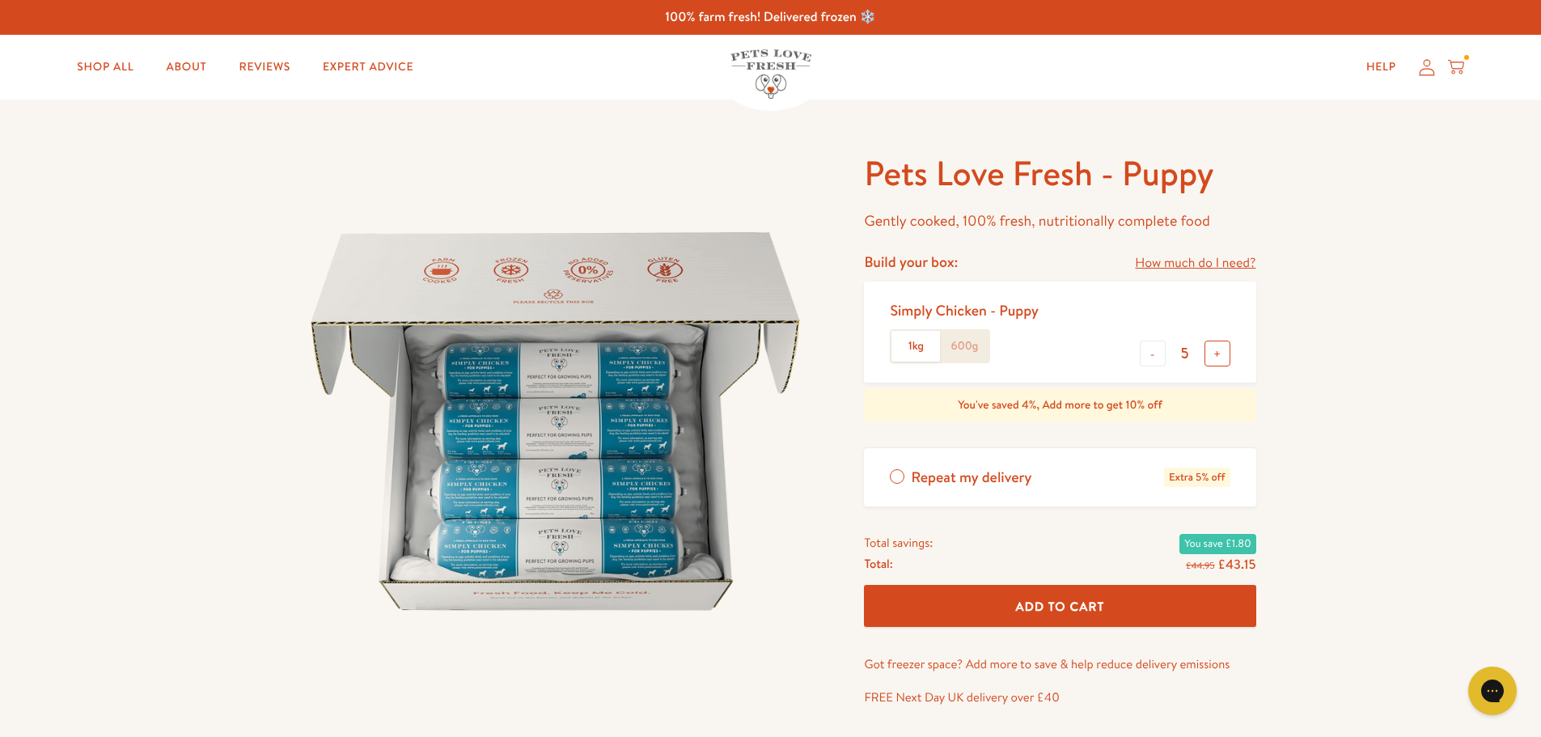
click at [1213, 360] on button "+" at bounding box center [1217, 353] width 26 height 26
type input "6"
click at [1071, 615] on span "Add To Cart" at bounding box center [1060, 606] width 89 height 17
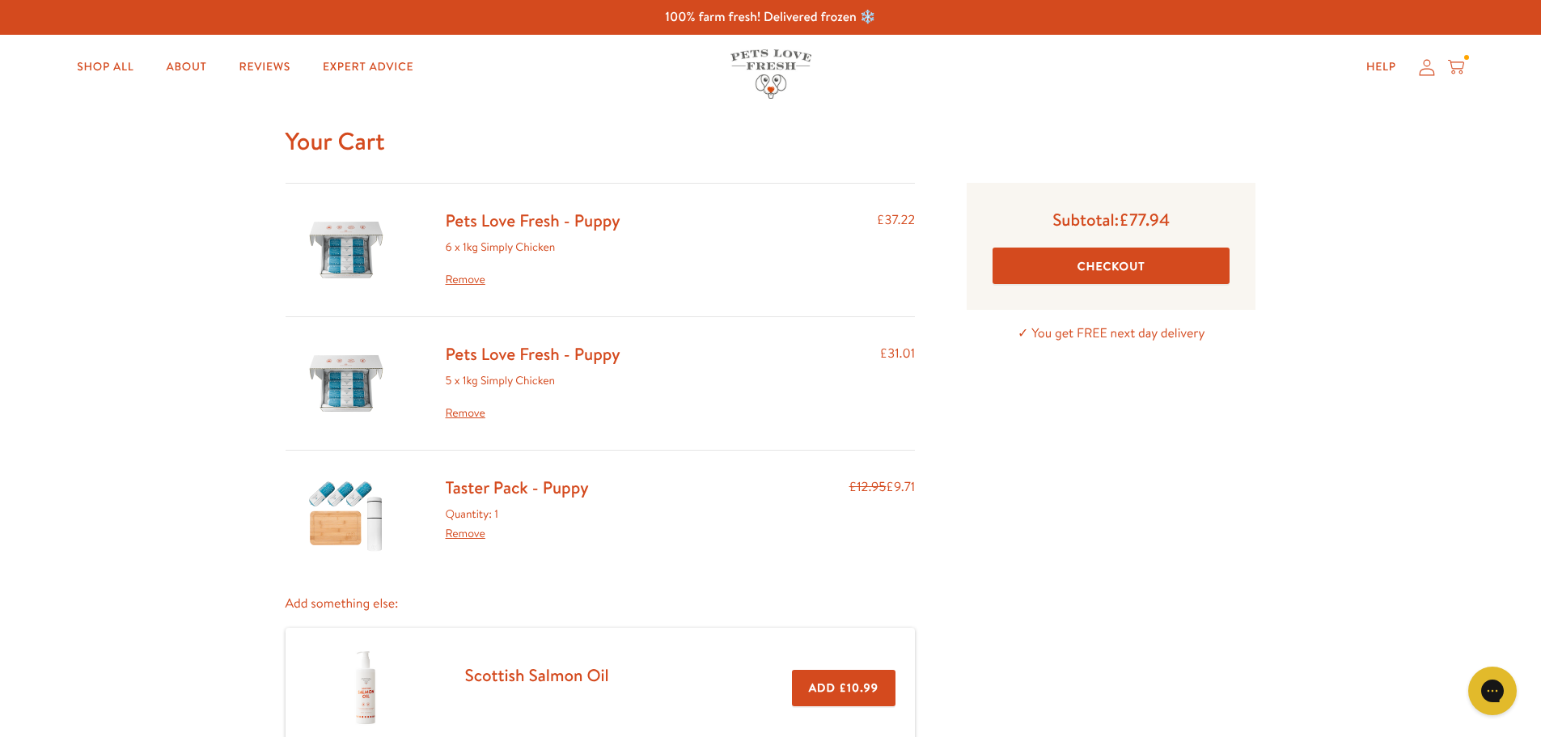
click at [451, 414] on link "Remove" at bounding box center [533, 413] width 175 height 19
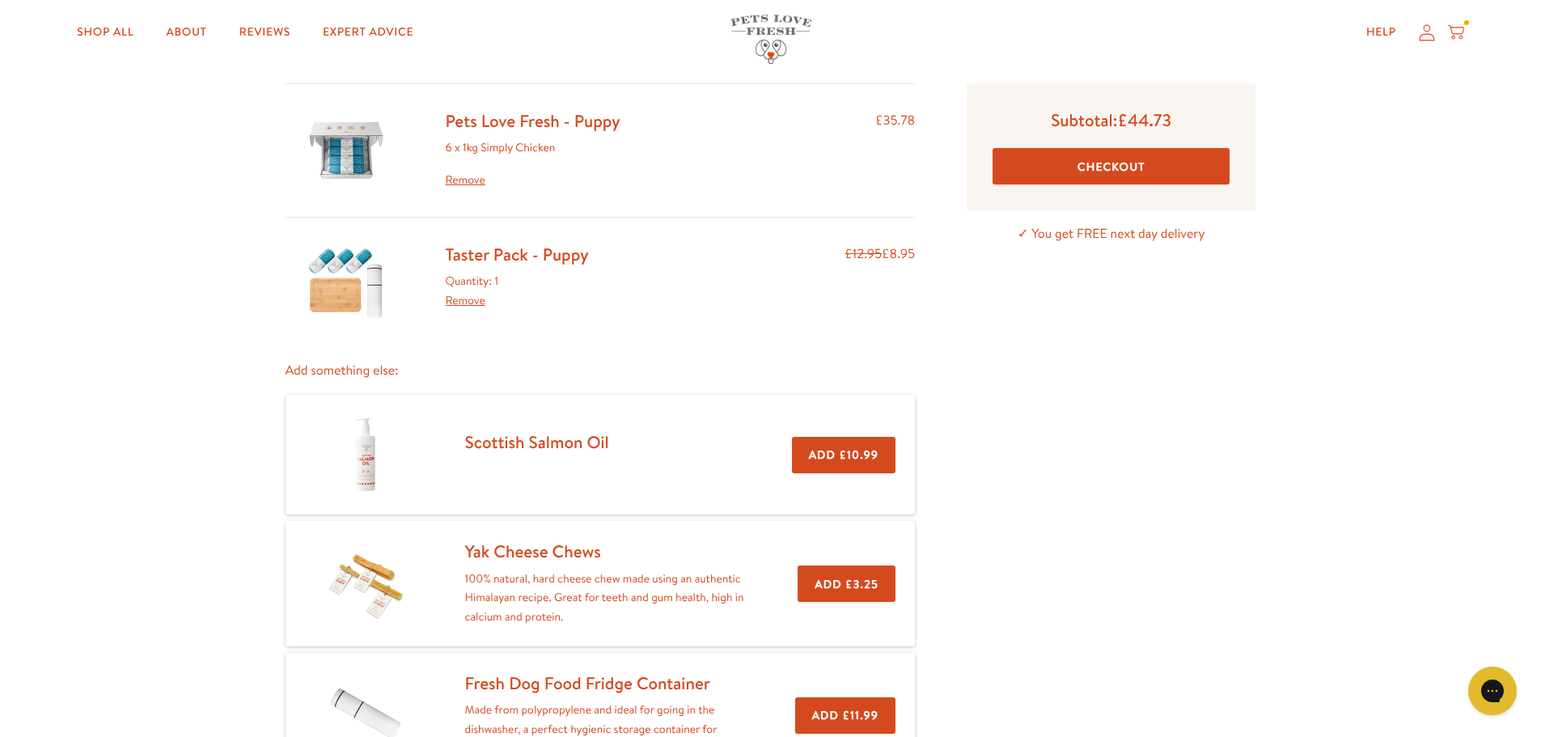
scroll to position [108, 0]
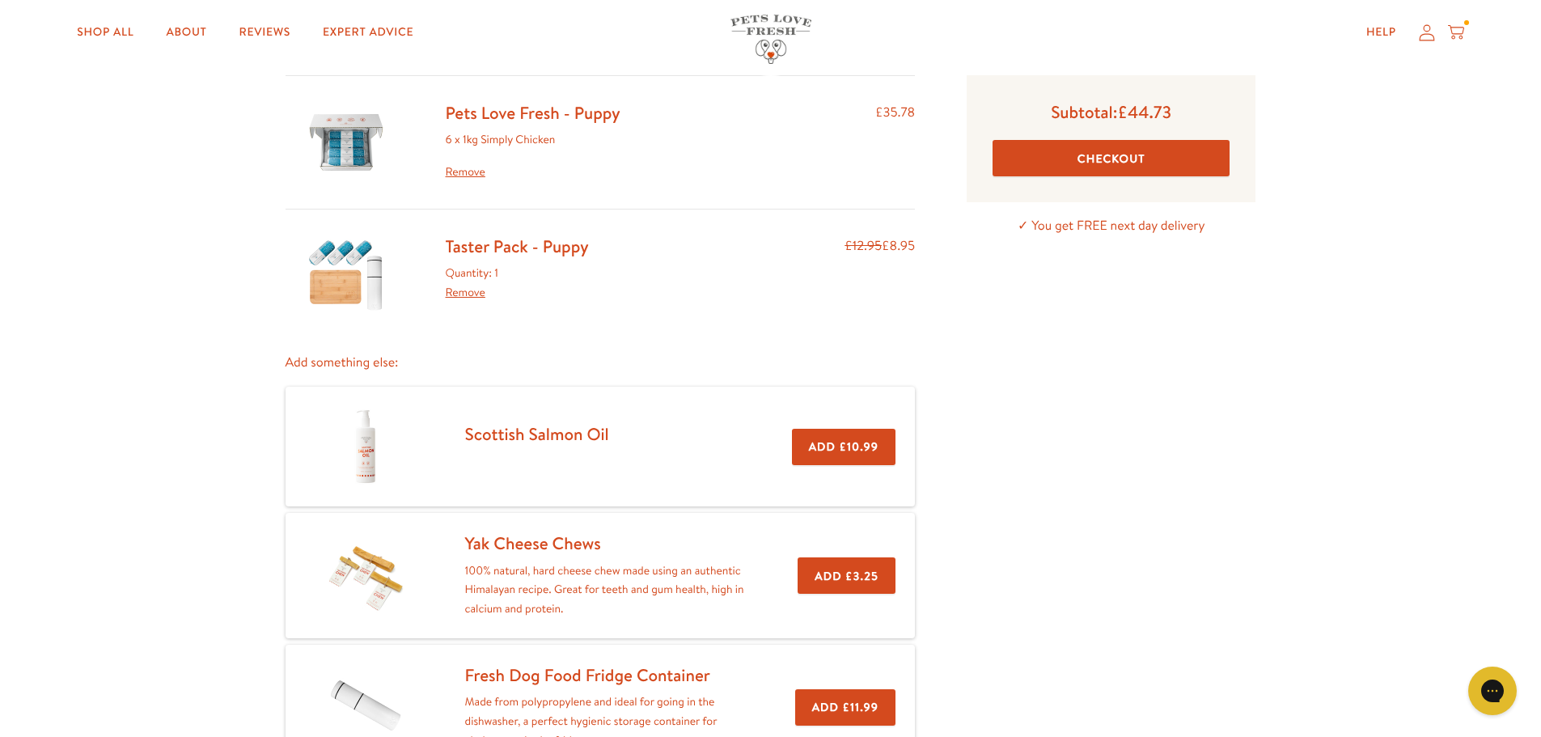
click at [1145, 159] on button "Checkout" at bounding box center [1110, 158] width 237 height 36
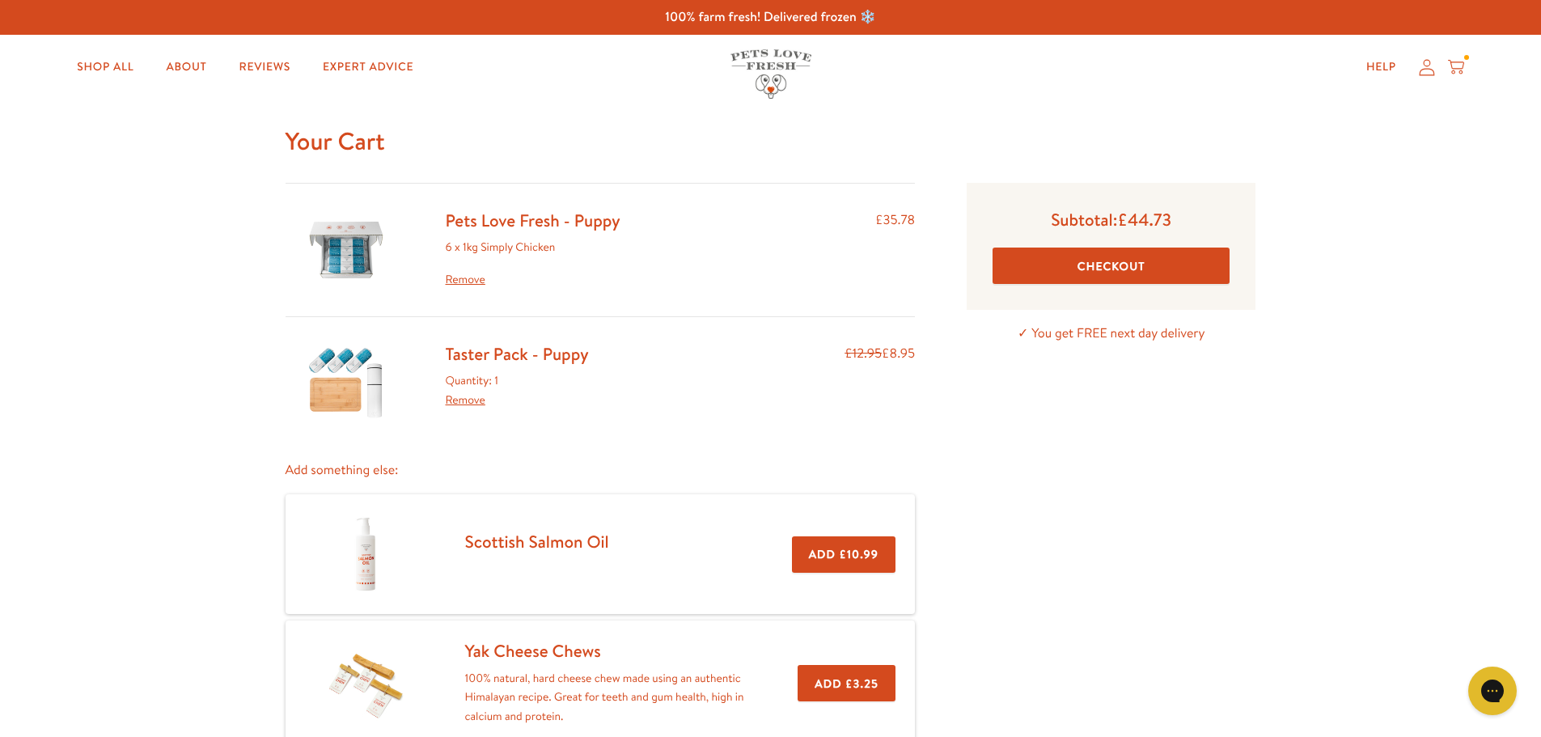
click at [488, 226] on link "Pets Love Fresh - Puppy" at bounding box center [533, 220] width 175 height 23
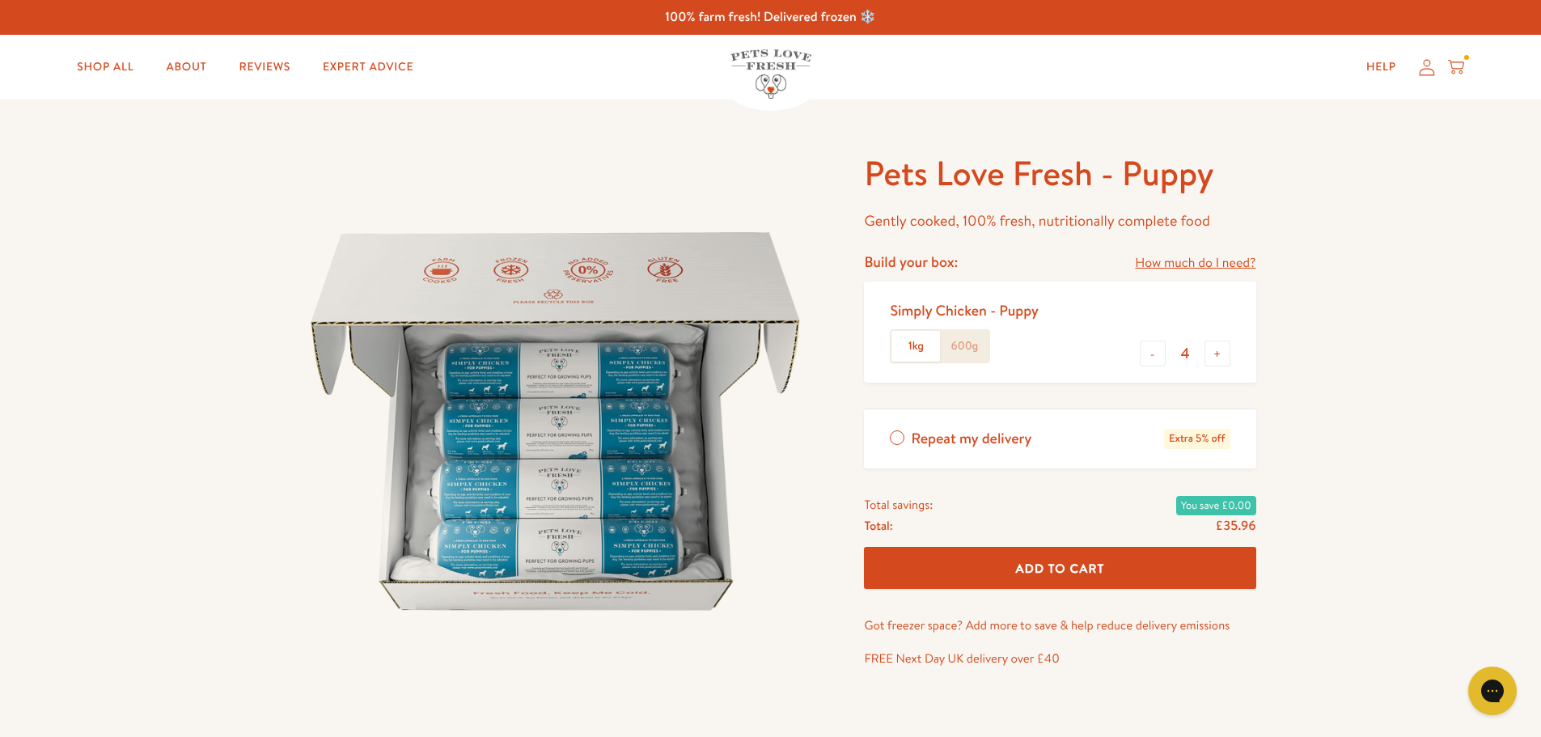
click at [1095, 577] on span "Add To Cart" at bounding box center [1060, 568] width 89 height 17
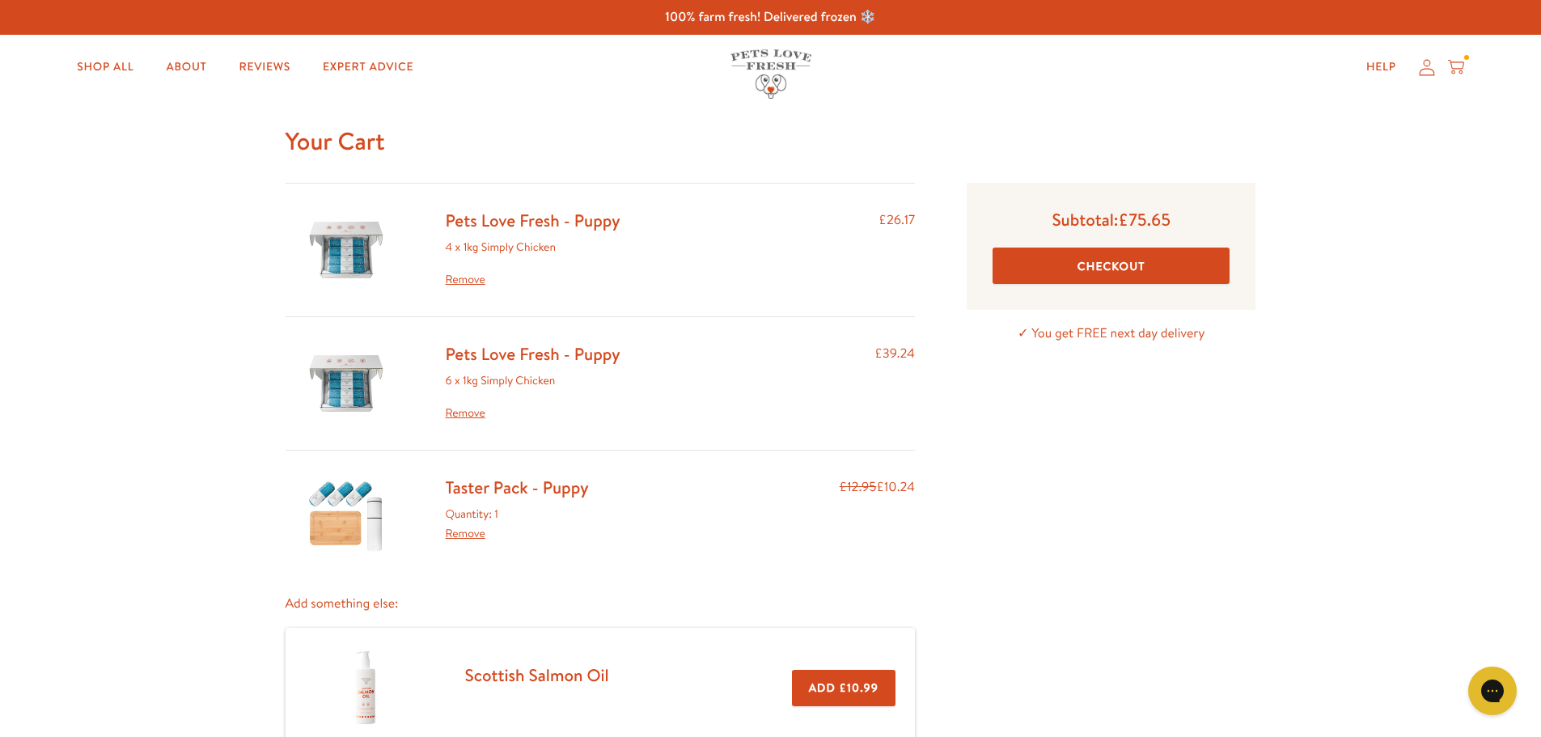
click at [462, 414] on link "Remove" at bounding box center [533, 413] width 175 height 19
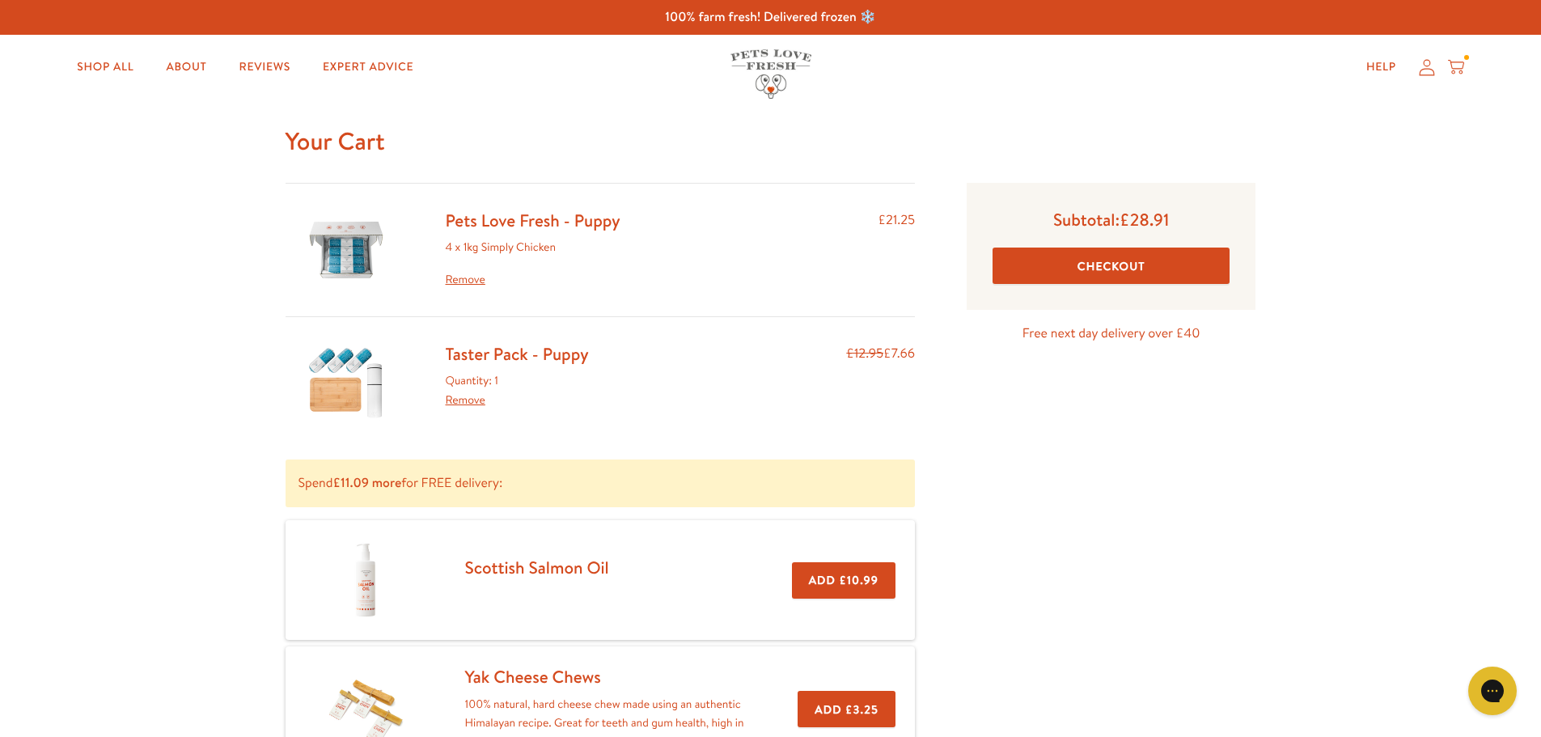
click at [1074, 274] on button "Checkout" at bounding box center [1110, 265] width 237 height 36
click at [477, 281] on link "Remove" at bounding box center [533, 279] width 175 height 19
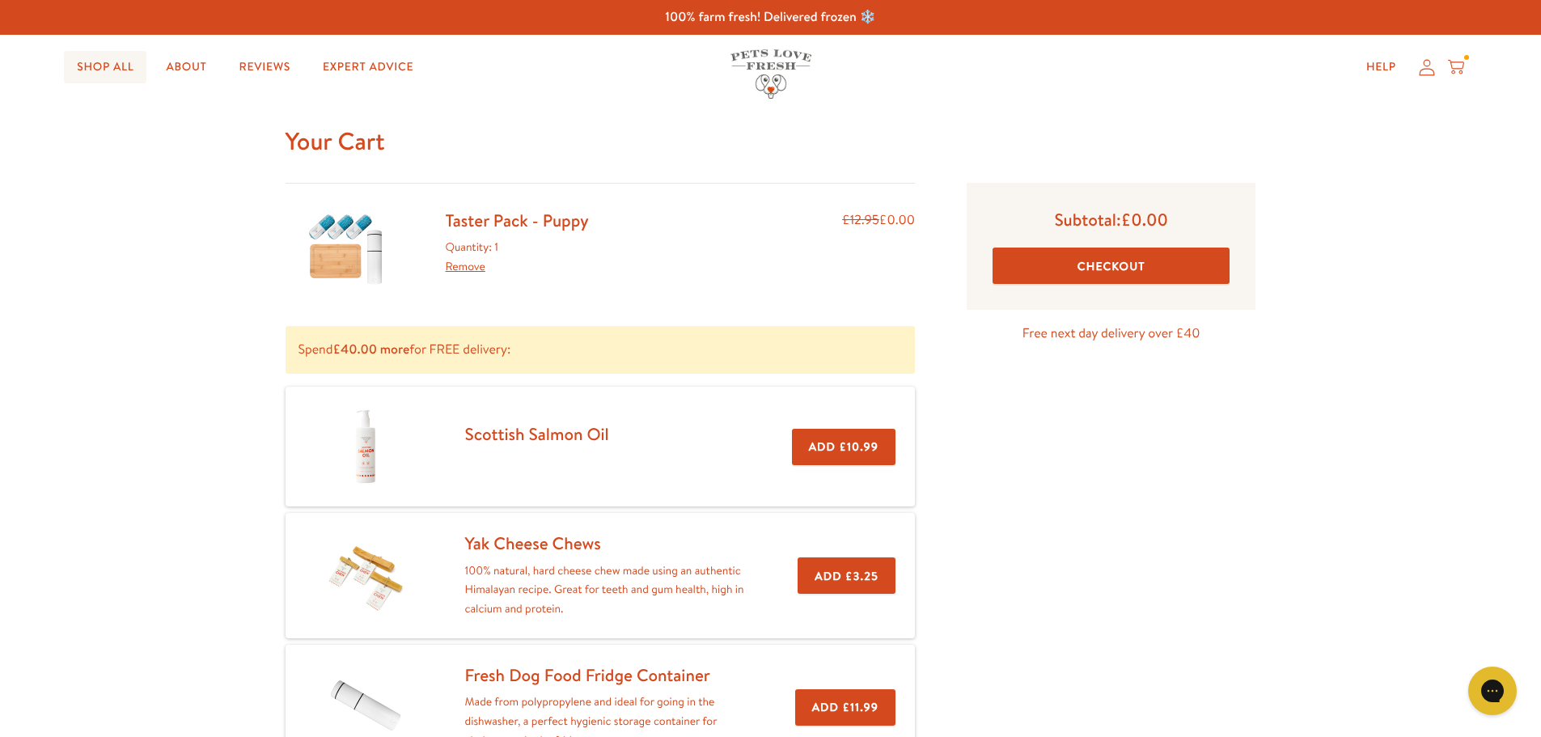
drag, startPoint x: 0, startPoint y: 0, endPoint x: 120, endPoint y: 70, distance: 138.8
click at [120, 70] on link "Shop All" at bounding box center [105, 67] width 82 height 32
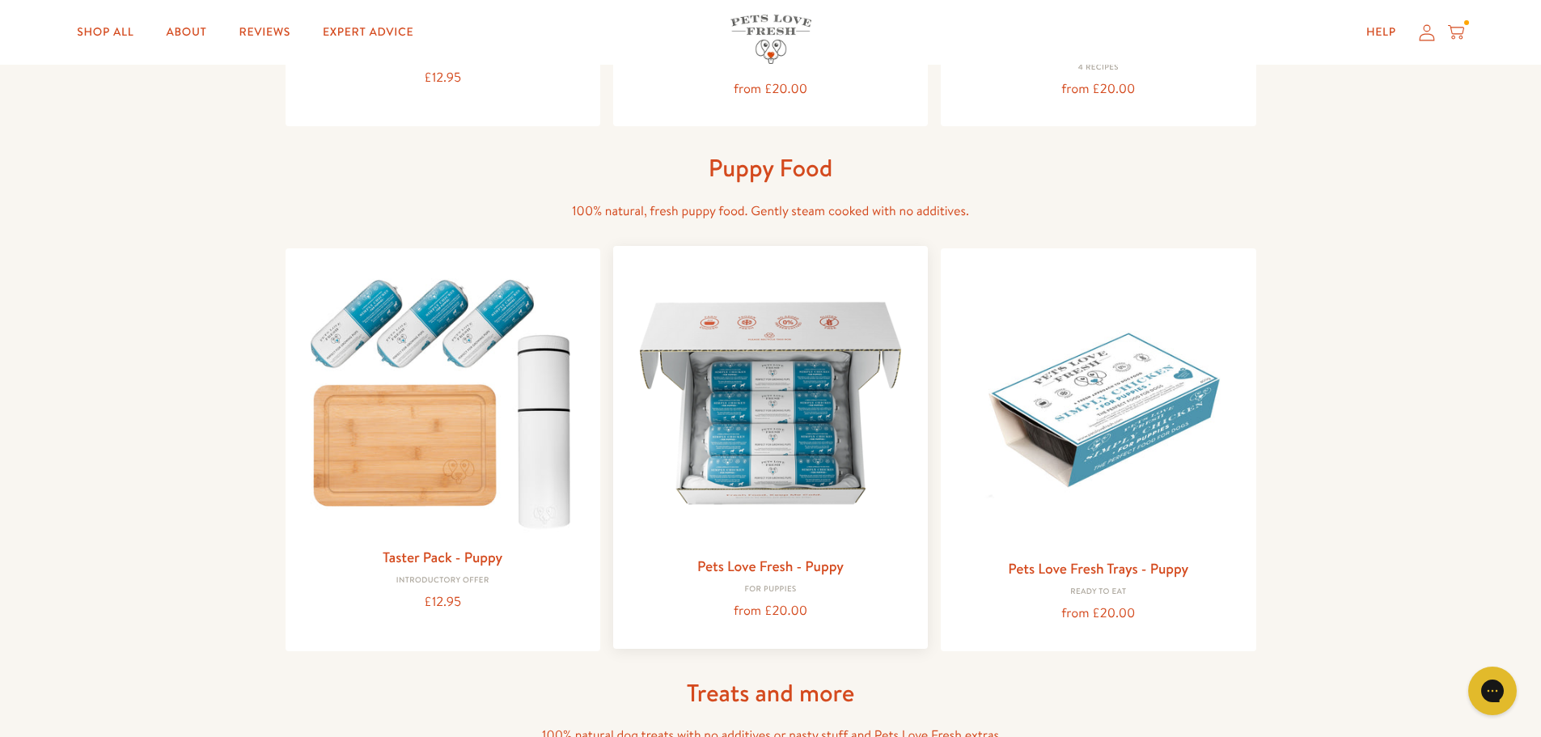
scroll to position [531, 0]
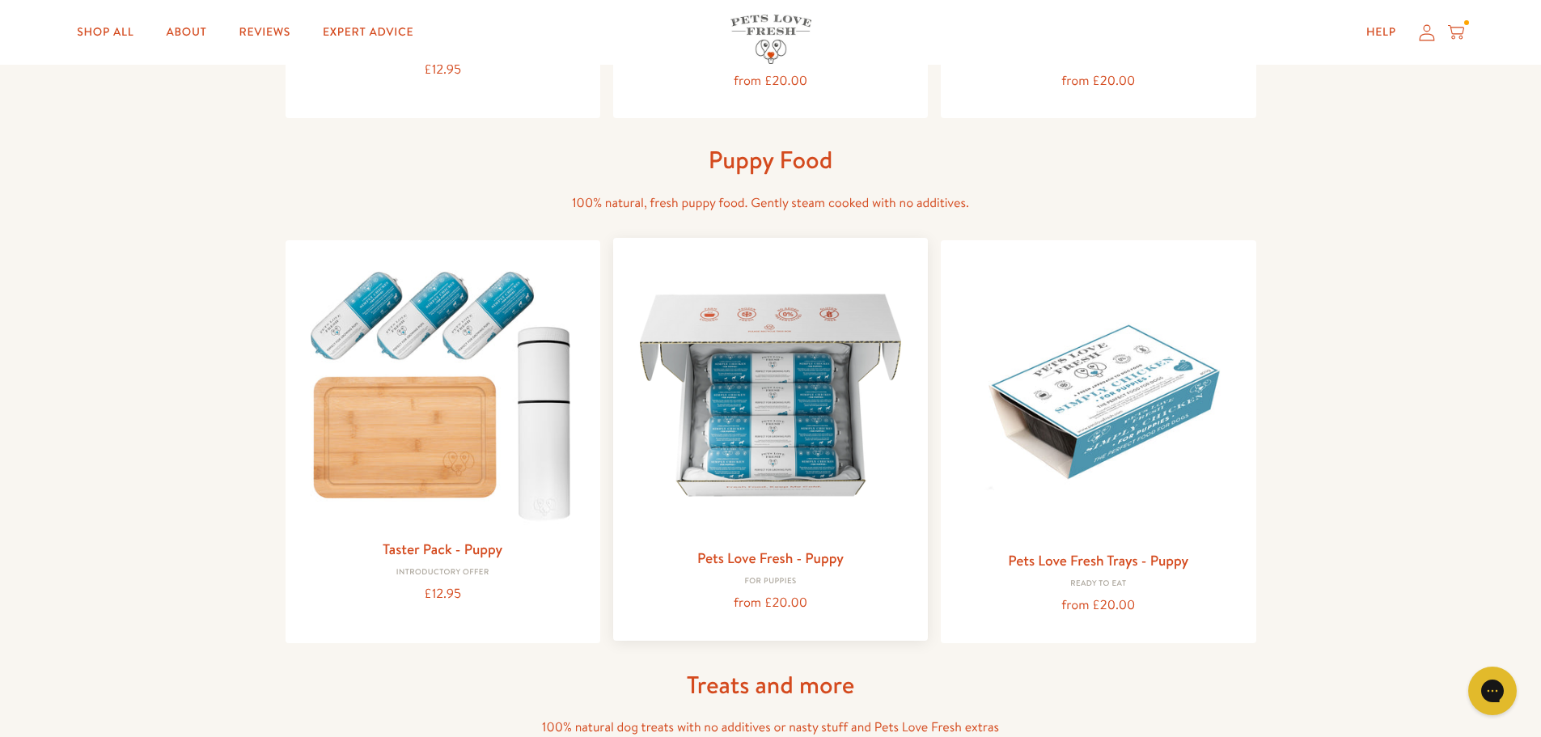
click at [784, 513] on img at bounding box center [770, 395] width 289 height 289
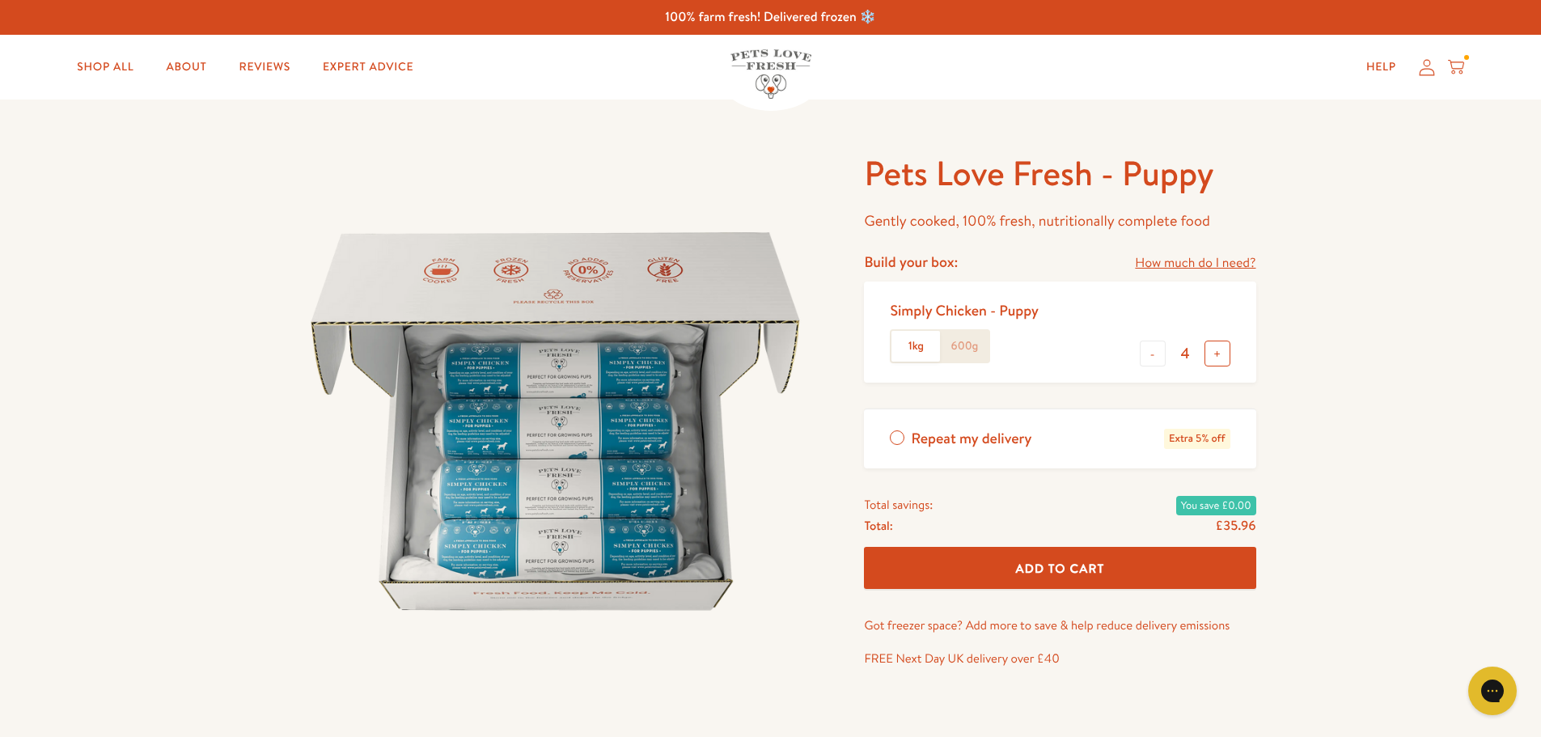
click at [1224, 357] on button "+" at bounding box center [1217, 353] width 26 height 26
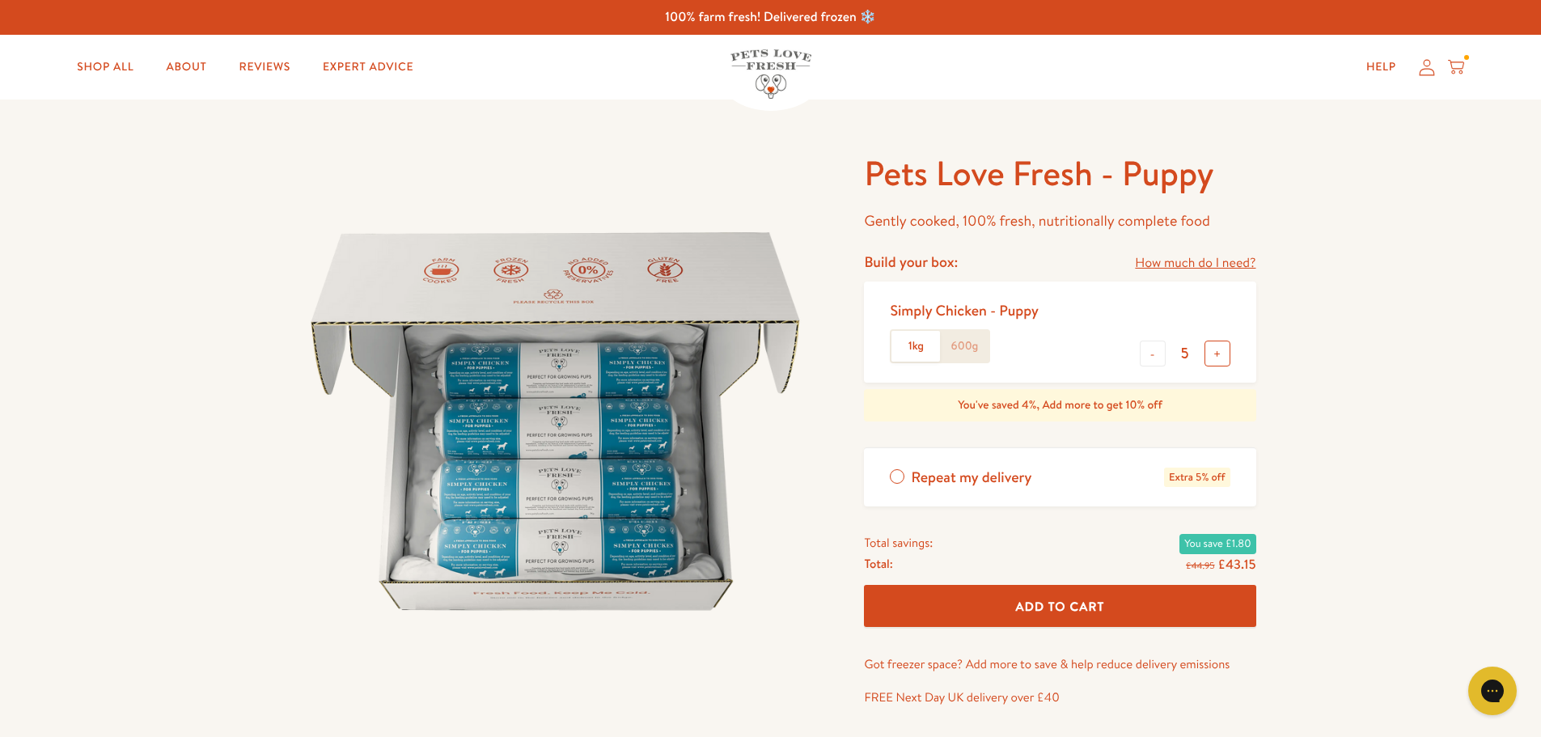
click at [1224, 357] on button "+" at bounding box center [1217, 353] width 26 height 26
type input "6"
click at [1068, 615] on span "Add To Cart" at bounding box center [1060, 606] width 89 height 17
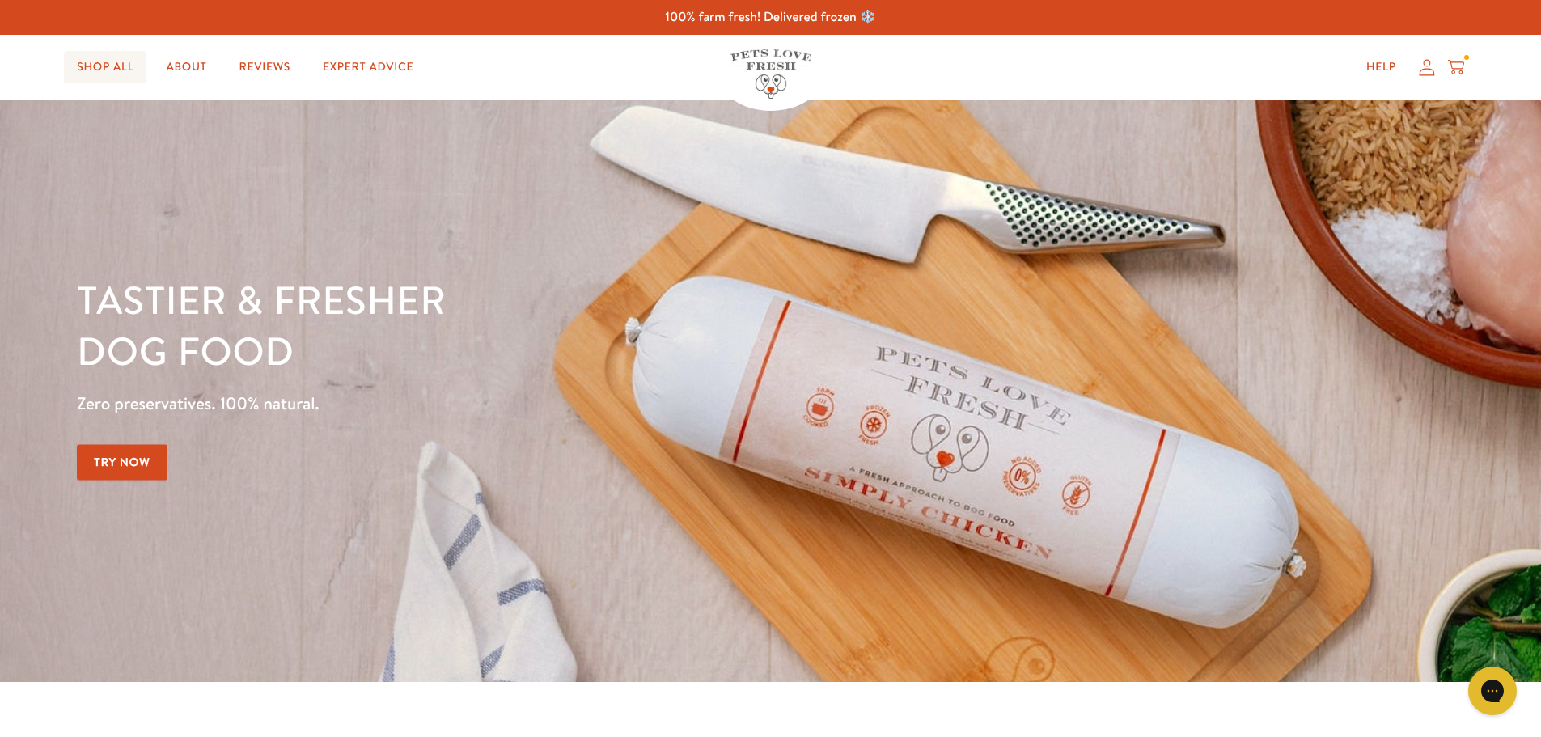
click at [87, 61] on link "Shop All" at bounding box center [105, 67] width 82 height 32
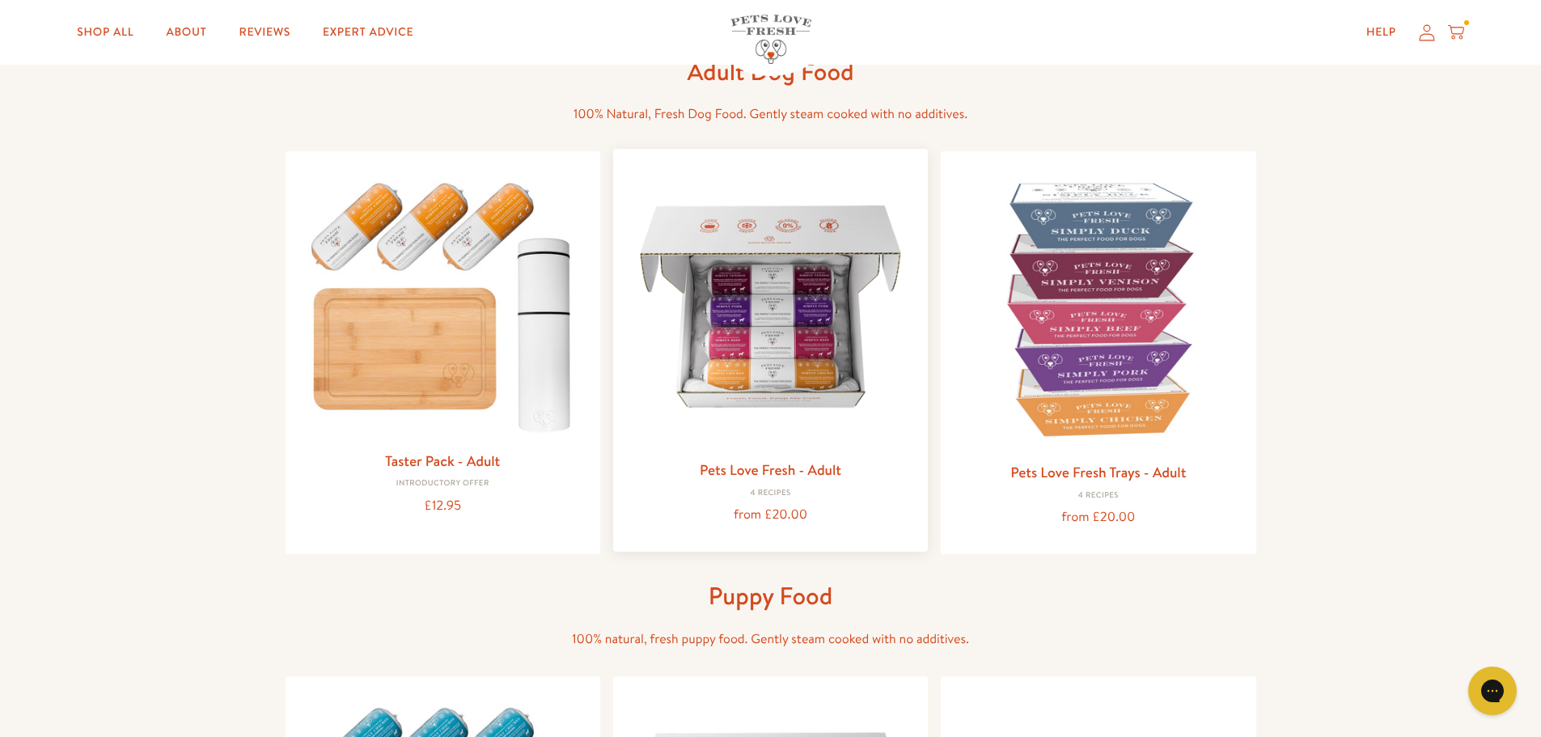
scroll to position [95, 0]
click at [799, 406] on img at bounding box center [770, 307] width 289 height 289
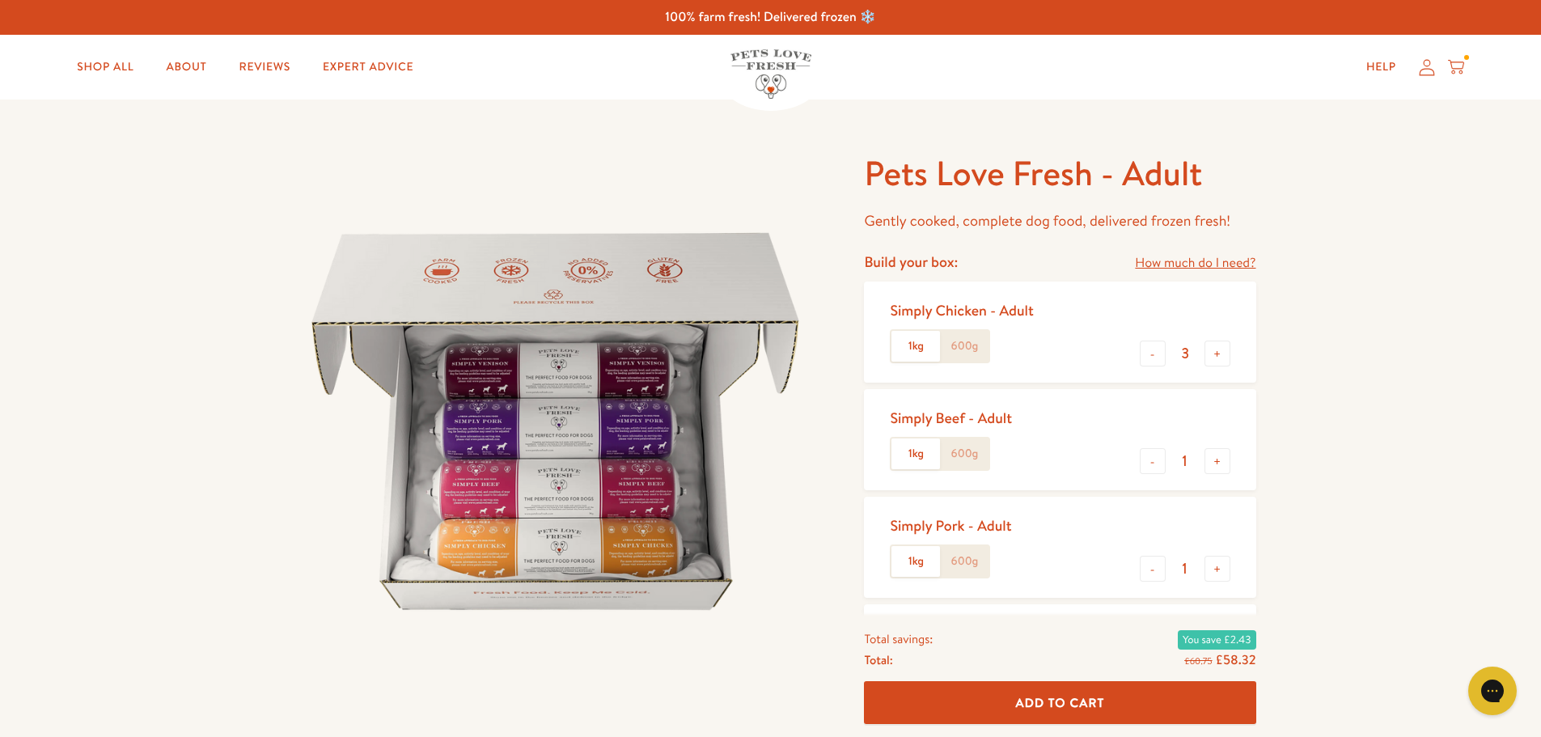
scroll to position [6, 0]
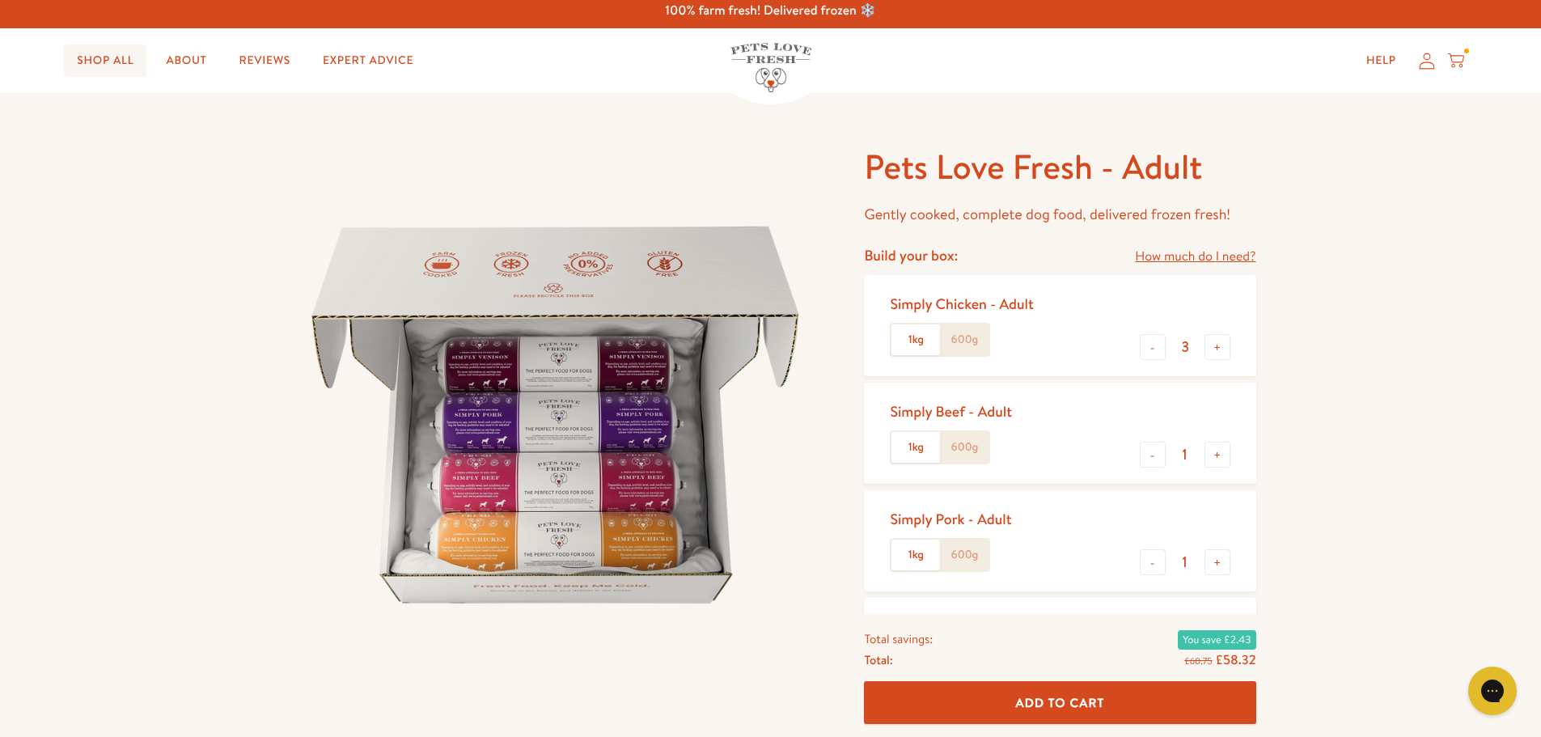
click at [108, 61] on link "Shop All" at bounding box center [105, 60] width 82 height 32
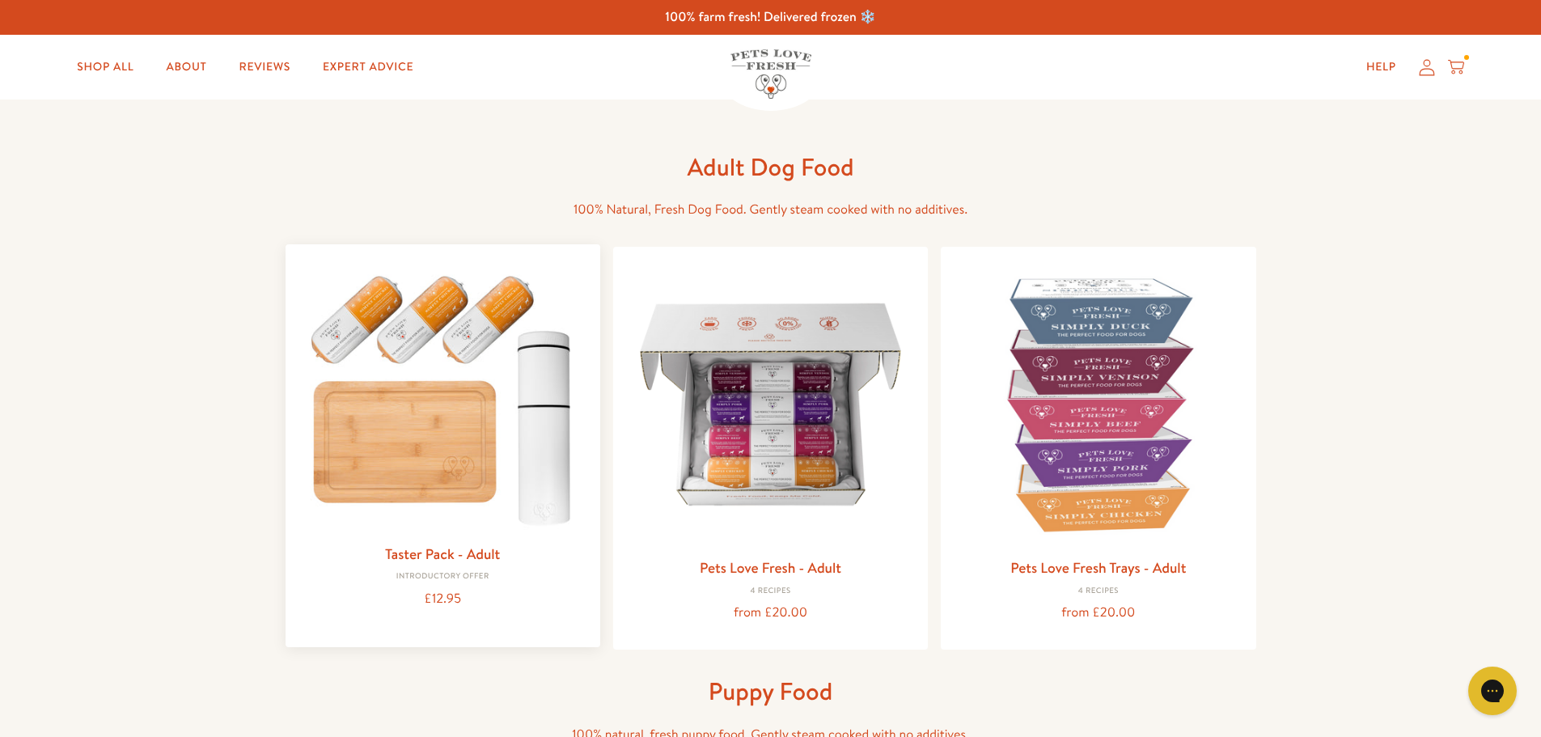
click at [450, 360] on img at bounding box center [442, 395] width 289 height 277
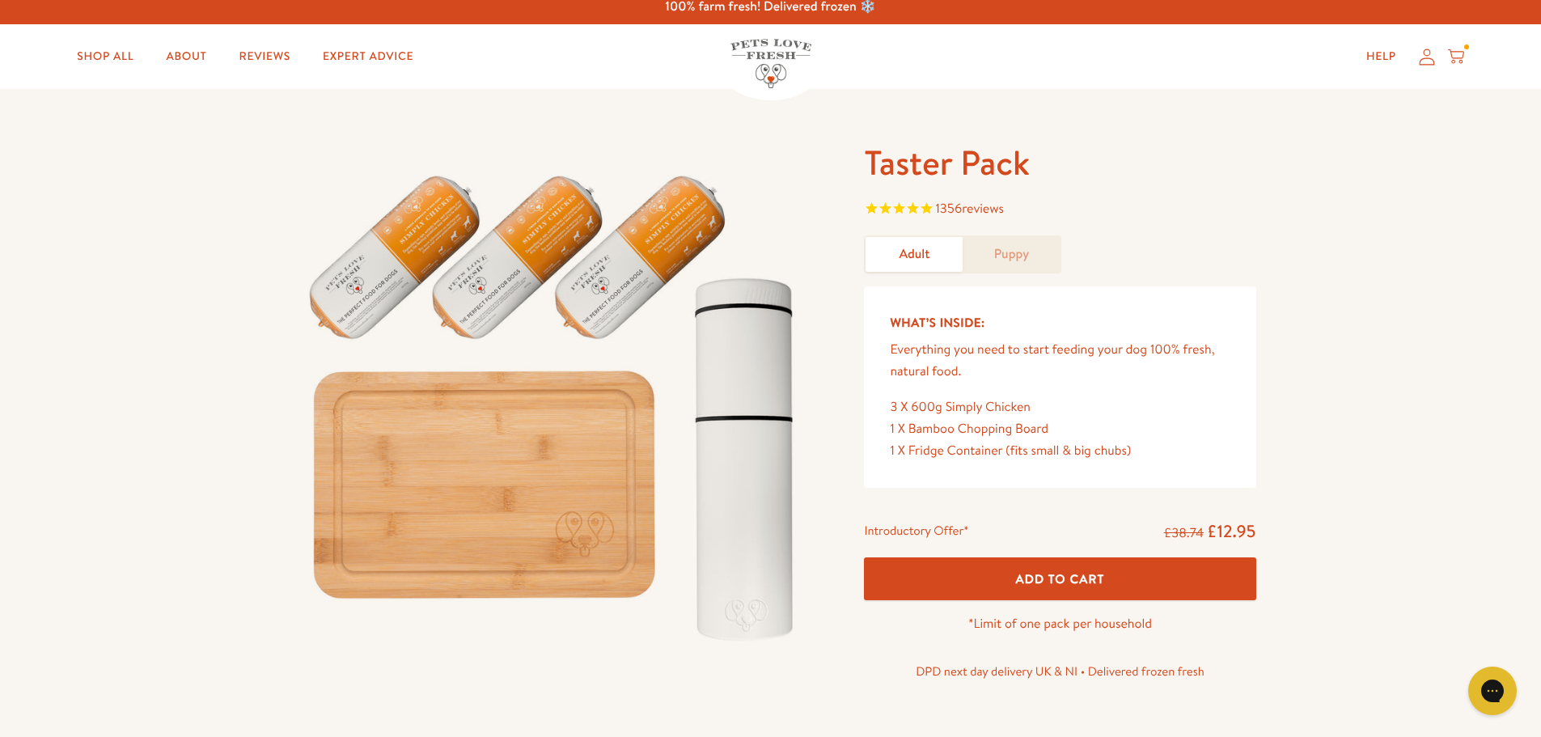
click at [1094, 587] on span "Add To Cart" at bounding box center [1060, 578] width 89 height 17
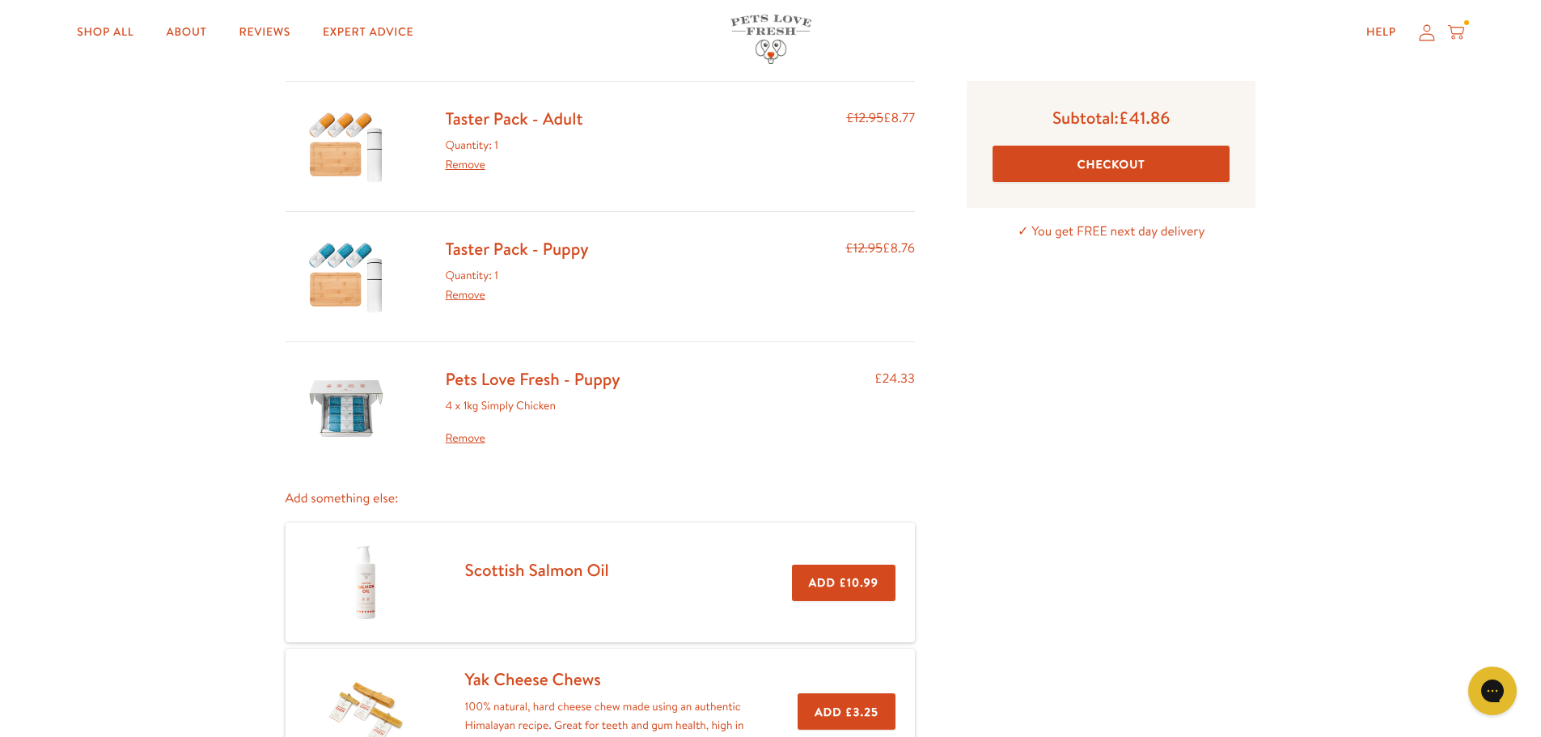
scroll to position [82, 0]
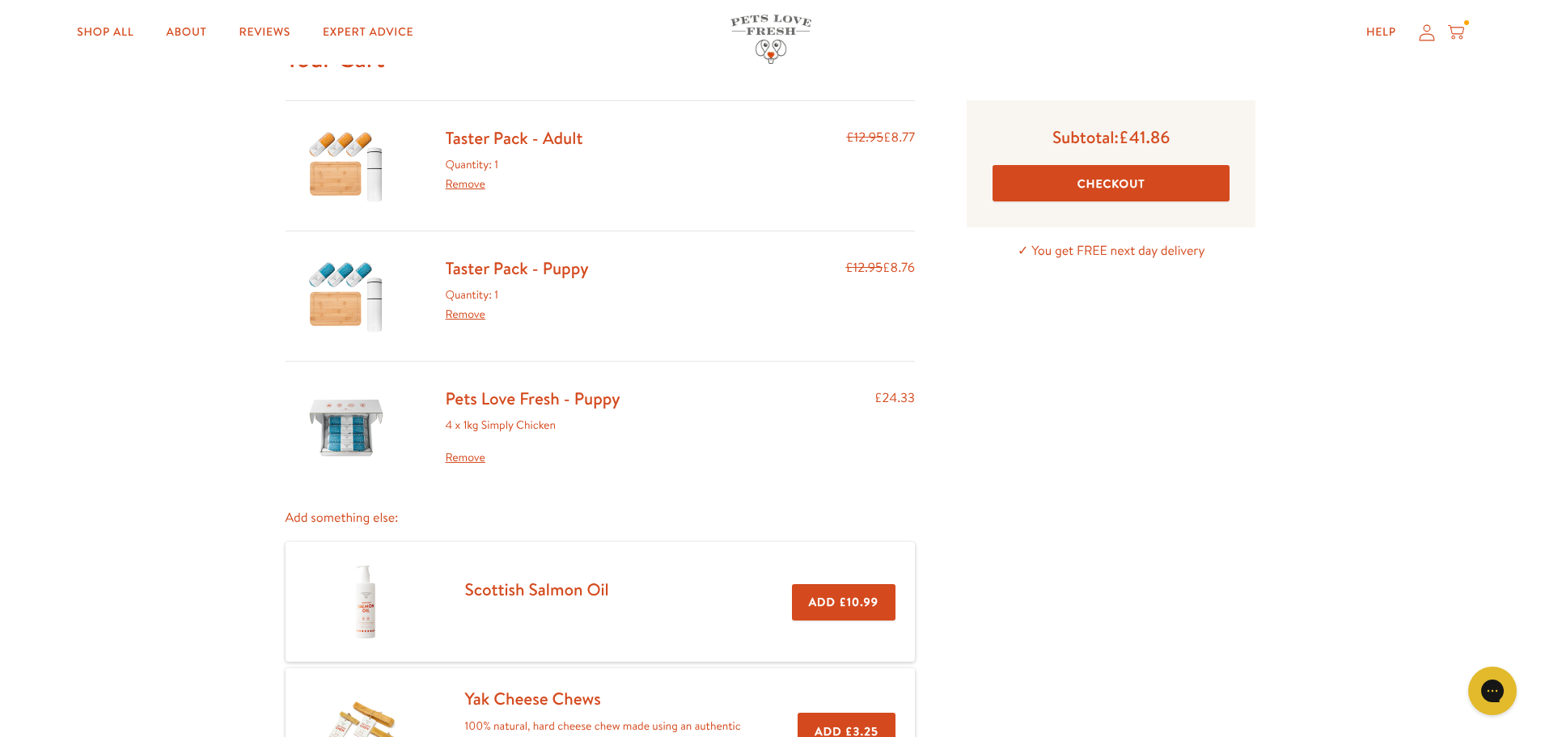
click at [1115, 177] on button "Checkout" at bounding box center [1110, 183] width 237 height 36
